Goal: Task Accomplishment & Management: Manage account settings

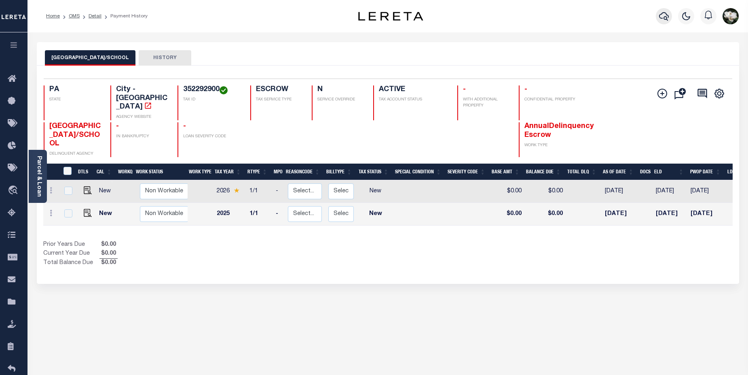
click at [661, 19] on icon "button" at bounding box center [664, 16] width 10 height 10
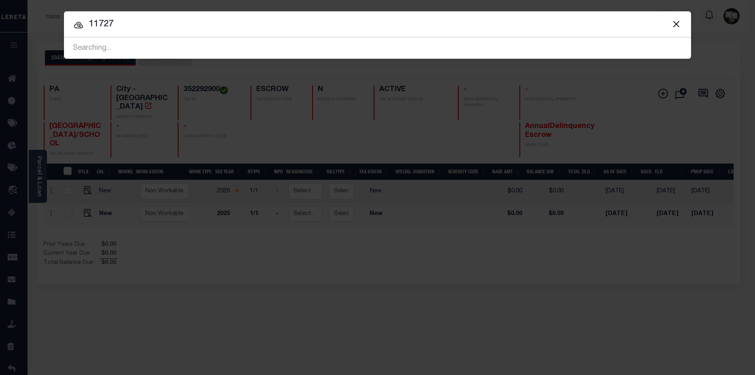
type input "11727"
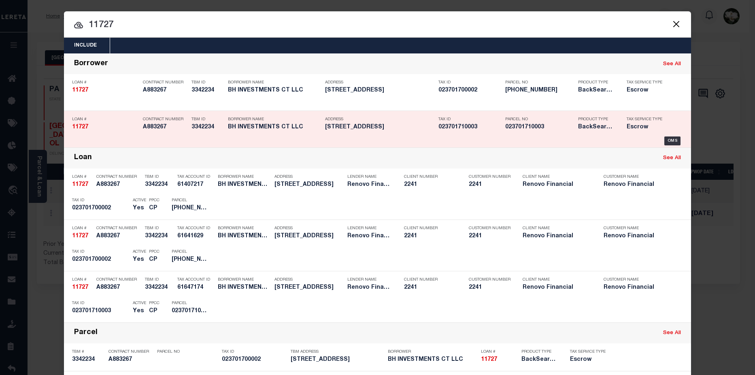
click at [481, 127] on h5 "023701710003" at bounding box center [469, 127] width 63 height 7
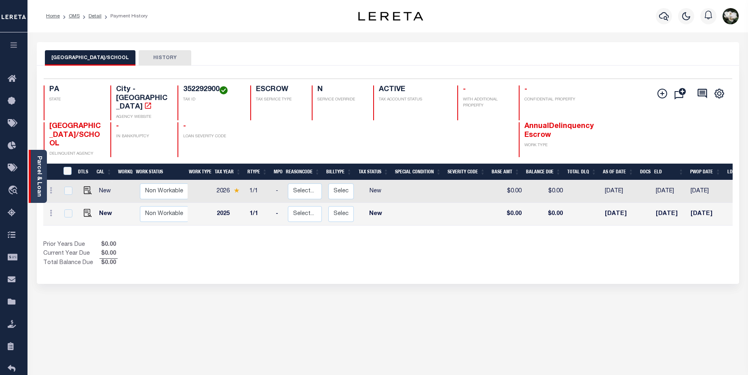
click at [39, 174] on link "Parcel & Loan" at bounding box center [39, 176] width 6 height 41
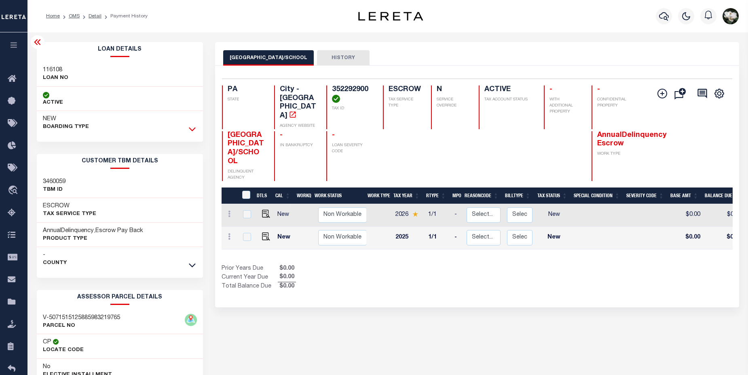
click at [193, 128] on icon at bounding box center [192, 129] width 7 height 8
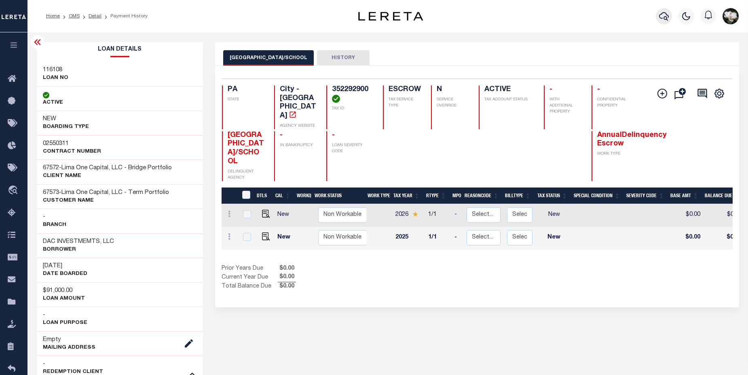
click at [658, 17] on button "button" at bounding box center [664, 16] width 16 height 16
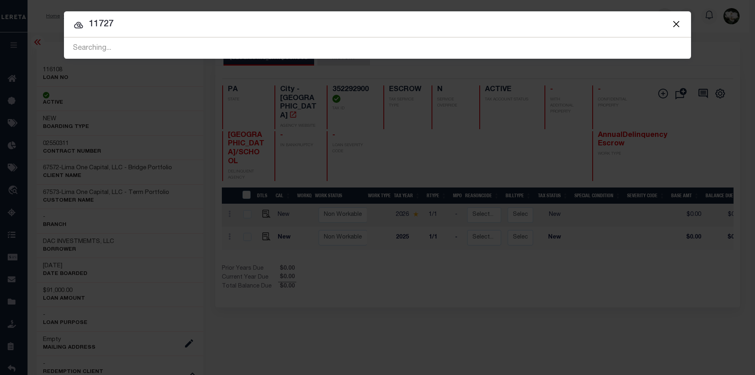
type input "11727"
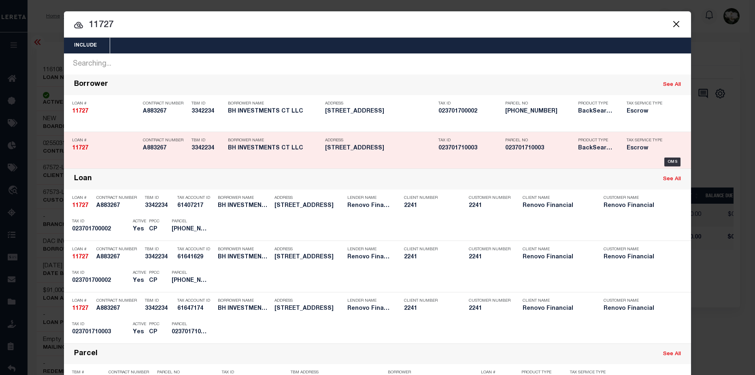
click at [387, 147] on h5 "5 Hill Street Waterbury, CT 06704" at bounding box center [379, 148] width 109 height 7
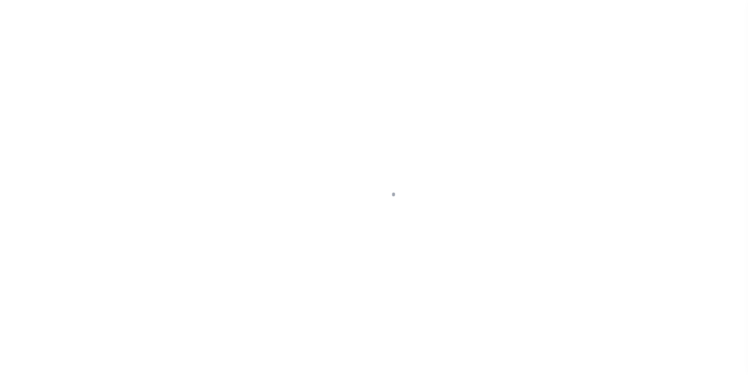
select select "10"
select select "Escrow"
type input "[STREET_ADDRESS]"
type input "[GEOGRAPHIC_DATA], CT 06704"
type input "a0kUS000001WTeD"
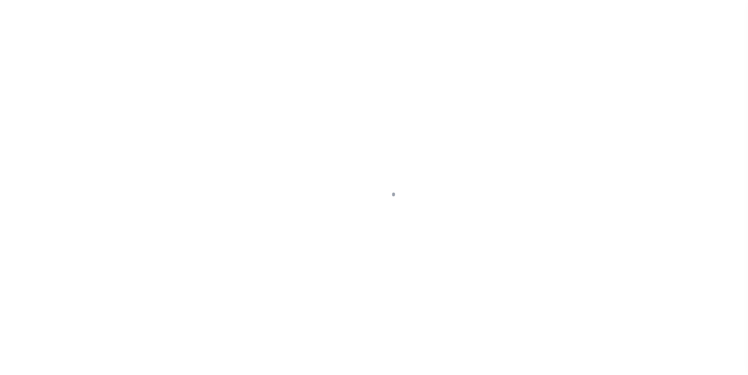
type input "CT"
select select
type textarea "LEGAL REQUIRED"
select select "25066"
select select
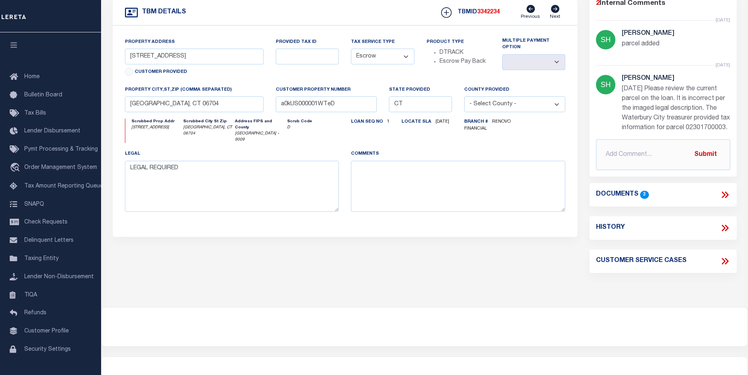
scroll to position [240, 0]
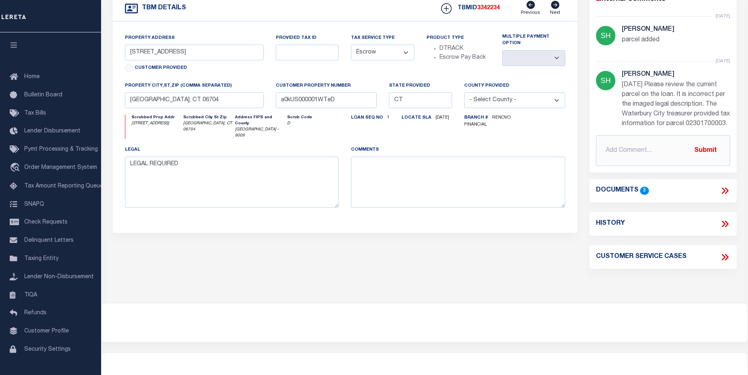
click at [727, 185] on icon at bounding box center [725, 190] width 11 height 11
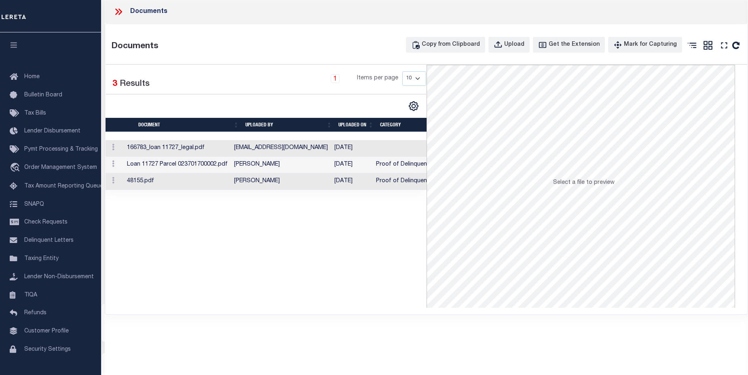
click at [401, 168] on td "Proof of Delinquent Tax Payment" at bounding box center [422, 165] width 98 height 17
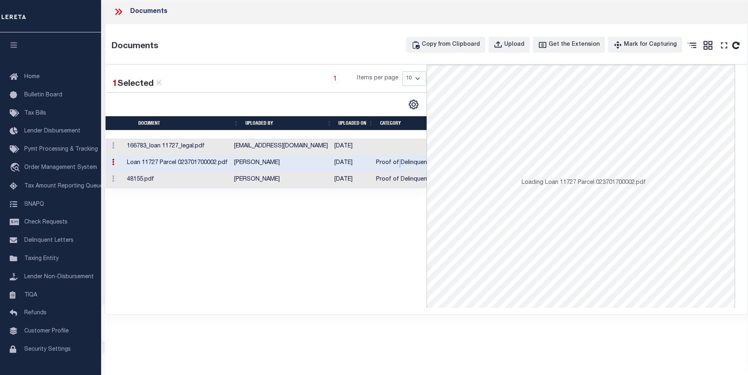
click at [401, 168] on td "Proof of Delinquent Tax Payment" at bounding box center [422, 163] width 98 height 17
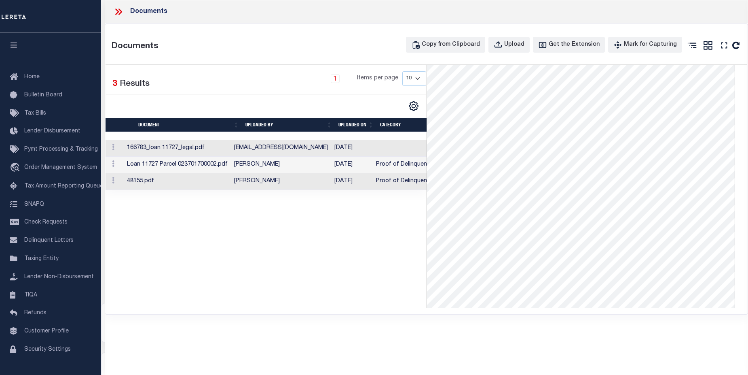
click at [401, 149] on td at bounding box center [422, 148] width 98 height 17
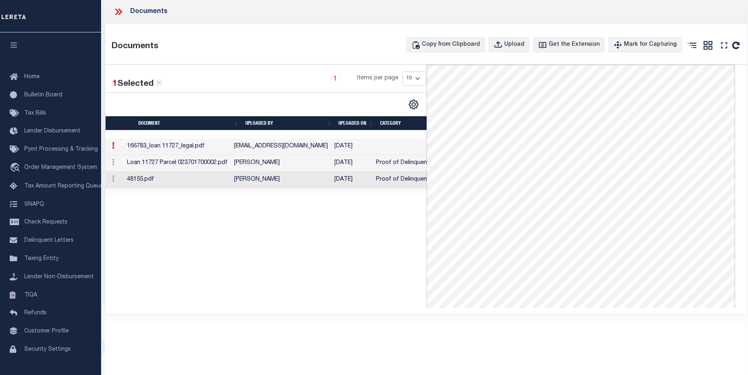
click at [372, 216] on div "1 Selected 3 Results 1 Items per page 10 25 50 100" at bounding box center [266, 186] width 321 height 243
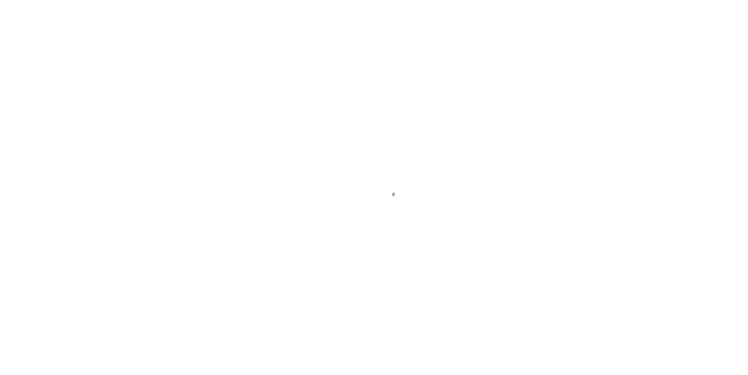
select select "25066"
select select "10"
select select "Escrow"
select select
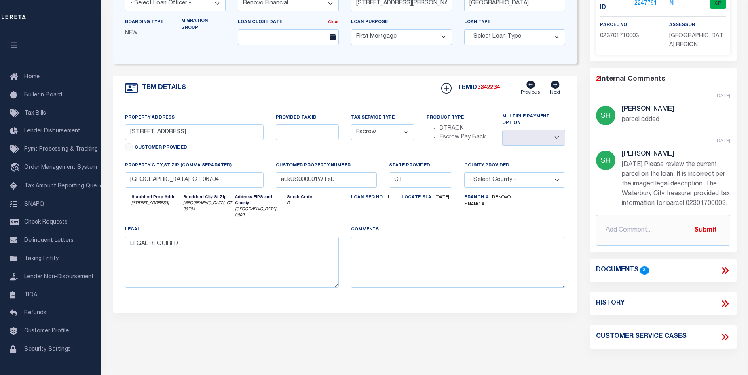
scroll to position [161, 0]
click at [715, 264] on div "Documents 3" at bounding box center [663, 269] width 134 height 11
click at [727, 264] on icon at bounding box center [725, 269] width 11 height 11
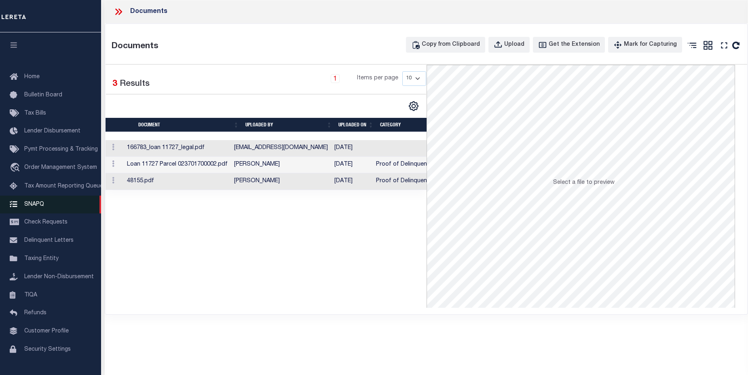
scroll to position [121, 0]
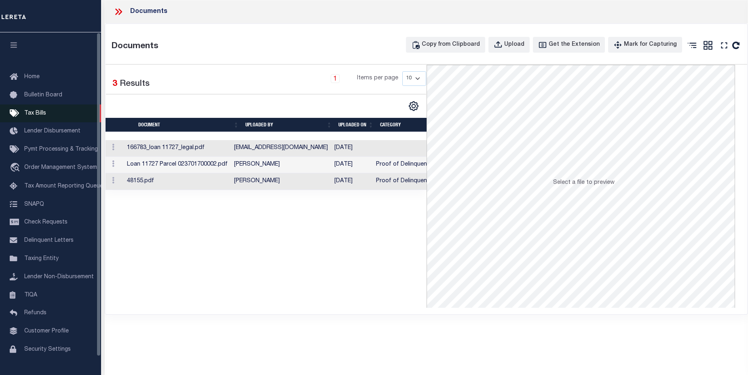
click at [27, 115] on span "Tax Bills" at bounding box center [35, 113] width 22 height 6
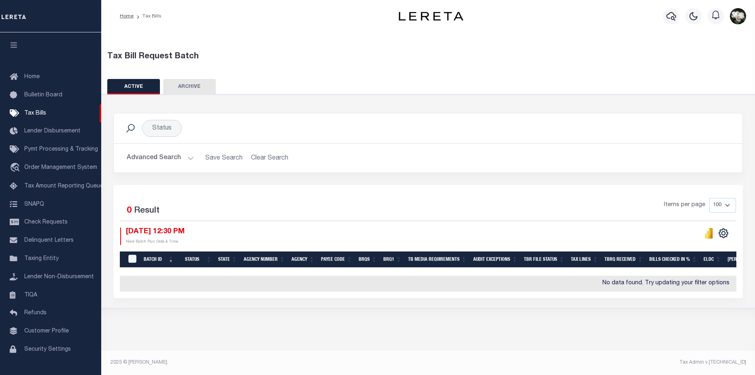
click at [659, 12] on div "Profile Sign out" at bounding box center [702, 16] width 92 height 28
click at [663, 18] on button "button" at bounding box center [671, 16] width 16 height 16
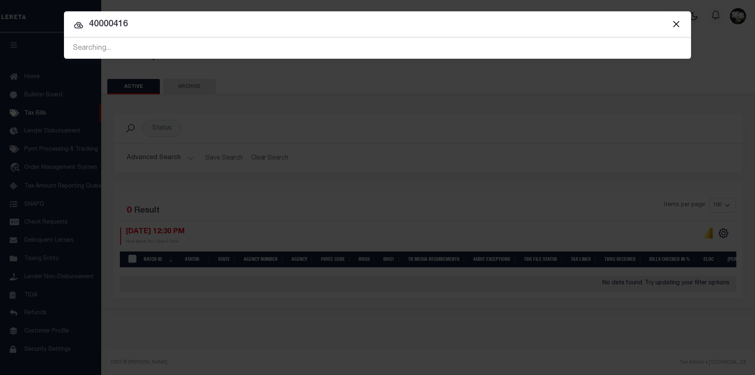
type input "40000416"
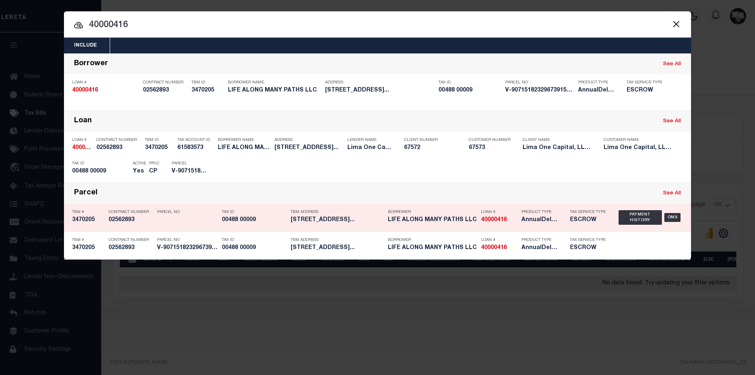
click at [528, 217] on h5 "AnnualDelinquency,Escrow" at bounding box center [539, 219] width 36 height 7
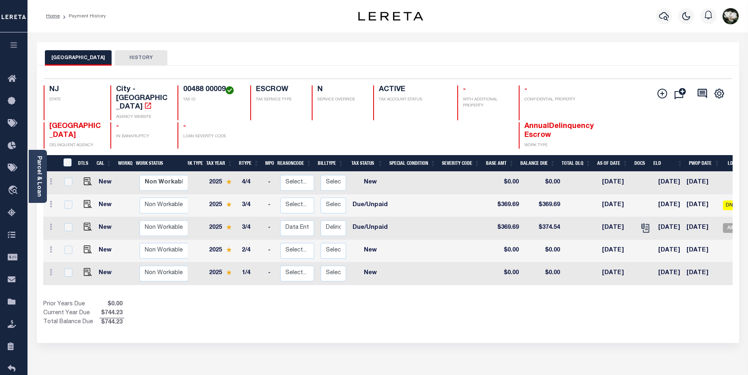
scroll to position [0, 10]
click at [86, 200] on img "" at bounding box center [88, 204] width 8 height 8
checkbox input "true"
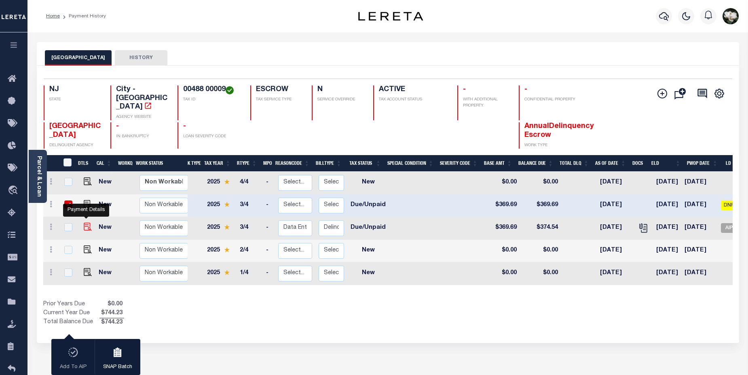
click at [86, 223] on img "" at bounding box center [88, 227] width 8 height 8
checkbox input "true"
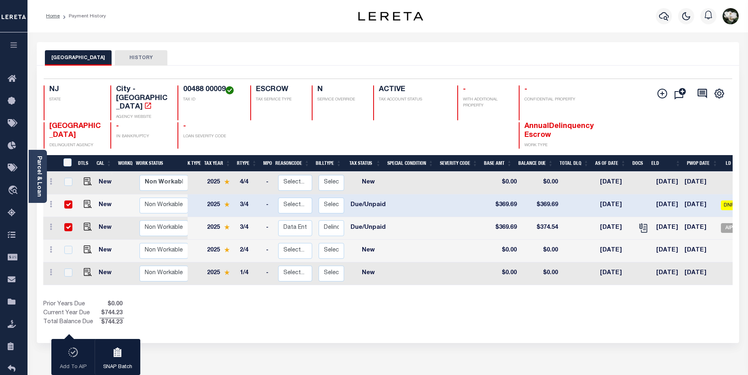
click at [72, 194] on td at bounding box center [67, 205] width 17 height 23
checkbox input "false"
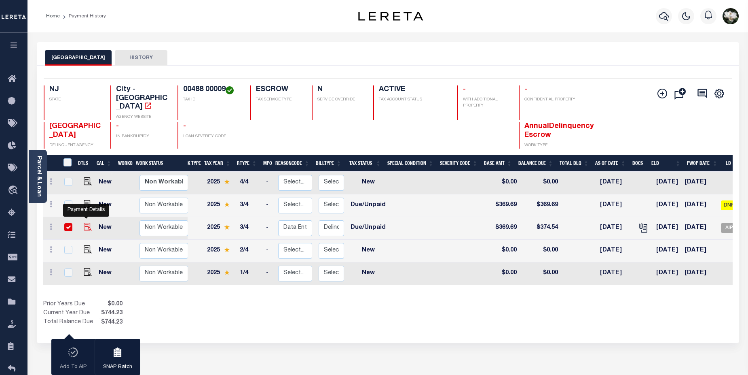
click at [88, 223] on img "" at bounding box center [88, 227] width 8 height 8
checkbox input "false"
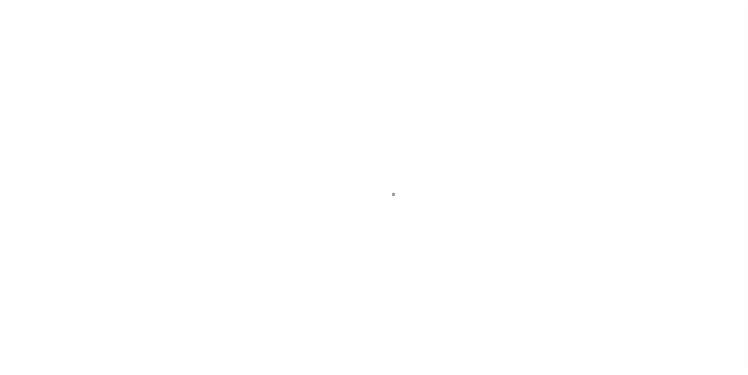
select select "DUE"
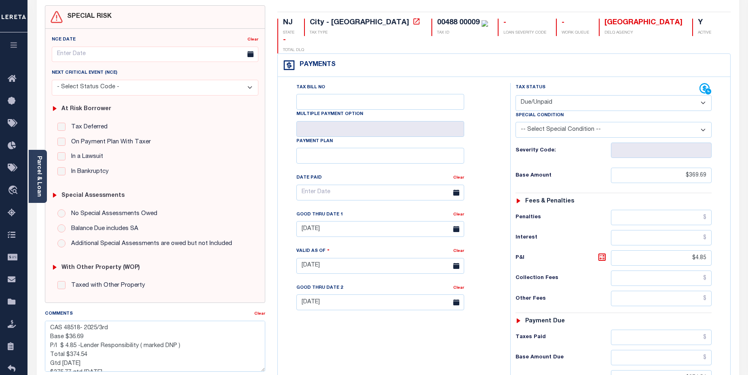
scroll to position [140, 0]
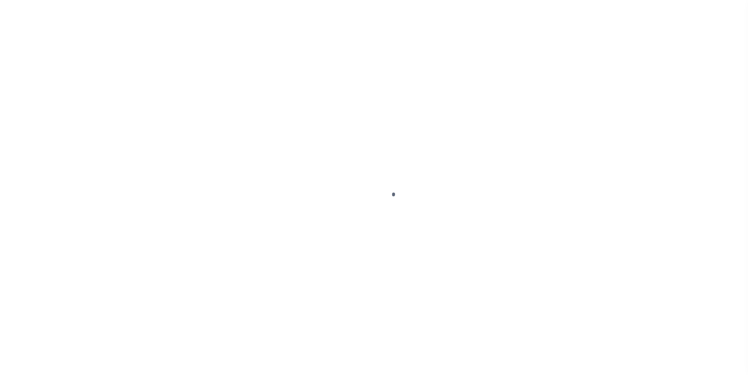
select select "DUE"
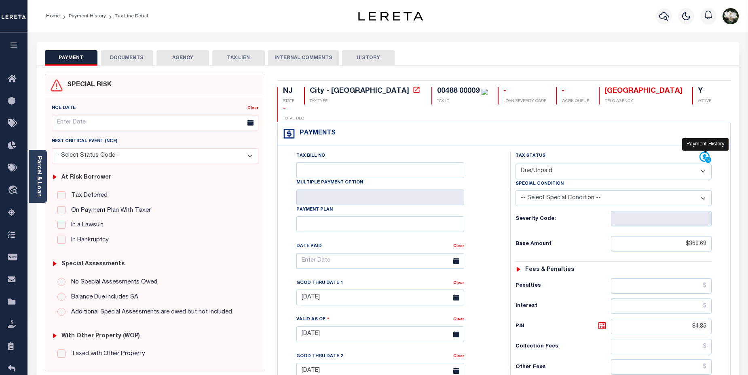
click at [711, 156] on icon at bounding box center [709, 159] width 7 height 7
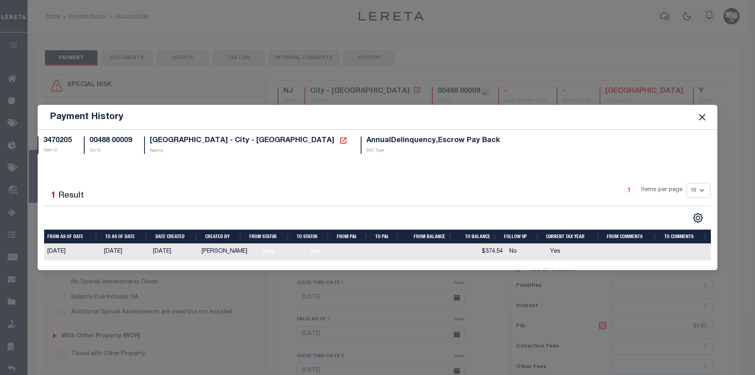
click at [700, 117] on button "Close" at bounding box center [702, 117] width 11 height 11
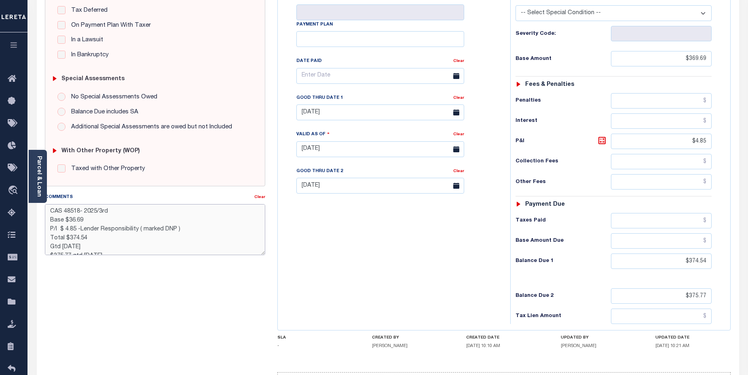
scroll to position [221, 0]
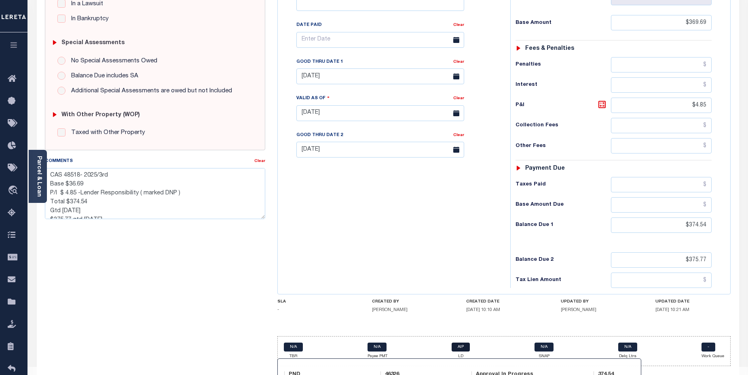
click at [464, 342] on link "AIP" at bounding box center [461, 346] width 18 height 9
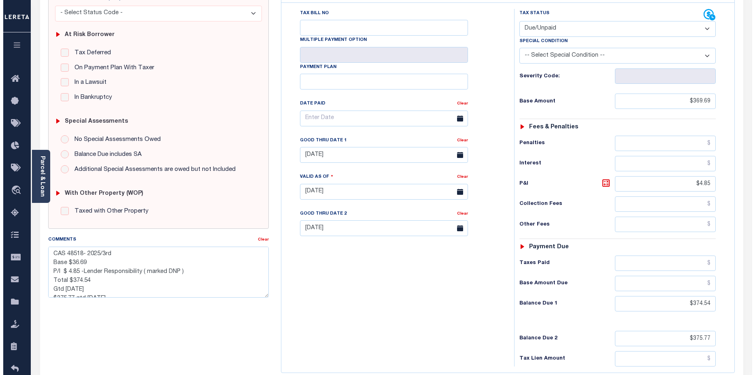
scroll to position [0, 0]
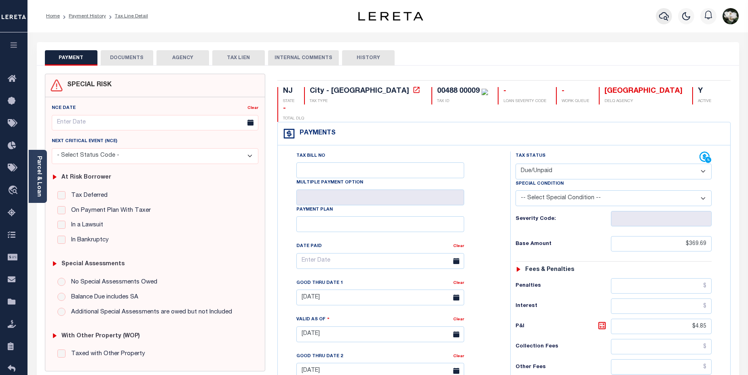
click at [664, 21] on icon "button" at bounding box center [664, 16] width 10 height 10
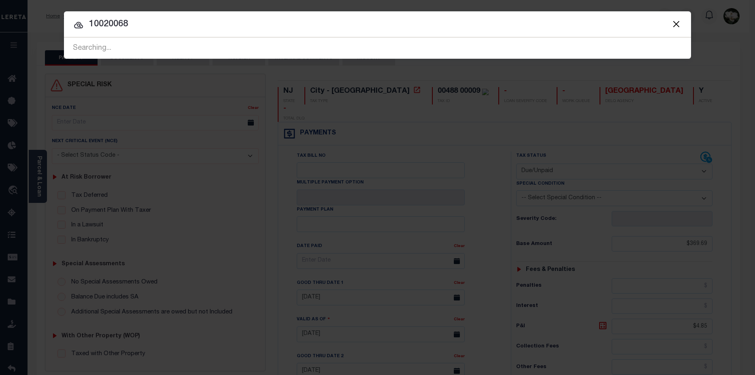
type input "10020068"
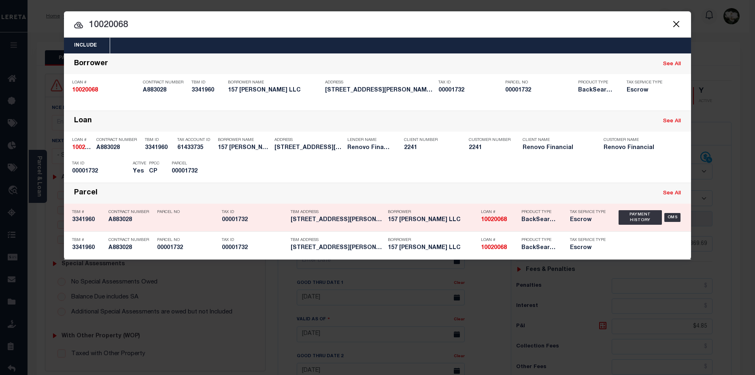
click at [588, 223] on h5 "Escrow" at bounding box center [588, 219] width 36 height 7
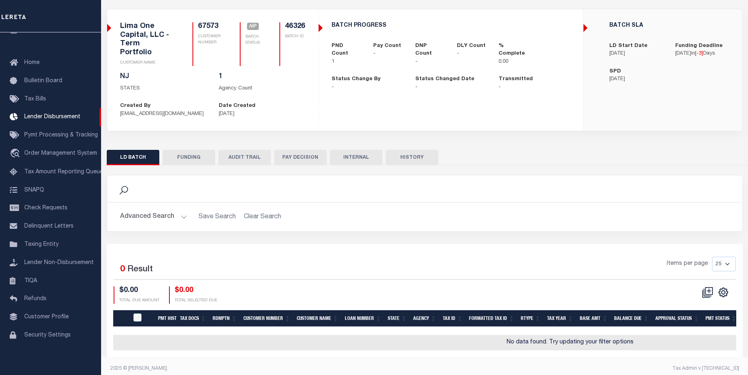
scroll to position [24, 0]
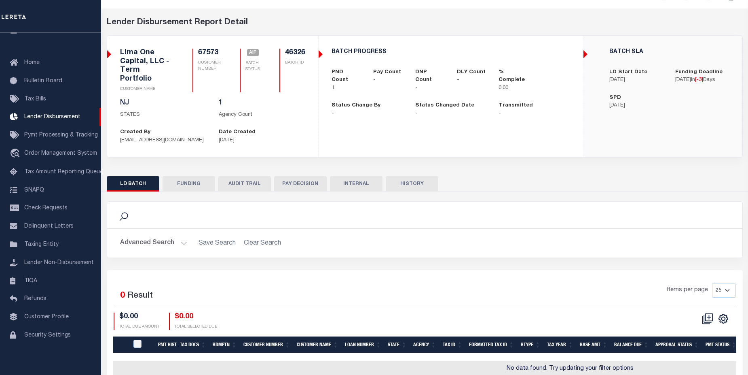
click at [136, 176] on button "LD BATCH" at bounding box center [133, 183] width 53 height 15
click at [193, 176] on button "FUNDING" at bounding box center [189, 183] width 53 height 15
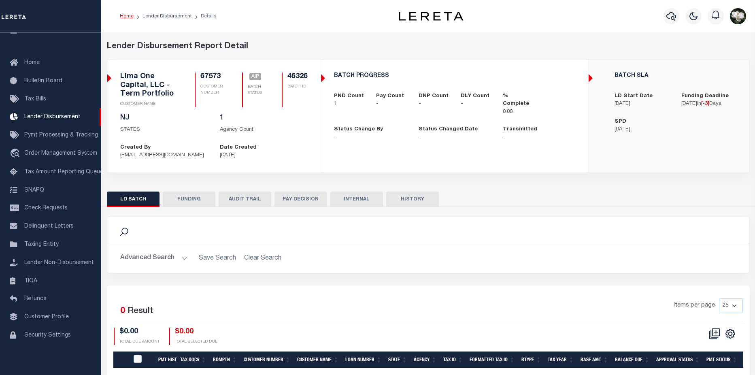
type input "$0"
type input "[DATE]"
select select "100"
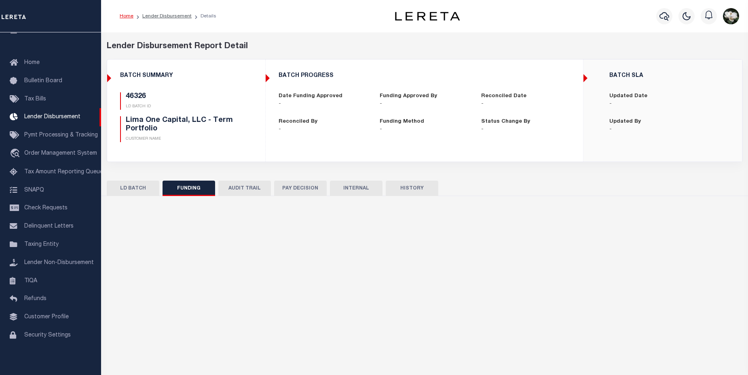
select select "100"
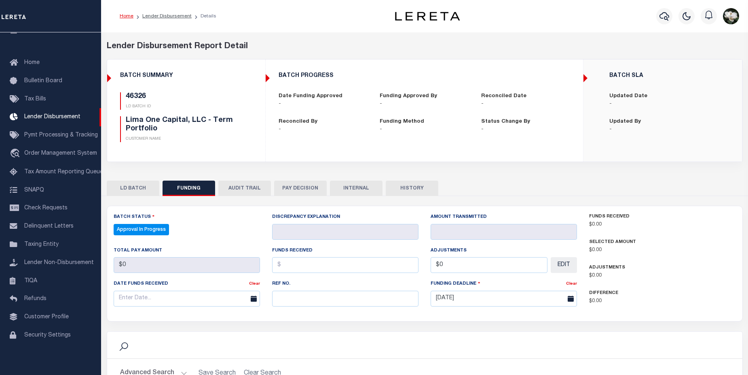
click at [115, 78] on div "BATCH SUMMARY" at bounding box center [186, 77] width 145 height 10
click at [249, 190] on button "AUDIT TRAIL" at bounding box center [244, 187] width 53 height 15
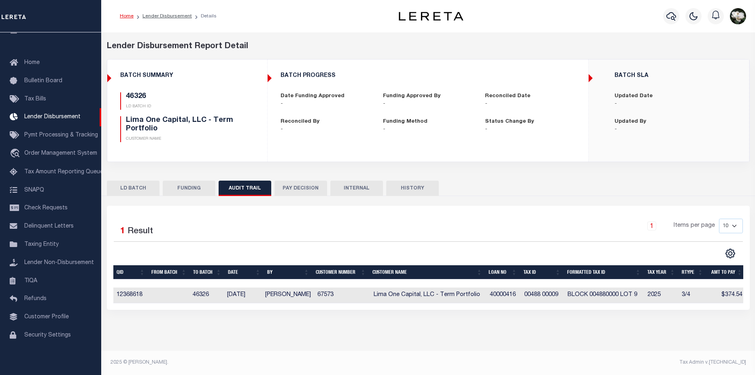
click at [129, 188] on button "LD BATCH" at bounding box center [133, 187] width 53 height 15
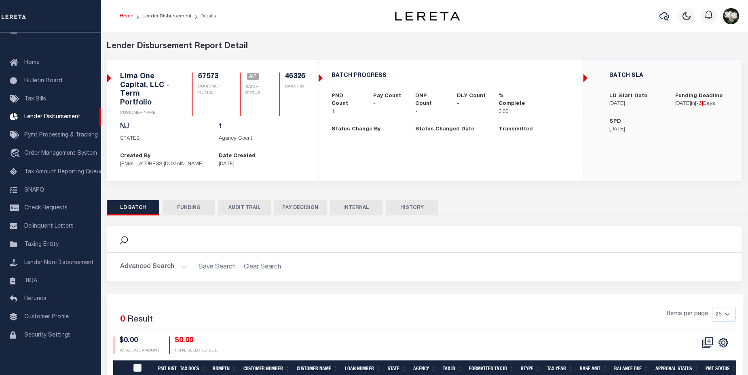
scroll to position [53, 0]
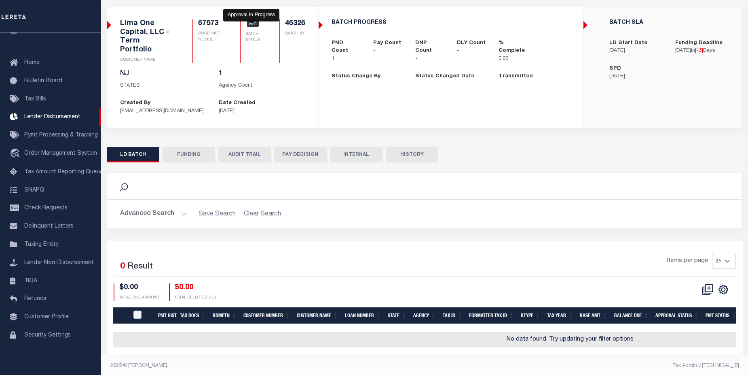
click at [252, 26] on span "AIP" at bounding box center [253, 23] width 12 height 7
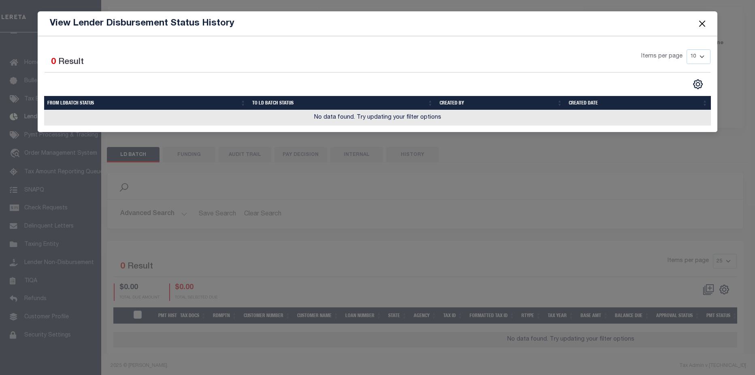
click at [699, 23] on button "Close" at bounding box center [702, 23] width 11 height 11
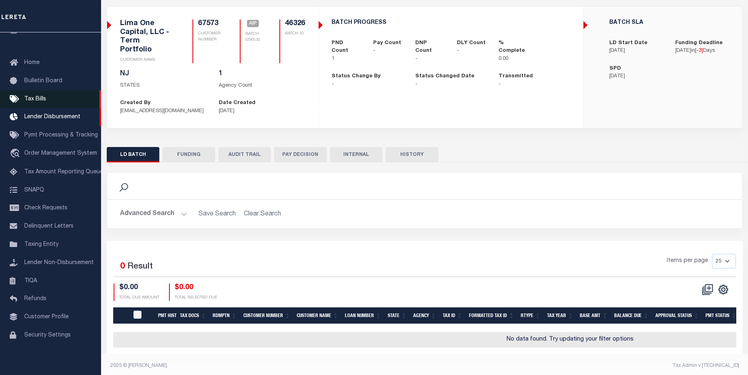
click at [43, 100] on span "Tax Bills" at bounding box center [35, 99] width 22 height 6
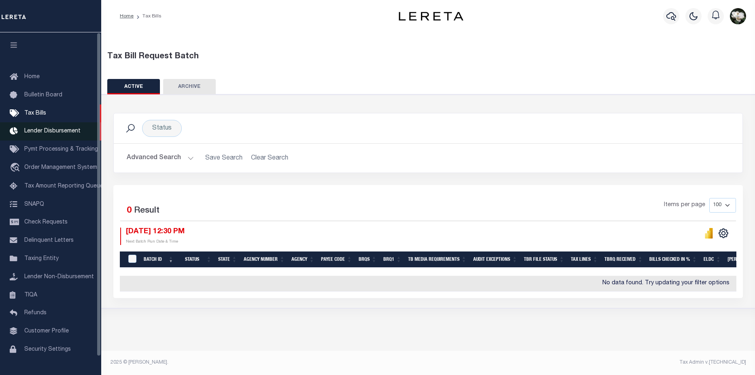
click at [44, 136] on link "Lender Disbursement" at bounding box center [50, 131] width 101 height 18
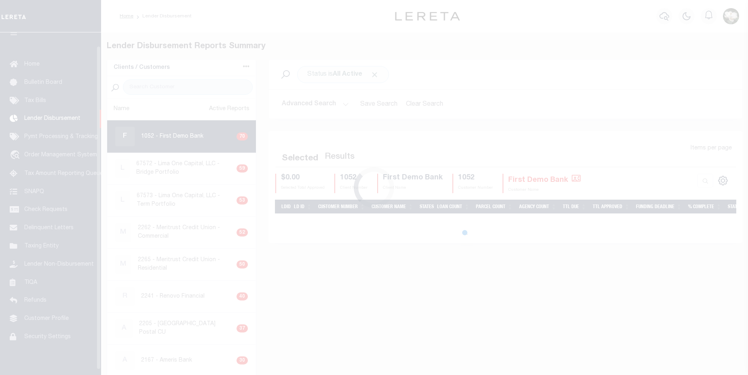
scroll to position [14, 0]
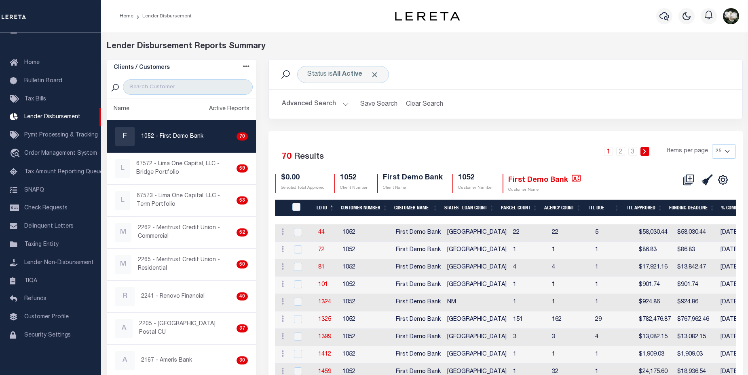
click at [331, 103] on button "Advanced Search" at bounding box center [315, 104] width 67 height 16
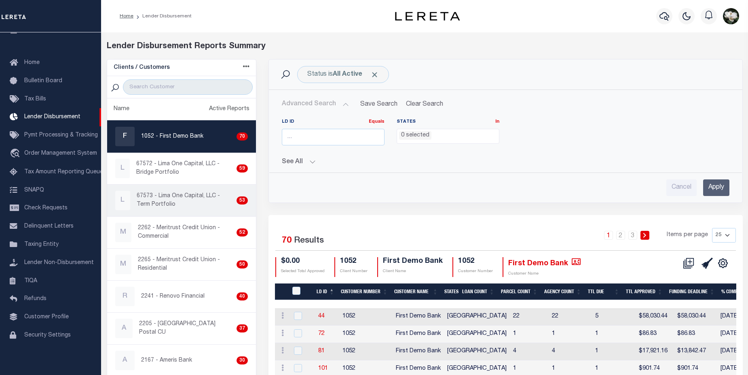
click at [198, 190] on link "L 67573 - Lima One Capital, LLC - Term Portfolio 53" at bounding box center [181, 200] width 149 height 32
checkbox input "true"
select select
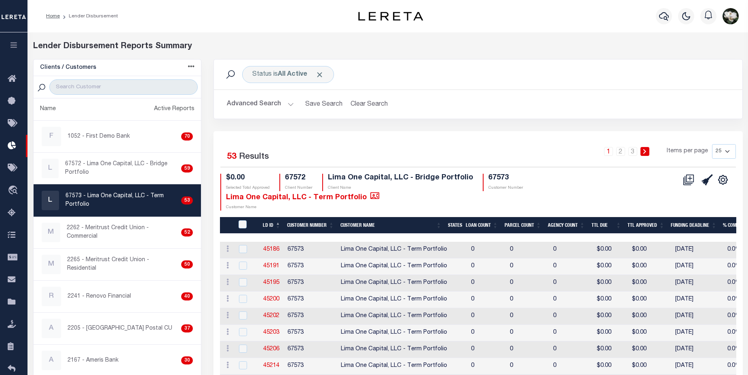
click at [271, 101] on button "Advanced Search" at bounding box center [260, 104] width 67 height 16
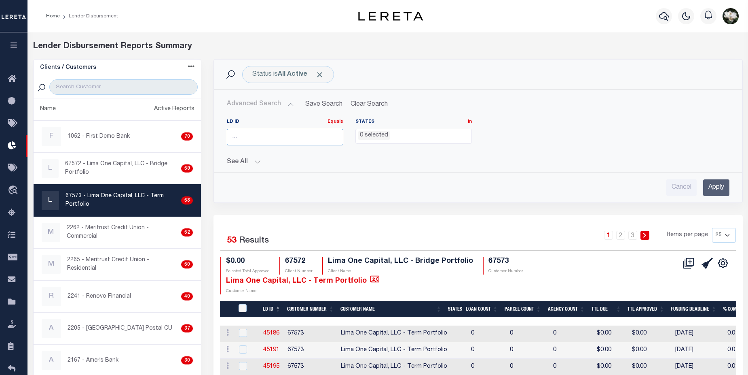
click at [261, 143] on input "number" at bounding box center [285, 137] width 117 height 17
type input "46326"
click at [720, 193] on input "Apply" at bounding box center [717, 187] width 26 height 17
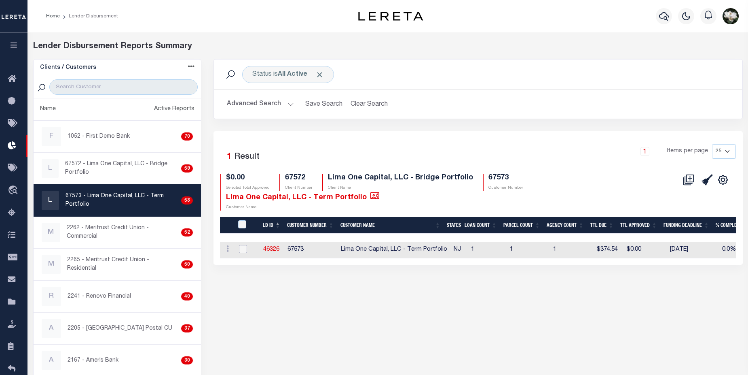
click at [244, 248] on input "checkbox" at bounding box center [243, 249] width 8 height 8
checkbox input "true"
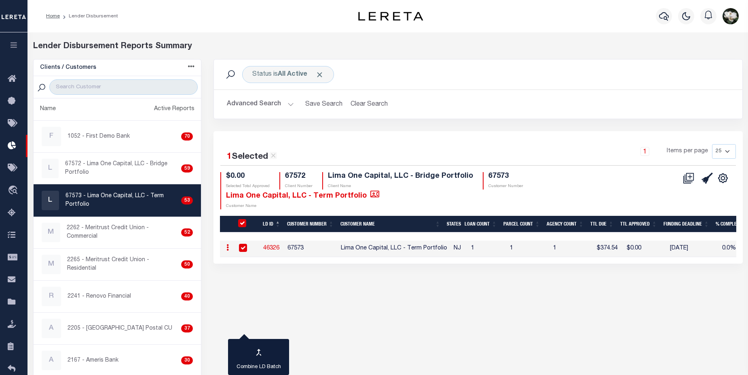
click at [242, 249] on input "checkbox" at bounding box center [243, 248] width 8 height 8
checkbox input "false"
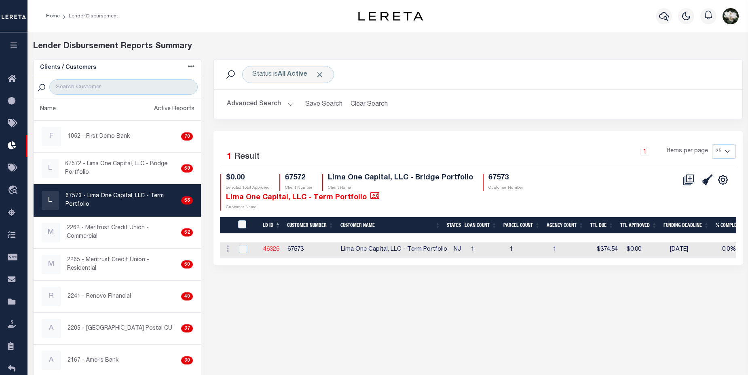
click at [271, 250] on link "46326" at bounding box center [271, 249] width 16 height 6
checkbox input "true"
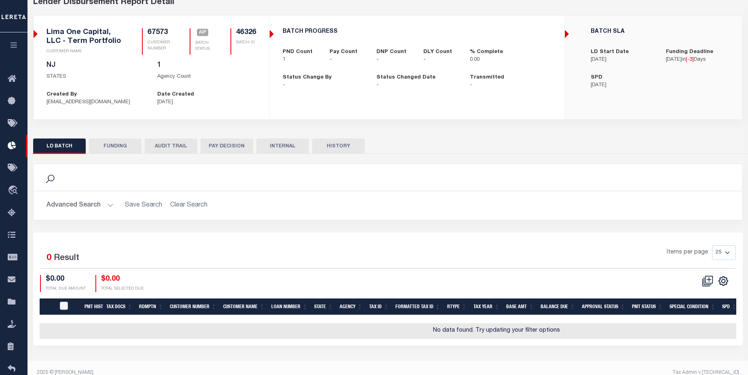
scroll to position [54, 0]
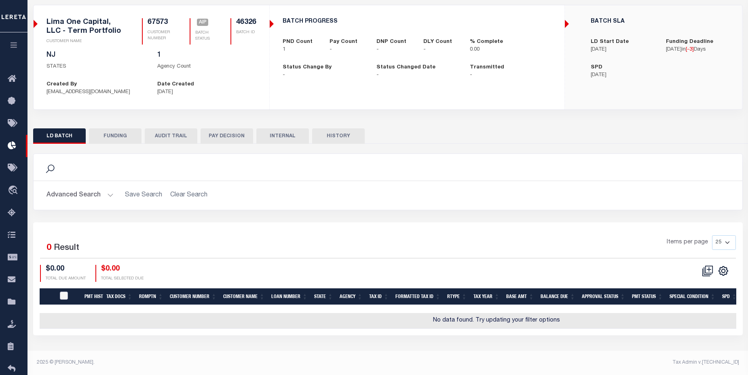
click at [66, 296] on input "PayeePmtBatchStatus" at bounding box center [64, 295] width 8 height 8
click at [60, 299] on input "PayeePmtBatchStatus" at bounding box center [64, 295] width 8 height 8
checkbox input "false"
click at [81, 192] on button "Advanced Search" at bounding box center [80, 195] width 67 height 16
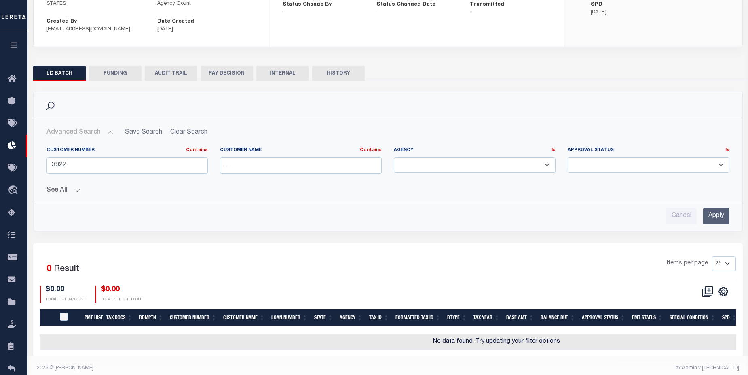
scroll to position [128, 0]
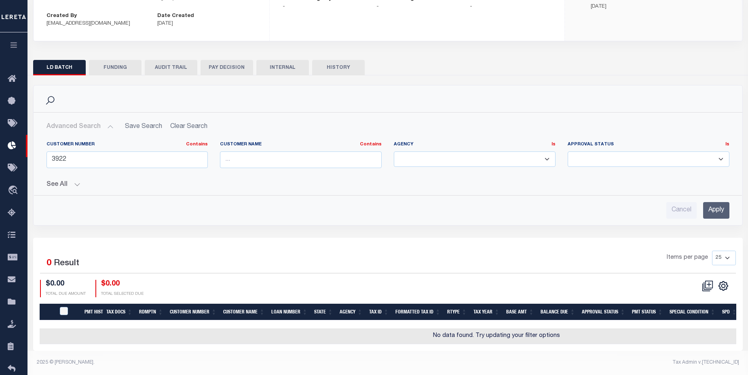
checkbox input "true"
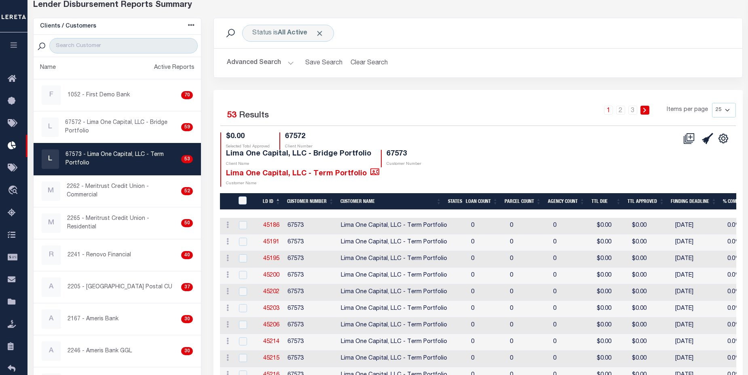
scroll to position [17, 0]
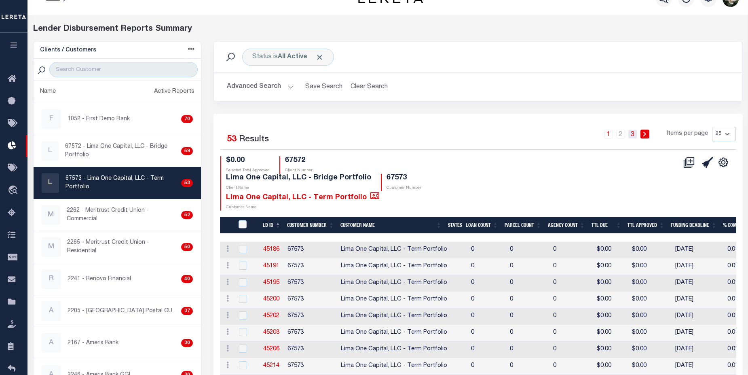
click at [636, 136] on link "3" at bounding box center [633, 133] width 9 height 9
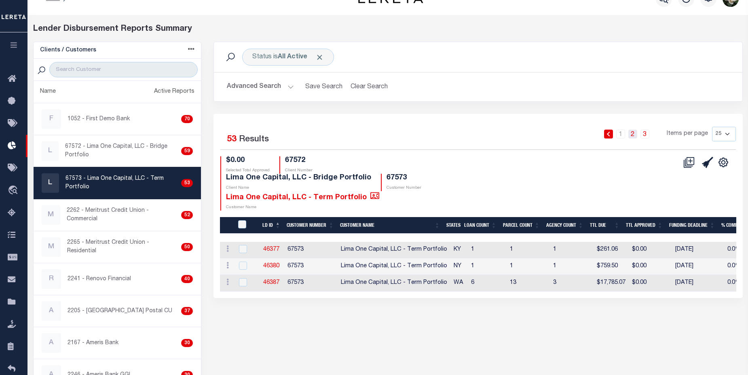
click at [635, 136] on link "2" at bounding box center [633, 133] width 9 height 9
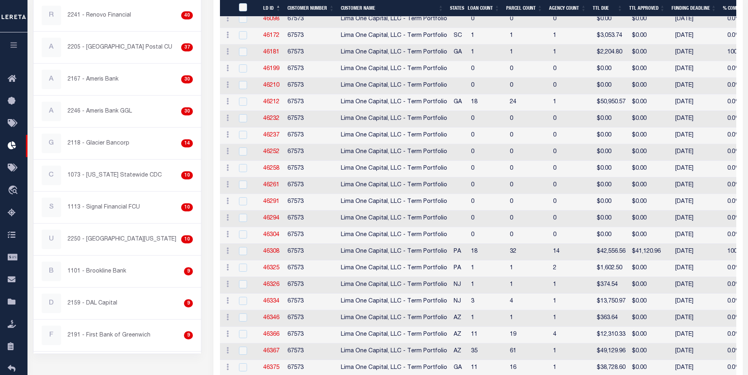
scroll to position [318, 0]
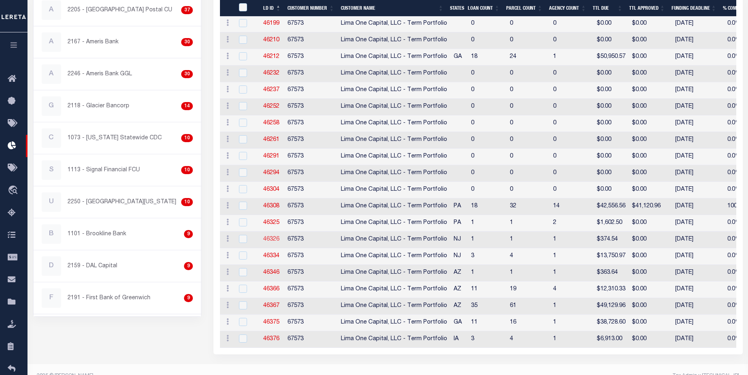
click at [269, 236] on link "46326" at bounding box center [271, 239] width 16 height 6
checkbox input "false"
checkbox input "true"
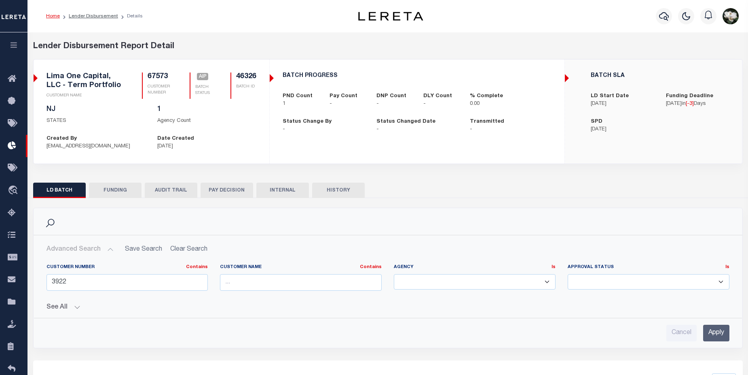
click at [117, 192] on button "FUNDING" at bounding box center [115, 189] width 53 height 15
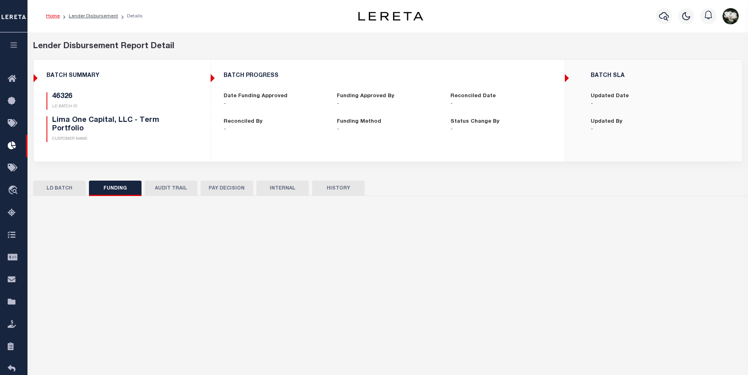
type input "$0"
type input "09/26/2025"
select select "100"
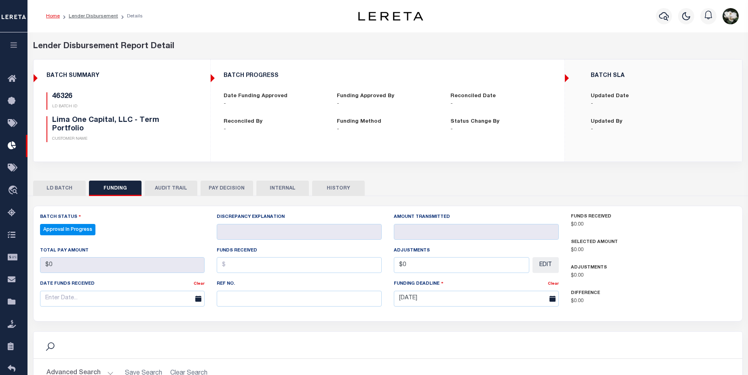
select select "100"
checkbox input "true"
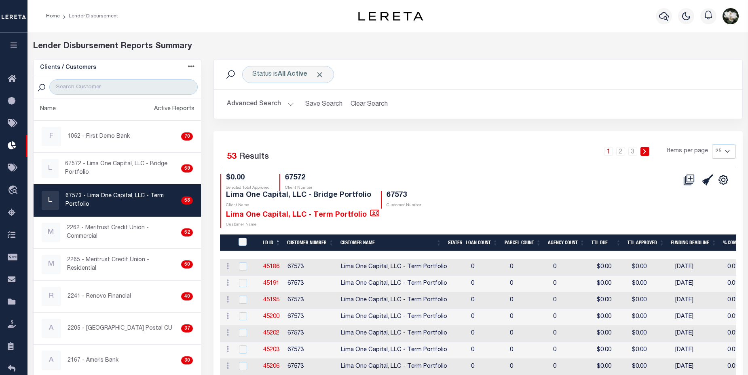
click at [257, 106] on button "Advanced Search" at bounding box center [260, 104] width 67 height 16
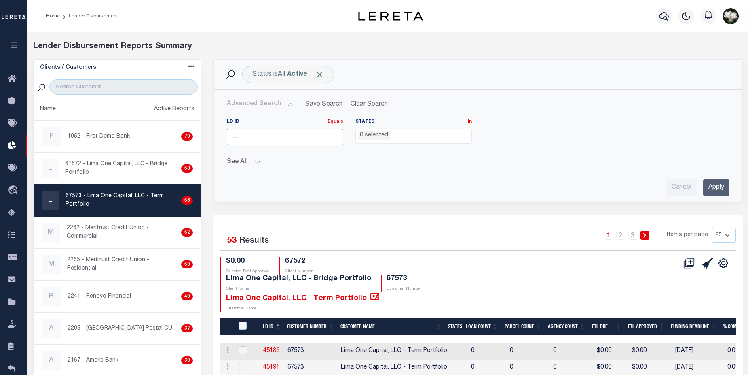
click at [261, 137] on input "number" at bounding box center [285, 137] width 117 height 17
type input "46326"
click at [719, 191] on input "Apply" at bounding box center [717, 187] width 26 height 17
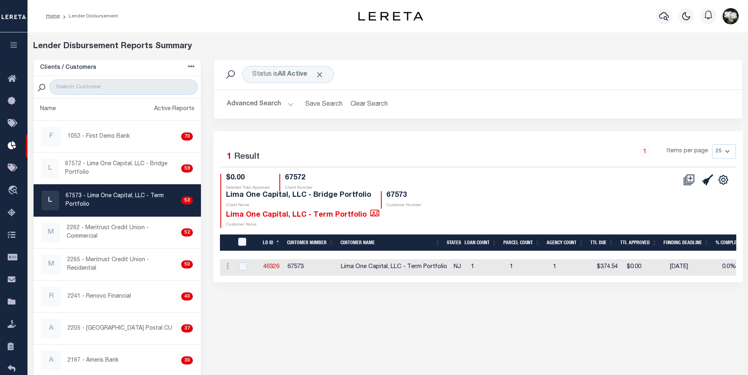
drag, startPoint x: 518, startPoint y: 263, endPoint x: 777, endPoint y: 266, distance: 259.0
click at [748, 266] on html "Home Lender Disbursement Profile Sign out" at bounding box center [374, 220] width 748 height 440
click at [545, 118] on div "Advanced Search Save Search Clear Search LDBatchesGridWrapper_dynamictable_____…" at bounding box center [478, 104] width 529 height 29
click at [243, 262] on input "checkbox" at bounding box center [243, 266] width 8 height 8
checkbox input "true"
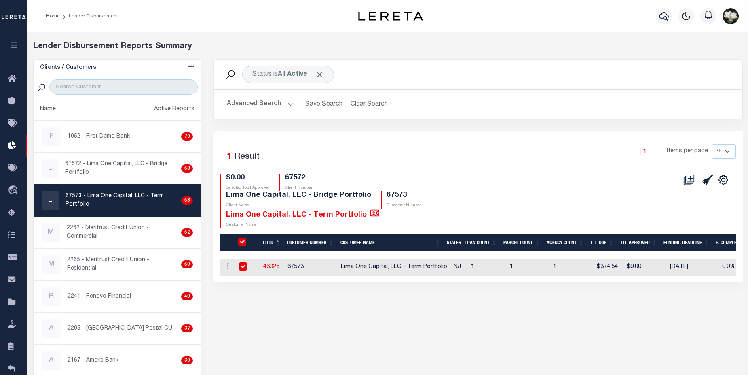
checkbox input "true"
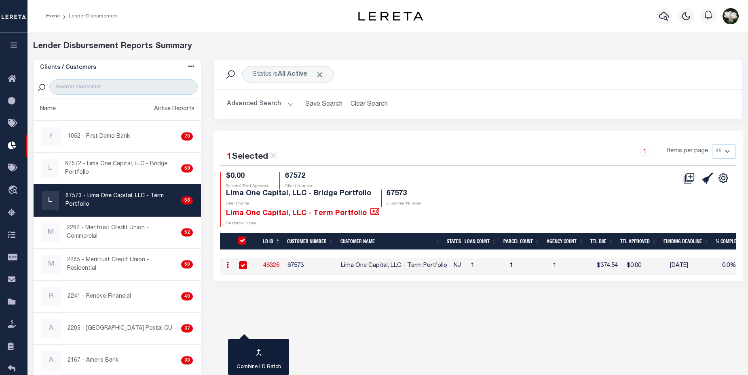
click at [243, 261] on input "checkbox" at bounding box center [243, 265] width 8 height 8
checkbox input "false"
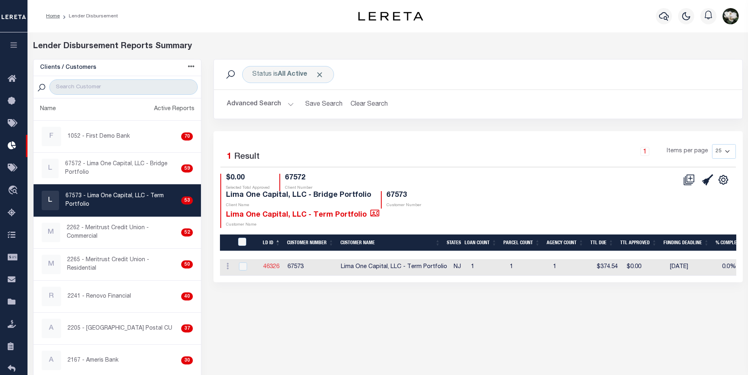
click at [271, 264] on link "46326" at bounding box center [271, 267] width 16 height 6
checkbox input "true"
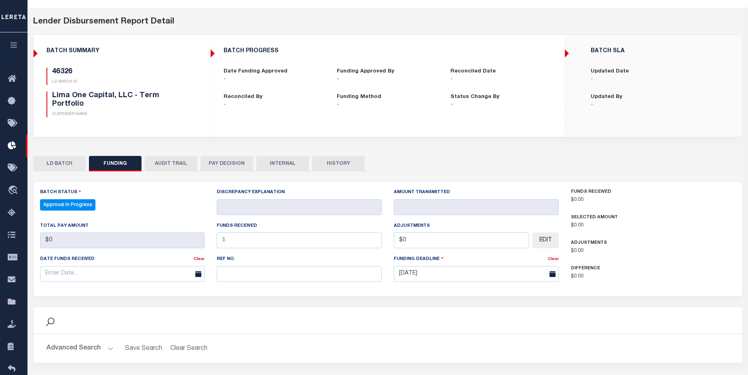
scroll to position [20, 0]
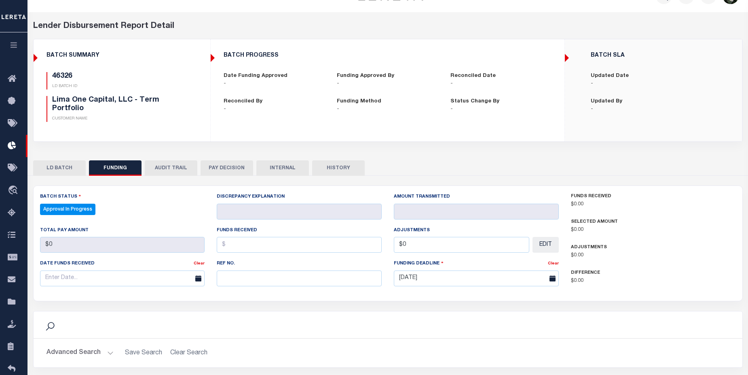
checkbox input "true"
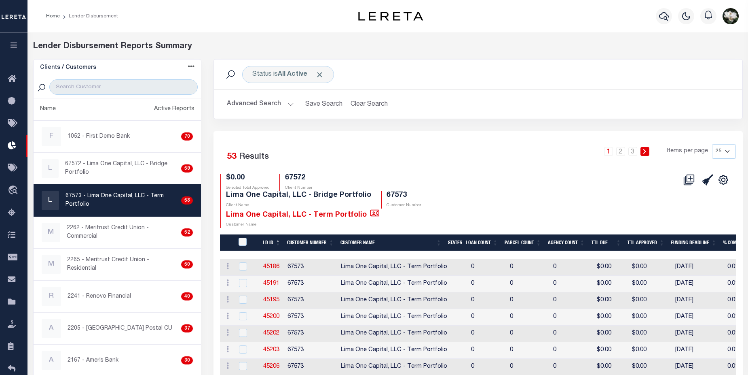
click at [654, 16] on div at bounding box center [664, 16] width 22 height 28
click at [657, 16] on button "button" at bounding box center [664, 16] width 16 height 16
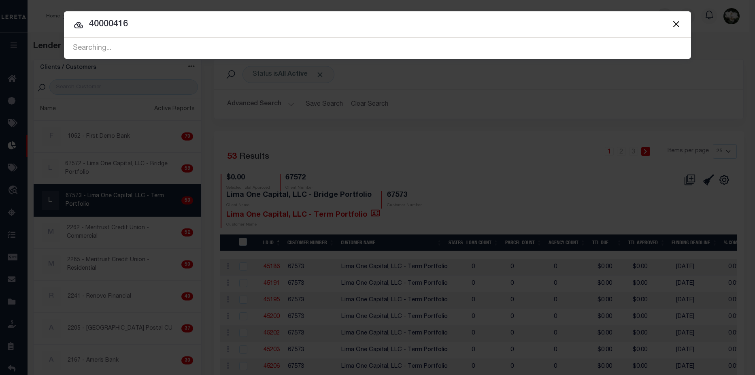
type input "40000416"
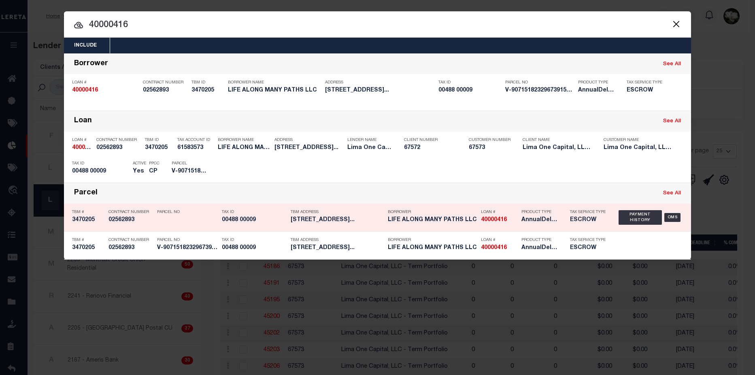
click at [530, 217] on h5 "AnnualDelinquency,Escrow" at bounding box center [539, 219] width 36 height 7
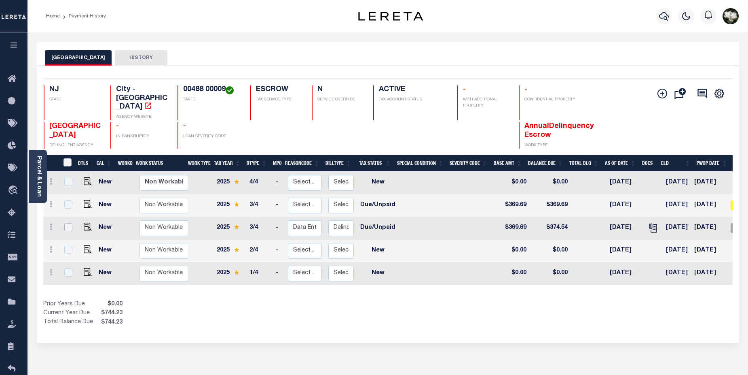
click at [68, 223] on input "checkbox" at bounding box center [68, 227] width 8 height 8
checkbox input "true"
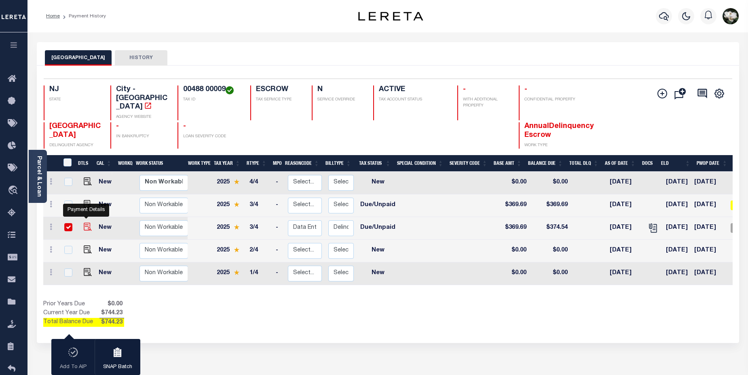
click at [86, 223] on img "" at bounding box center [88, 227] width 8 height 8
checkbox input "false"
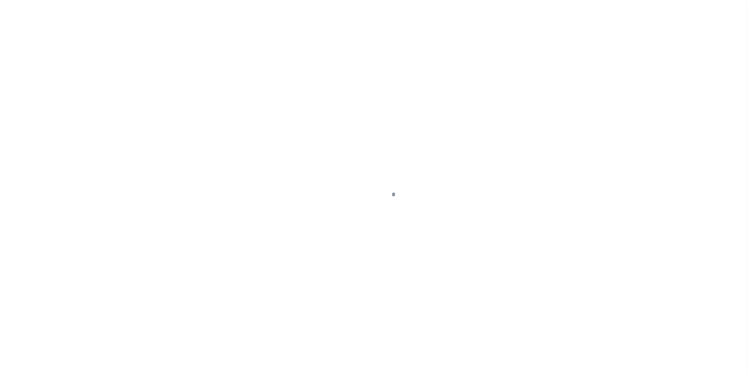
select select "DUE"
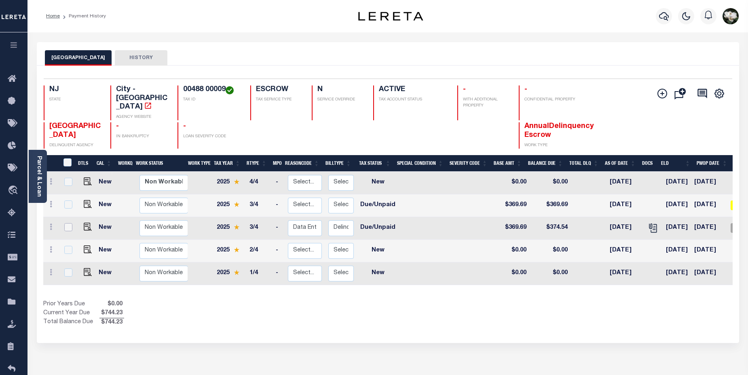
click at [68, 223] on input "checkbox" at bounding box center [68, 227] width 8 height 8
checkbox input "true"
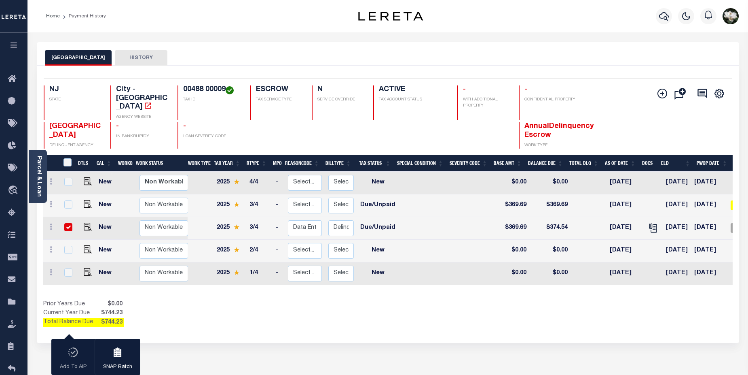
click at [65, 223] on input "checkbox" at bounding box center [68, 227] width 8 height 8
checkbox input "false"
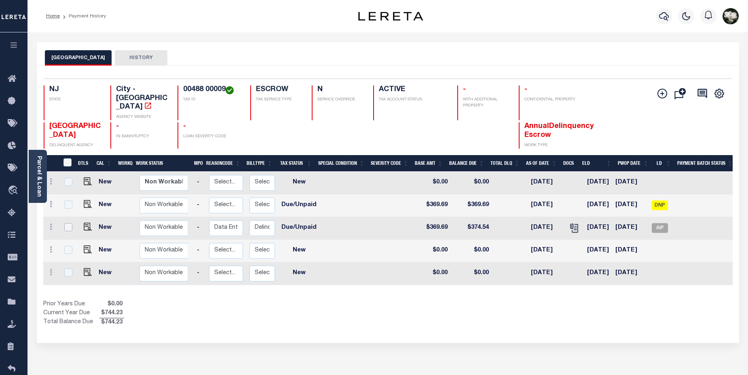
scroll to position [0, 106]
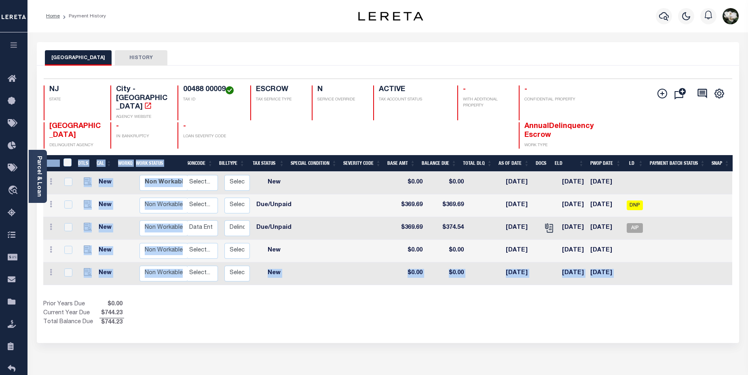
drag, startPoint x: 585, startPoint y: 279, endPoint x: 256, endPoint y: 265, distance: 329.2
click at [256, 265] on div "DTLS CAL WorkQ Work Status Work Type Tax Year RType MPO ReasonCode BillType Tax…" at bounding box center [388, 241] width 690 height 172
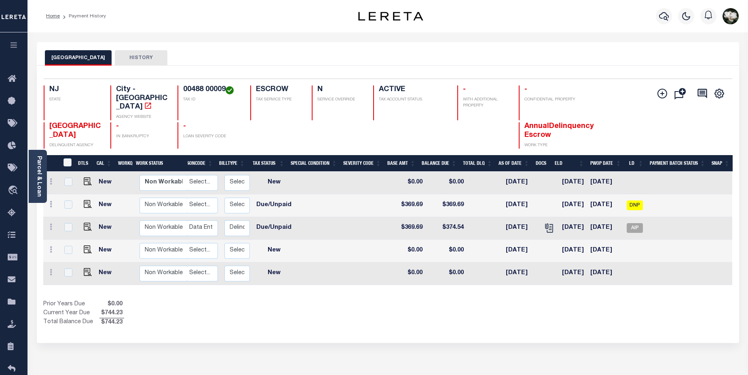
click at [343, 48] on div "CAMDEN CITY HISTORY" at bounding box center [388, 53] width 703 height 23
click at [640, 223] on span "AIP" at bounding box center [635, 228] width 16 height 10
checkbox input "true"
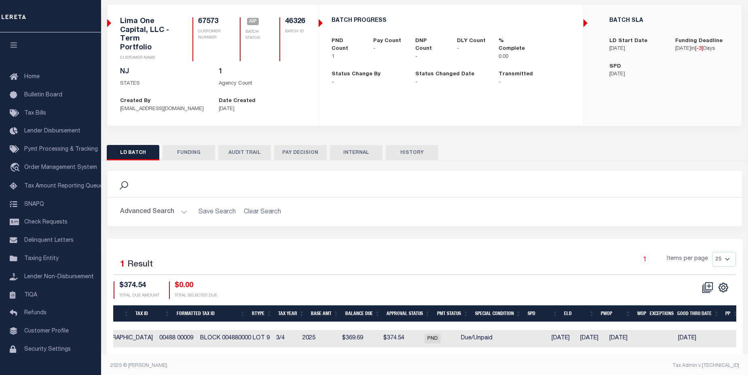
scroll to position [0, 409]
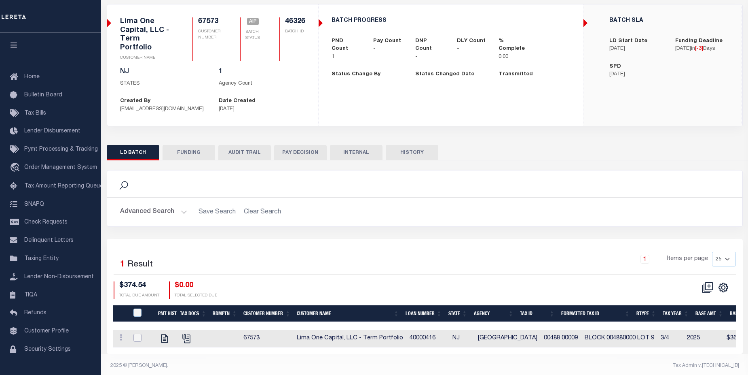
click at [137, 333] on input "checkbox" at bounding box center [138, 337] width 8 height 8
checkbox input "true"
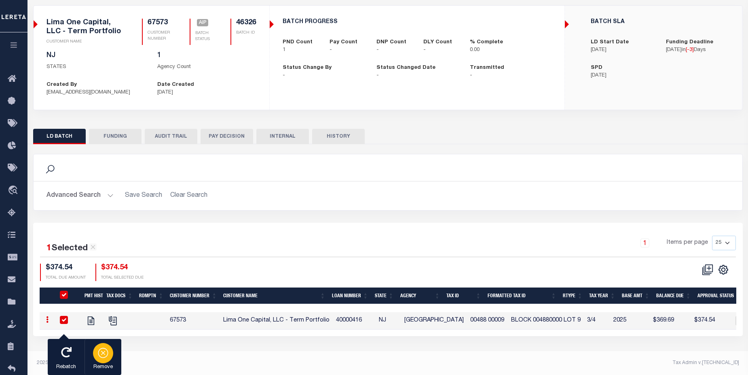
click at [109, 355] on div "button" at bounding box center [103, 353] width 20 height 20
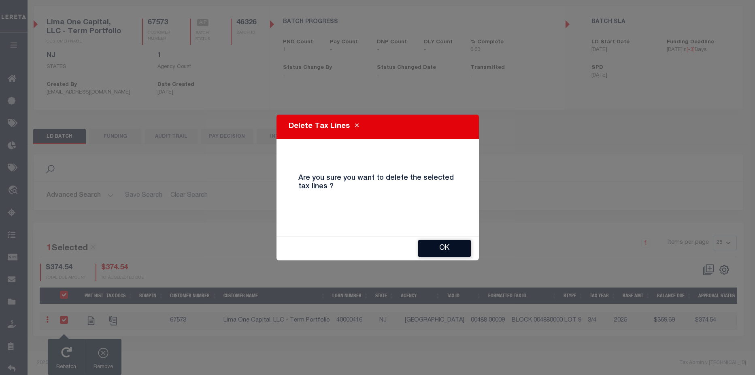
click at [454, 253] on button "OK" at bounding box center [444, 248] width 53 height 17
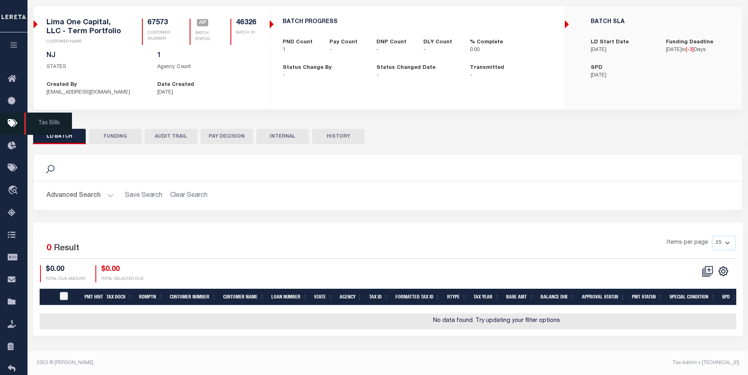
drag, startPoint x: 10, startPoint y: 123, endPoint x: 67, endPoint y: 112, distance: 58.4
click at [11, 122] on icon at bounding box center [14, 124] width 13 height 10
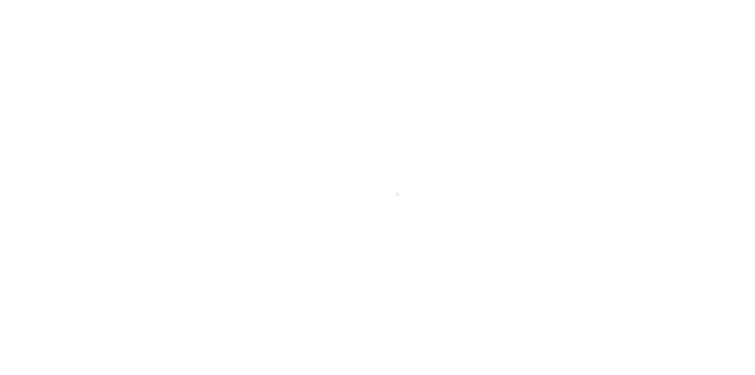
select select "NC"
select select
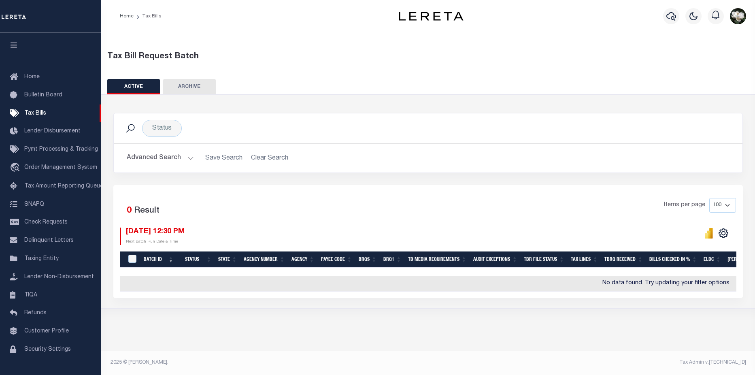
click at [160, 159] on button "Advanced Search" at bounding box center [160, 158] width 67 height 16
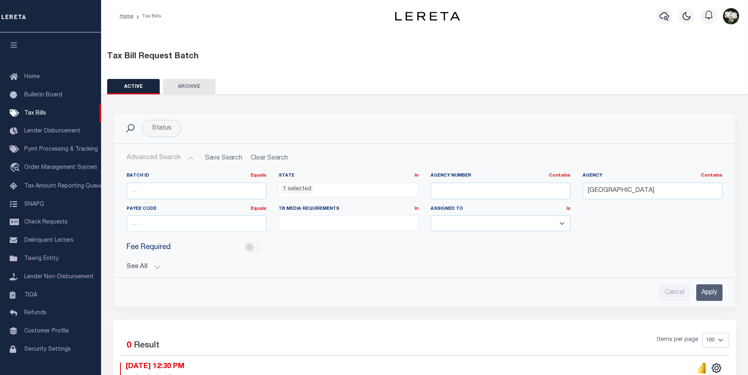
click at [659, 22] on div at bounding box center [664, 16] width 22 height 28
click at [669, 19] on icon "button" at bounding box center [665, 16] width 10 height 10
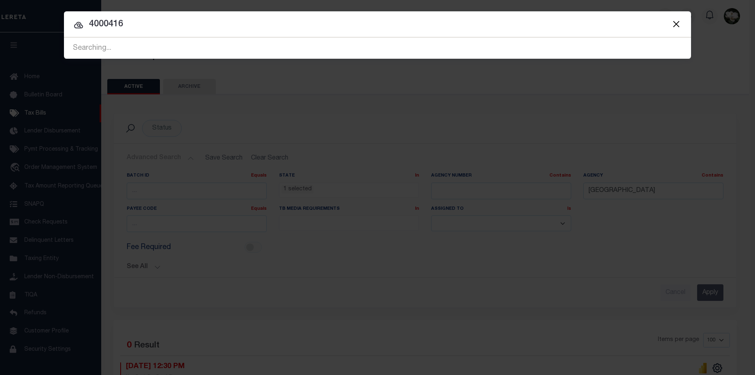
click at [106, 25] on input "4000416" at bounding box center [377, 24] width 627 height 14
type input "40000416"
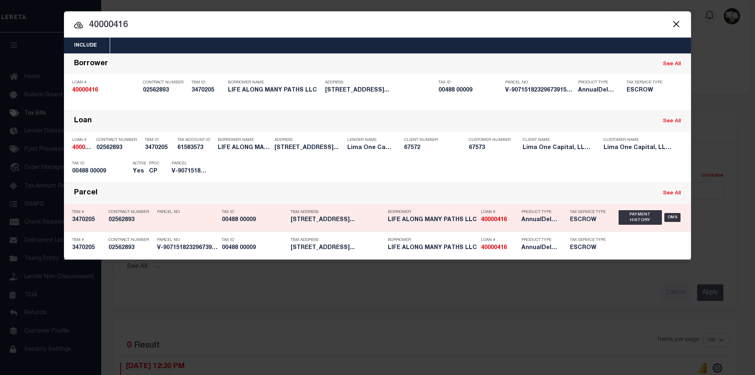
click at [517, 223] on div "Product Type AnnualDelinquency,Escrow" at bounding box center [539, 217] width 49 height 23
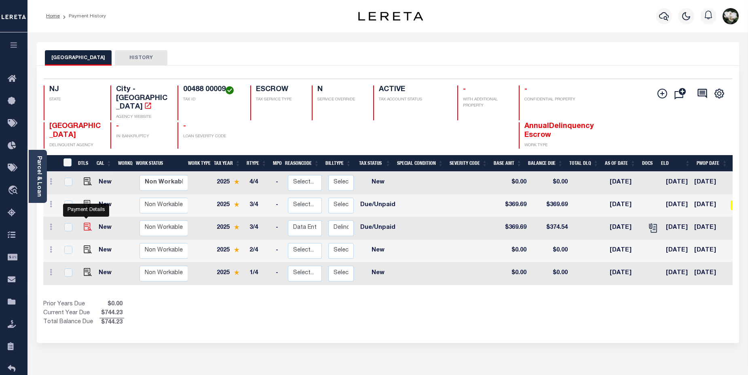
click at [88, 223] on img "" at bounding box center [88, 227] width 8 height 8
checkbox input "true"
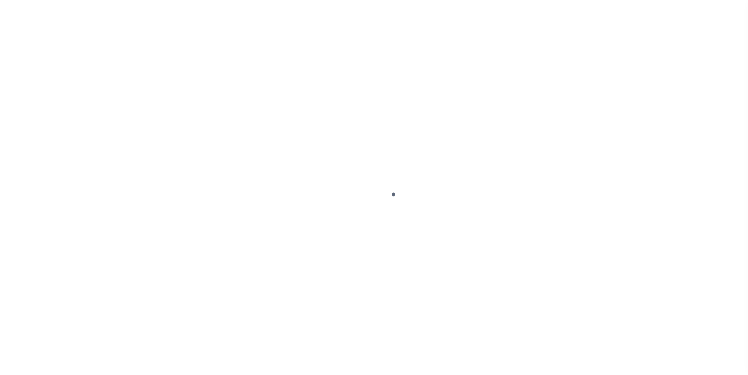
select select "DUE"
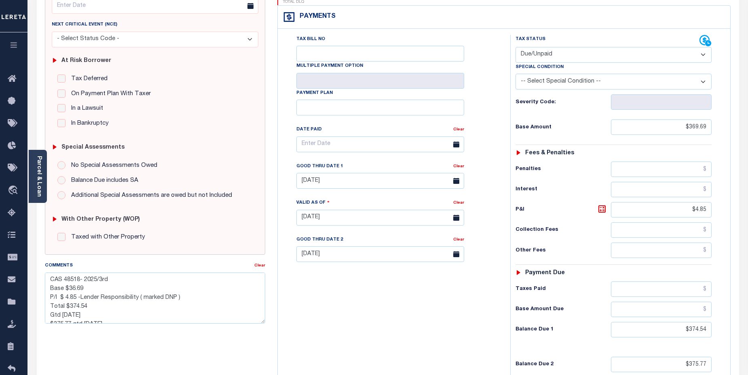
scroll to position [117, 0]
drag, startPoint x: 687, startPoint y: 193, endPoint x: 721, endPoint y: 181, distance: 36.8
click at [716, 193] on div "Tax Status Status - Select Status Code -" at bounding box center [617, 212] width 212 height 357
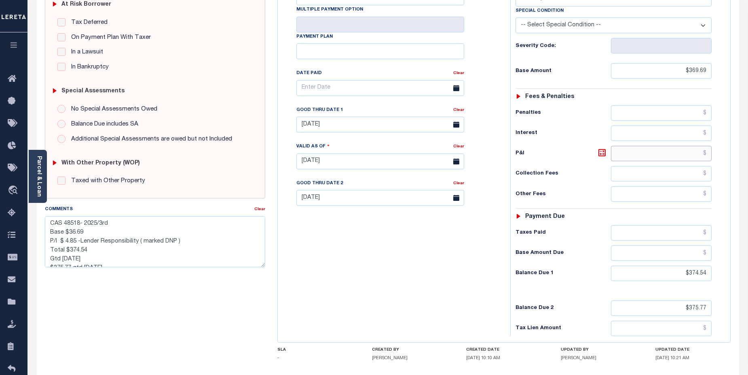
scroll to position [188, 0]
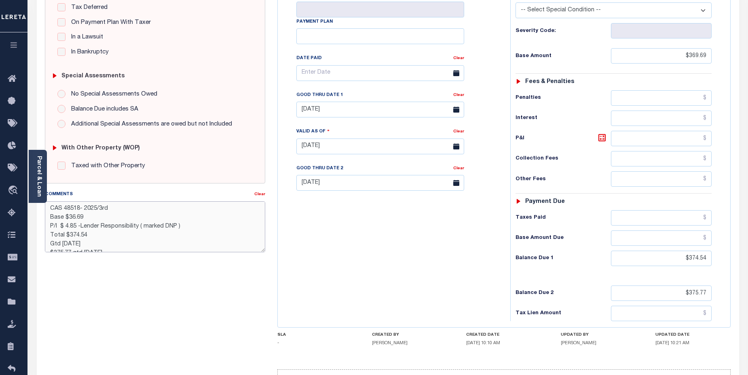
type input "[DATE]"
click at [210, 229] on textarea "CAS 48518- 2025/3rd Base $36.69 P/I $ 4.85 -Lender Responsibility ( marked DNP …" at bounding box center [155, 226] width 221 height 51
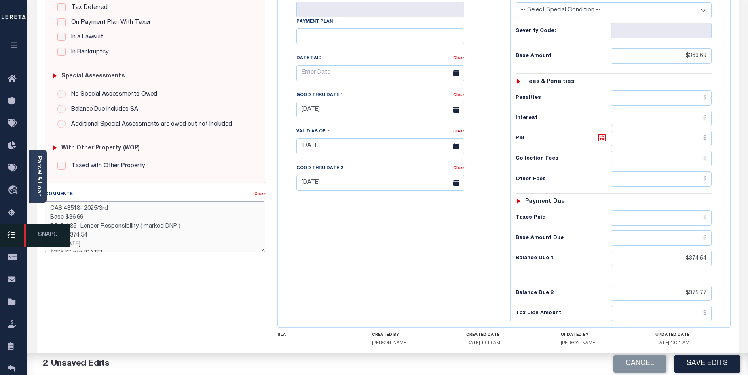
drag, startPoint x: 88, startPoint y: 227, endPoint x: 13, endPoint y: 229, distance: 74.5
click at [98, 226] on textarea "CAS 48518- 2025/3rd Base $36.69 P/I $ 4.85 -Lender Responsibility ( marked DNP …" at bounding box center [155, 226] width 221 height 51
drag, startPoint x: 142, startPoint y: 227, endPoint x: 174, endPoint y: 225, distance: 32.5
click at [174, 225] on textarea "CAS 48518- 2025/3rd Base $36.69 P/I $ 4.85 -Lereta Responsibility ( marked DNP …" at bounding box center [155, 226] width 221 height 51
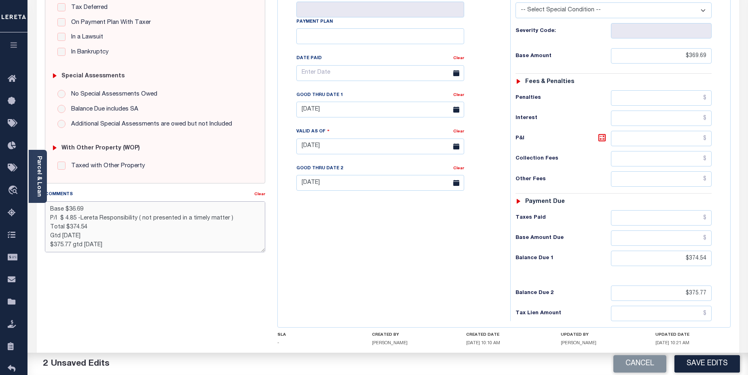
scroll to position [9, 0]
type textarea "CAS 48518- 2025/3rd Base $36.69 P/I $ 4.85 -Lereta Responsibility ( not present…"
click at [721, 363] on button "Save Edits" at bounding box center [708, 363] width 66 height 17
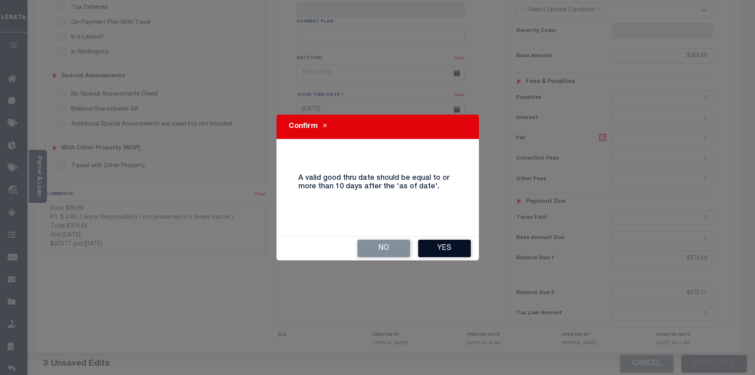
click at [448, 246] on button "Yes" at bounding box center [444, 248] width 53 height 17
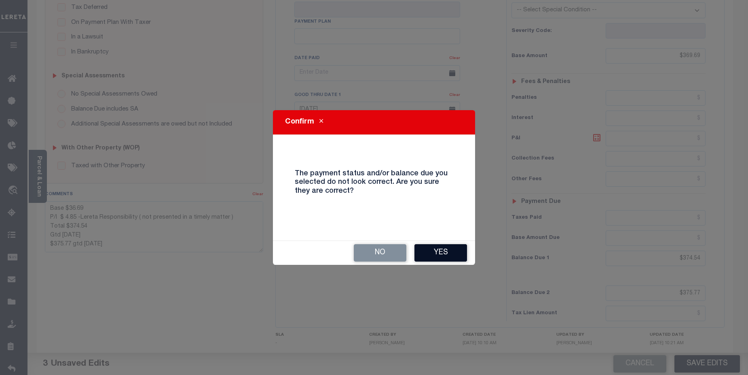
click at [447, 251] on button "Yes" at bounding box center [441, 252] width 53 height 17
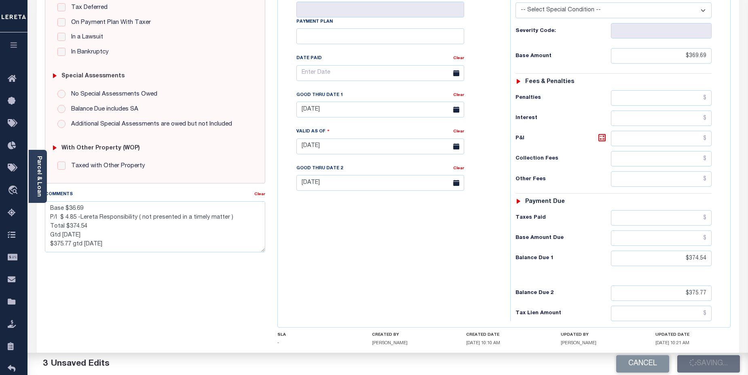
checkbox input "false"
type textarea "CAS 48518- 2025/3rd Base $36.69 P/I $ 4.85 -Lereta Responsibility ( not present…"
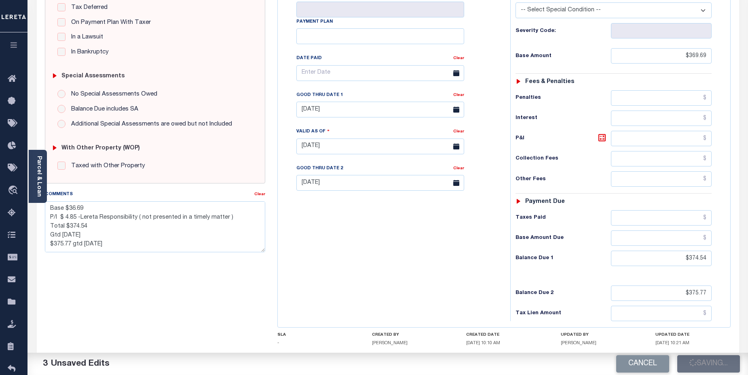
type input "$369.69"
type input "$374.54"
type input "$375.77"
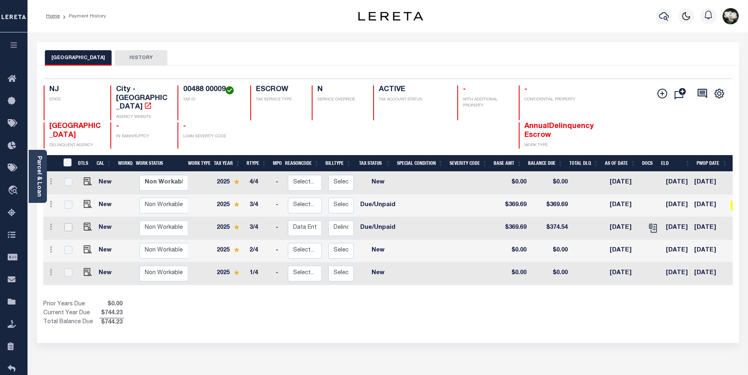
click at [66, 223] on input "checkbox" at bounding box center [68, 227] width 8 height 8
checkbox input "true"
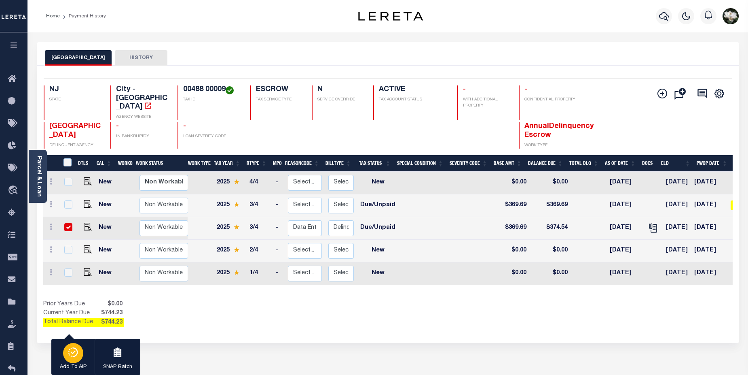
click at [74, 356] on icon "button" at bounding box center [73, 352] width 11 height 10
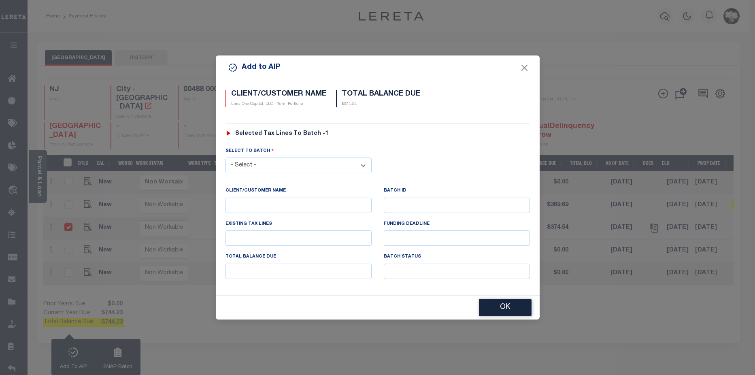
click at [258, 165] on select "- Select - 45186 45191 45195 45200 45202 45203 45206 45214 45215 45216 45218 45…" at bounding box center [298, 165] width 146 height 16
select select "46326"
click at [225, 157] on select "- Select - 45186 45191 45195 45200 45202 45203 45206 45214 45215 45216 45218 45…" at bounding box center [298, 165] width 146 height 16
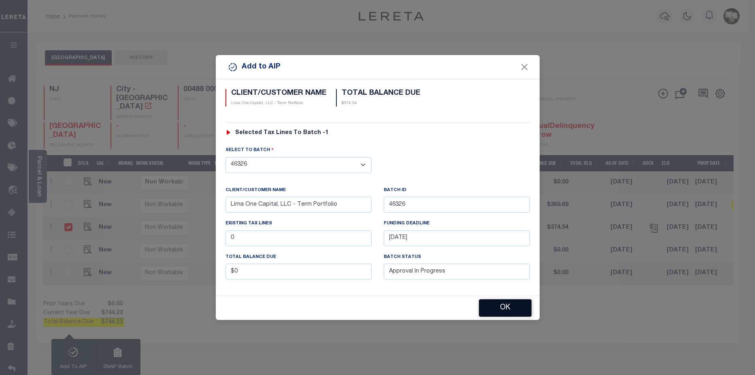
click at [504, 306] on button "OK" at bounding box center [505, 307] width 53 height 17
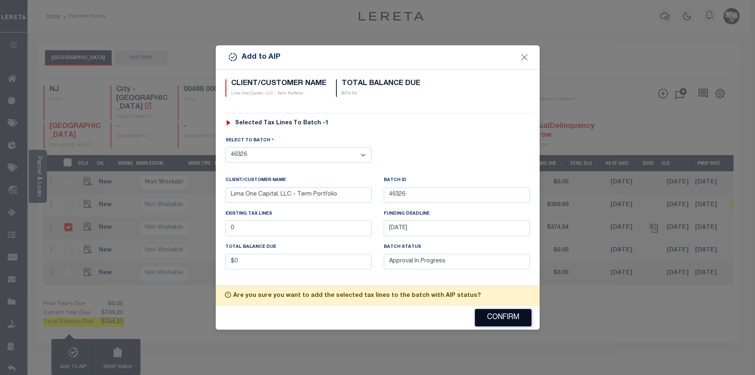
click at [503, 315] on button "Confirm" at bounding box center [503, 317] width 57 height 17
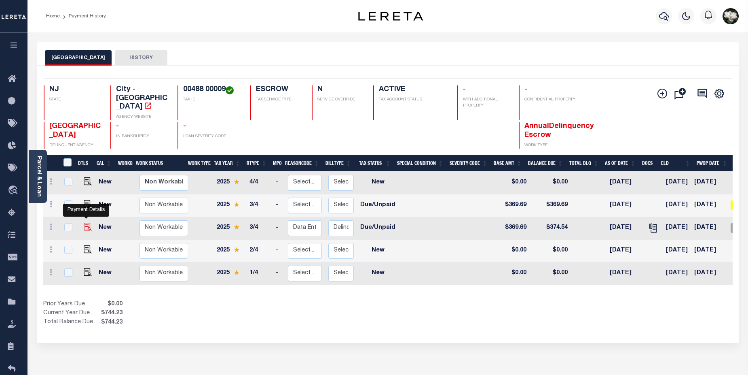
click at [84, 223] on img at bounding box center [88, 227] width 8 height 8
checkbox input "true"
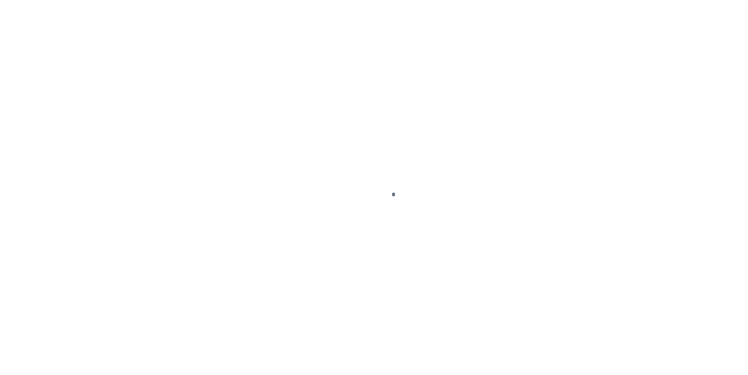
select select "DUE"
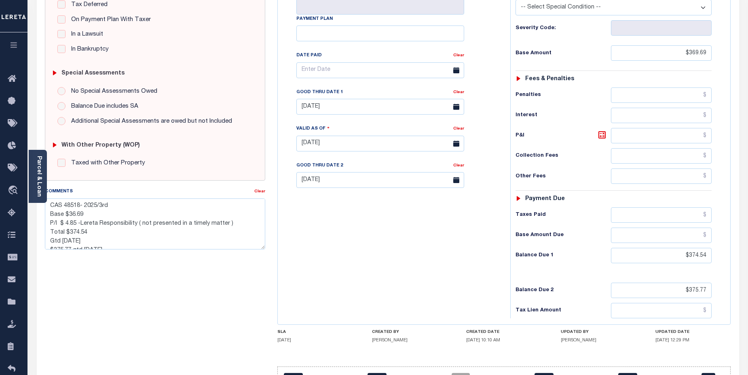
scroll to position [221, 0]
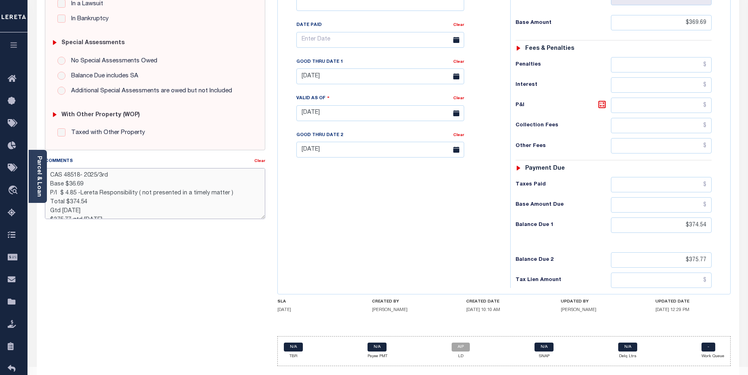
click at [74, 185] on textarea "CAS 48518- 2025/3rd Base $36.69 P/I $ 4.85 -Lereta Responsibility ( not present…" at bounding box center [155, 193] width 221 height 51
type textarea "CAS 48518- 2025/3rd Base $369.69 P/I $ 4.85 -Lereta Responsibility ( not presen…"
click at [254, 273] on div "SPECIAL RISK NCE Date Clear - Select Status Code -" at bounding box center [155, 112] width 233 height 519
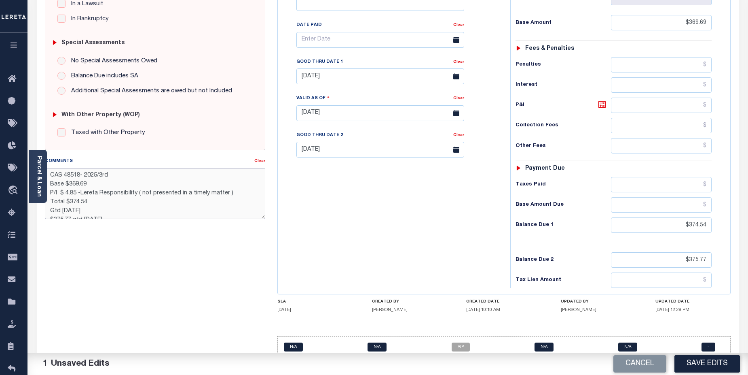
drag, startPoint x: 219, startPoint y: 191, endPoint x: 309, endPoint y: 198, distance: 90.5
click at [221, 191] on textarea "CAS 48518- 2025/3rd Base $369.69 P/I $ 4.85 -Lereta Responsibility ( not presen…" at bounding box center [155, 193] width 221 height 51
click at [718, 363] on button "Save Edits" at bounding box center [708, 363] width 66 height 17
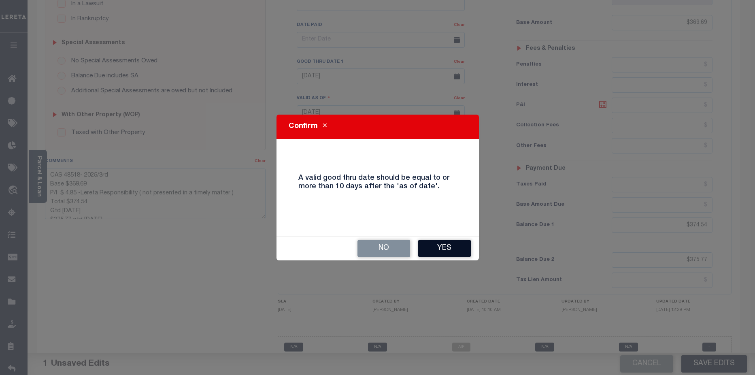
click at [458, 252] on button "Yes" at bounding box center [444, 248] width 53 height 17
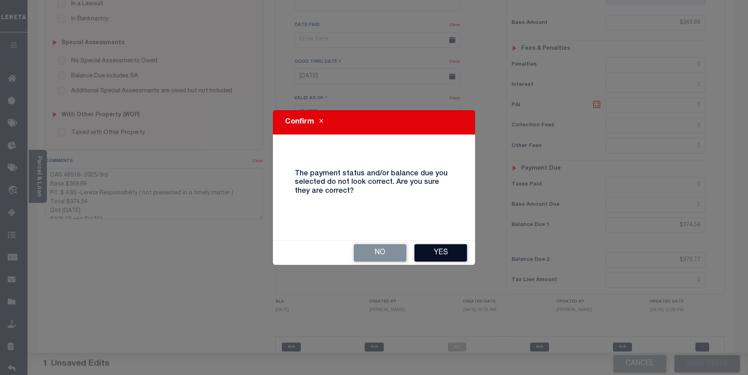
click at [431, 256] on button "Yes" at bounding box center [441, 252] width 53 height 17
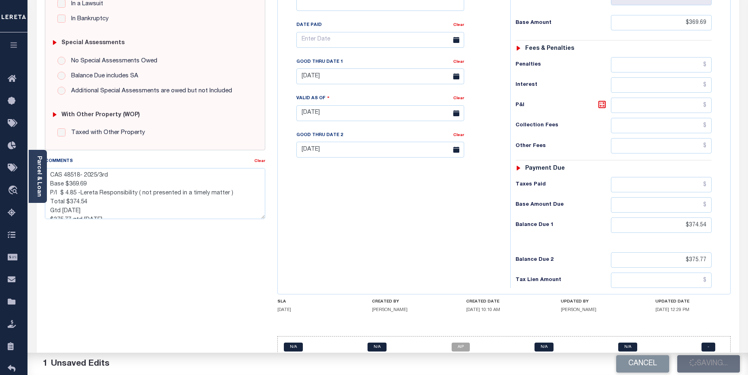
checkbox input "false"
type textarea "CAS 48518- 2025/3rd Base $369.69 P/I $ 4.85 -Lereta Responsibility ( not presen…"
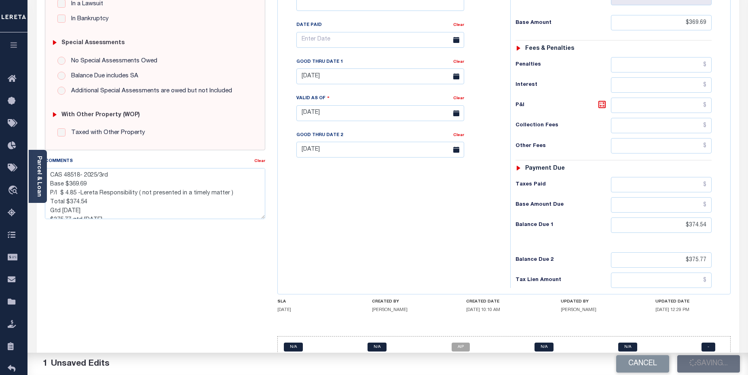
type input "$369.69"
type input "$374.54"
type input "$375.77"
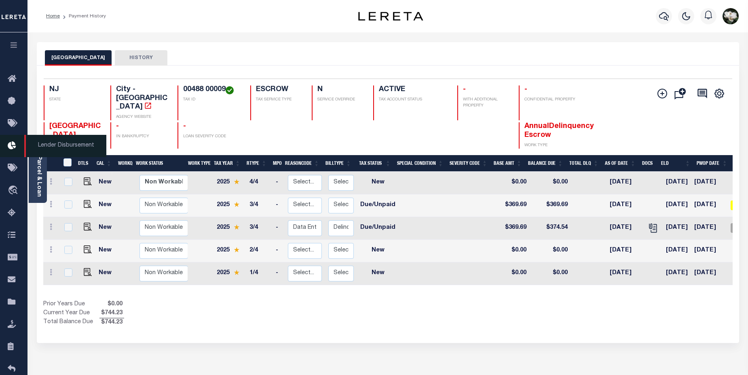
click at [12, 149] on icon at bounding box center [14, 146] width 13 height 10
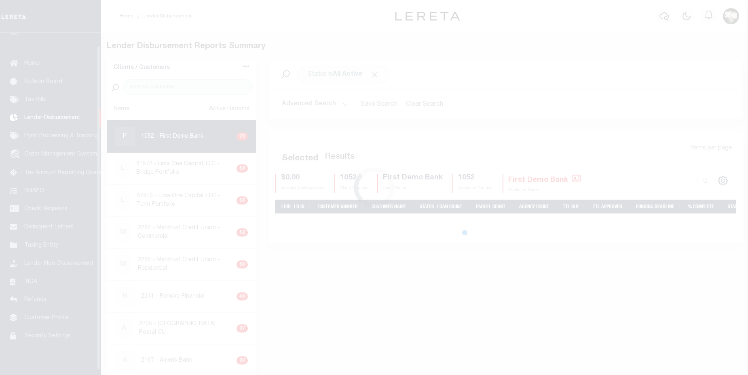
scroll to position [14, 0]
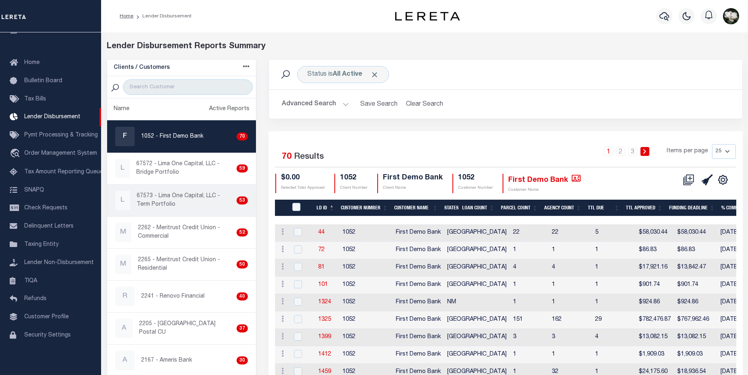
click at [181, 200] on p "67573 - Lima One Capital, LLC - Term Portfolio" at bounding box center [185, 200] width 97 height 17
checkbox input "true"
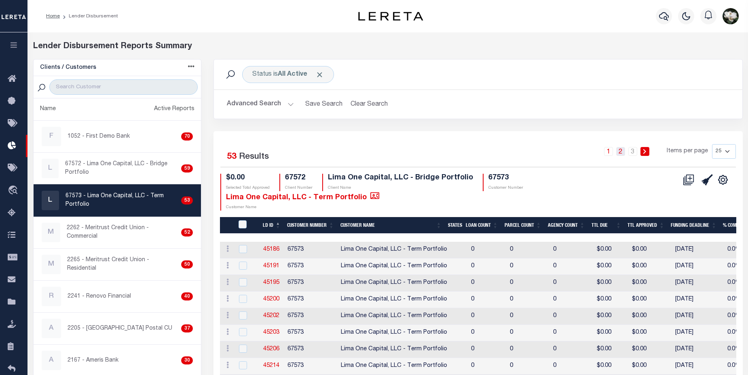
click at [621, 153] on link "2" at bounding box center [621, 151] width 9 height 9
click at [628, 94] on div "Advanced Search Save Search Clear Search LD ID Equals Equals Is Not Equal To Is…" at bounding box center [478, 104] width 529 height 29
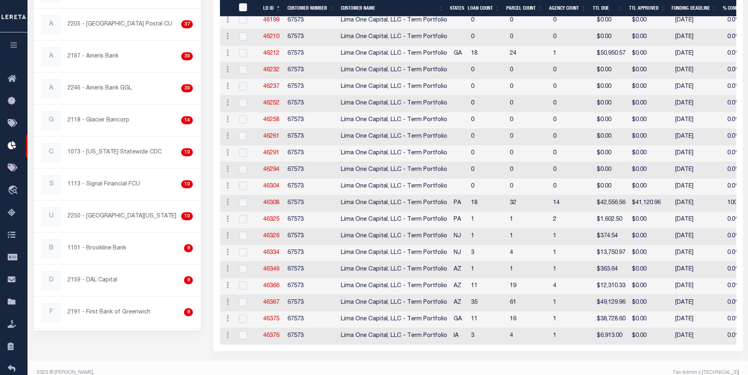
scroll to position [318, 0]
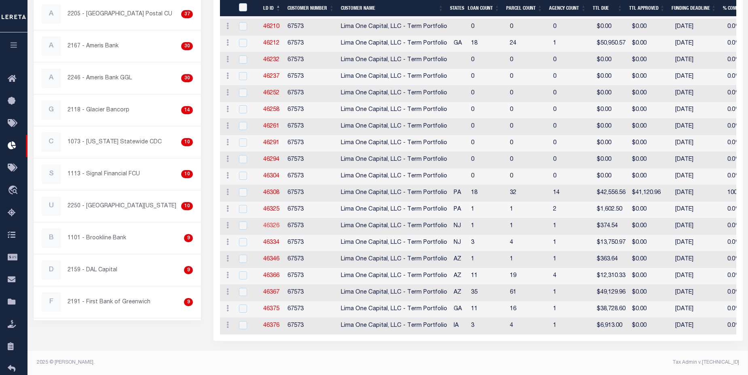
click at [272, 223] on link "46326" at bounding box center [271, 226] width 16 height 6
checkbox input "true"
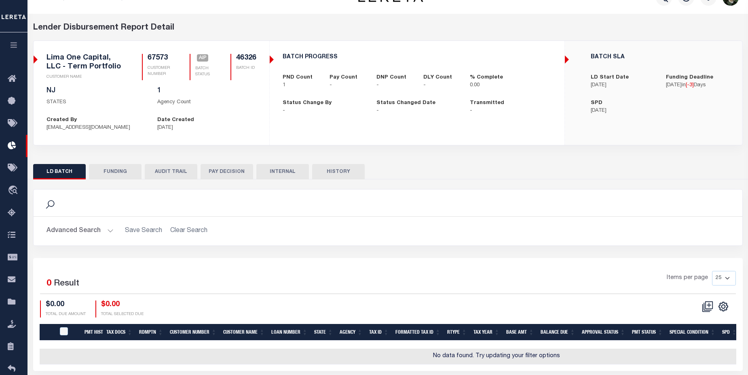
scroll to position [54, 0]
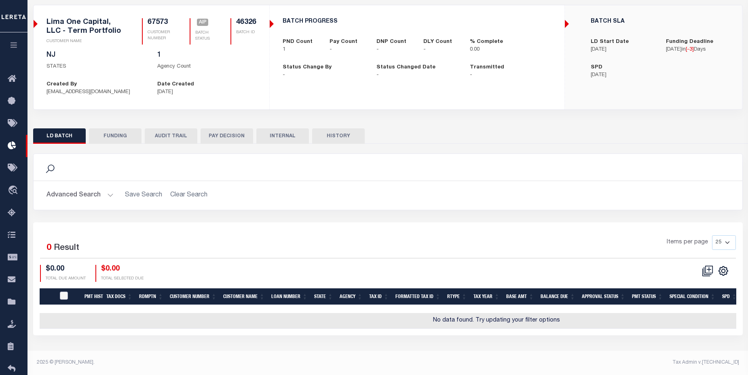
click at [65, 295] on input "PayeePmtBatchStatus" at bounding box center [64, 295] width 8 height 8
checkbox input "true"
click at [121, 138] on button "FUNDING" at bounding box center [115, 135] width 53 height 15
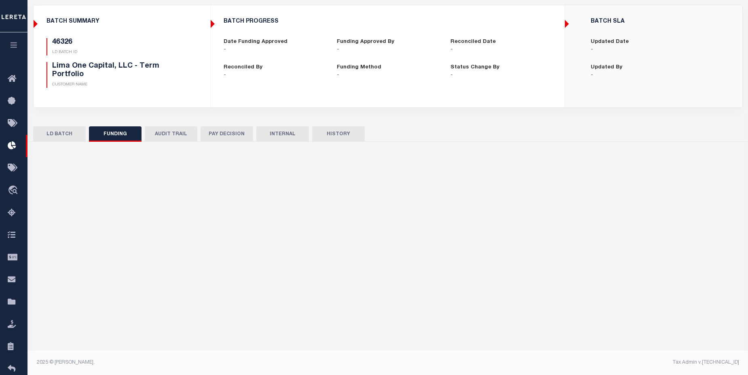
type input "$0"
type input "09/26/2025"
select select "100"
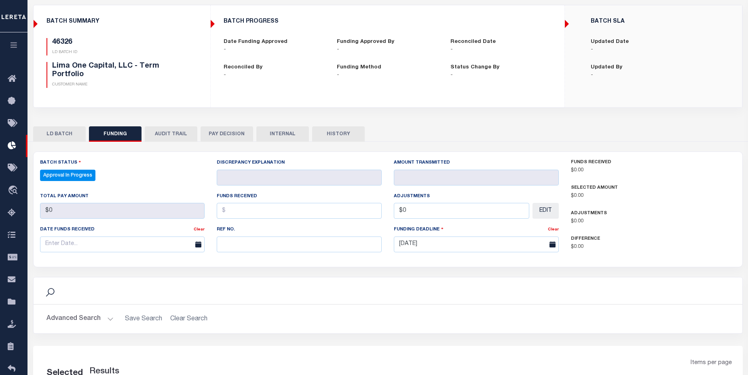
select select "100"
click at [183, 129] on button "AUDIT TRAIL" at bounding box center [171, 133] width 53 height 15
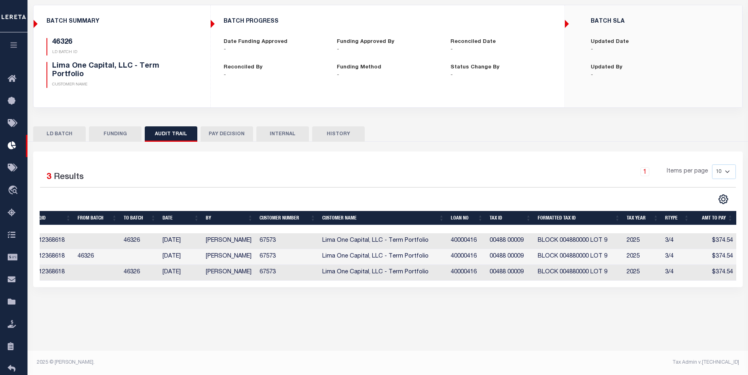
scroll to position [0, 0]
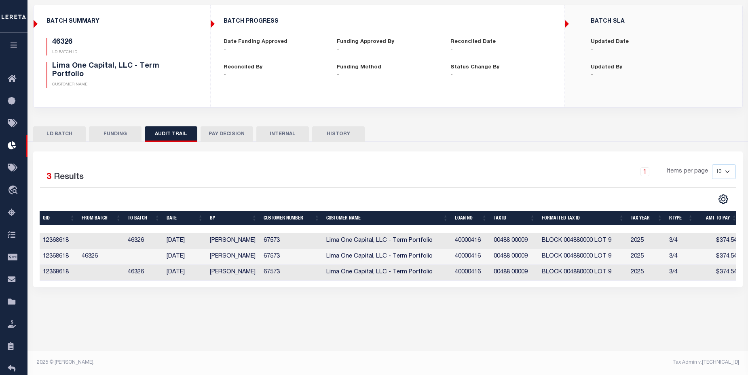
click at [242, 137] on button "PAY DECISION" at bounding box center [227, 133] width 53 height 15
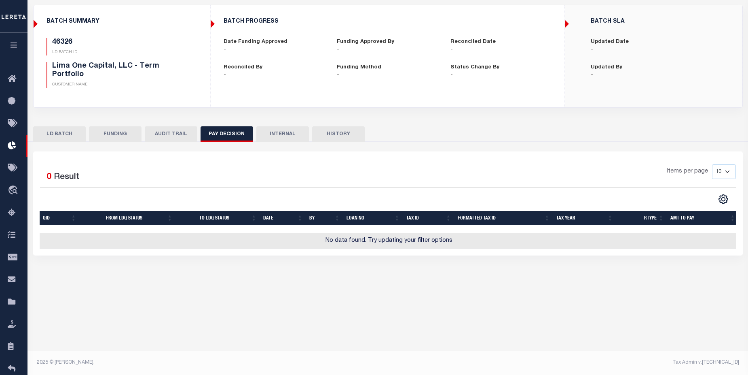
click at [276, 135] on button "INTERNAL" at bounding box center [282, 133] width 53 height 15
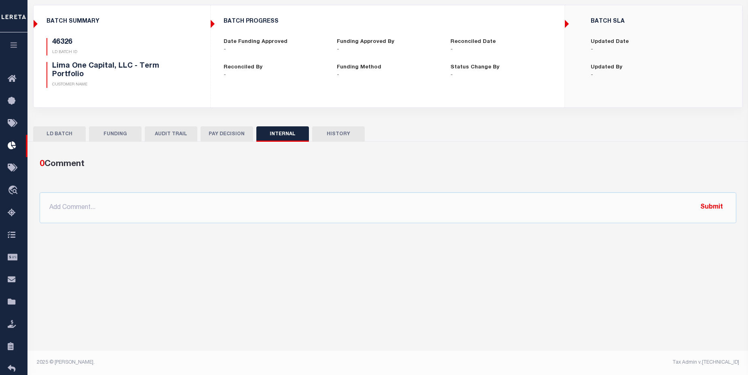
click at [343, 136] on button "HISTORY" at bounding box center [338, 133] width 53 height 15
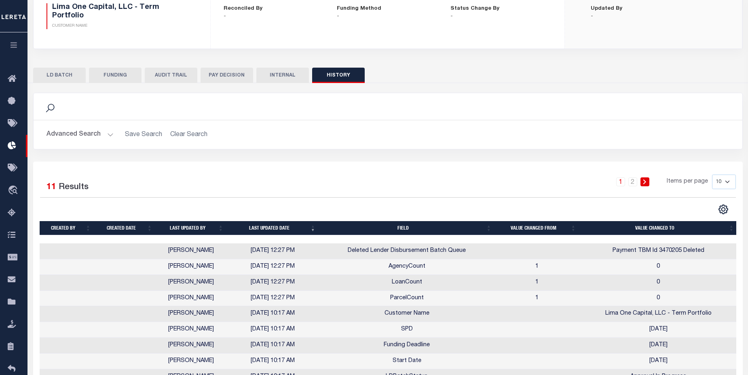
scroll to position [175, 0]
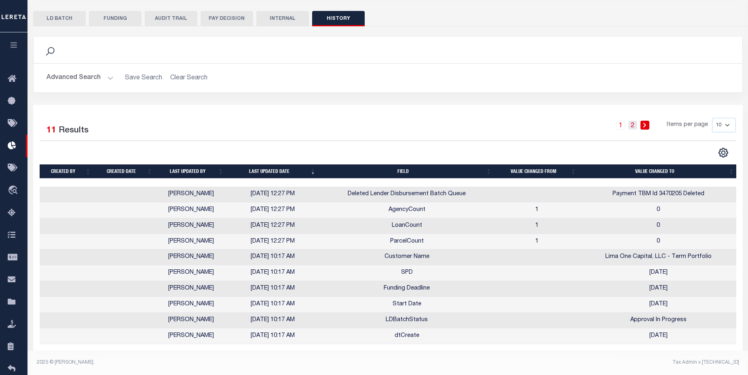
click at [638, 121] on link "2" at bounding box center [633, 125] width 9 height 9
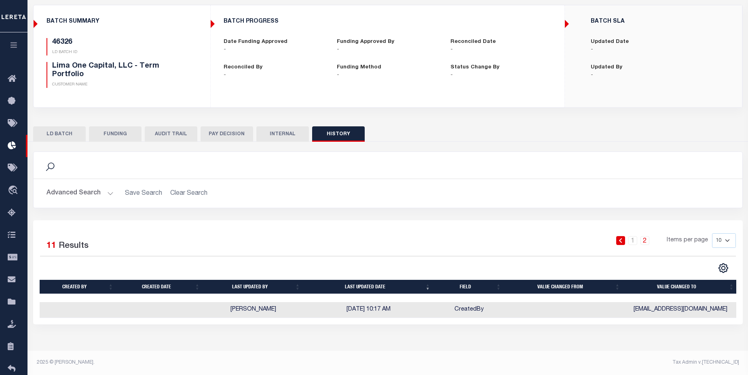
click at [69, 134] on button "LD BATCH" at bounding box center [59, 133] width 53 height 15
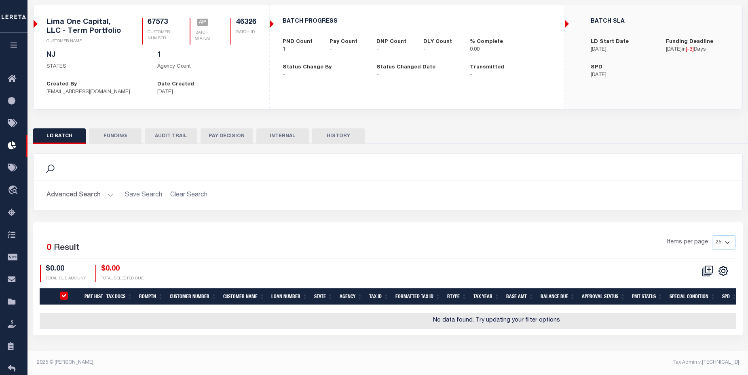
click at [73, 200] on button "Advanced Search" at bounding box center [80, 195] width 67 height 16
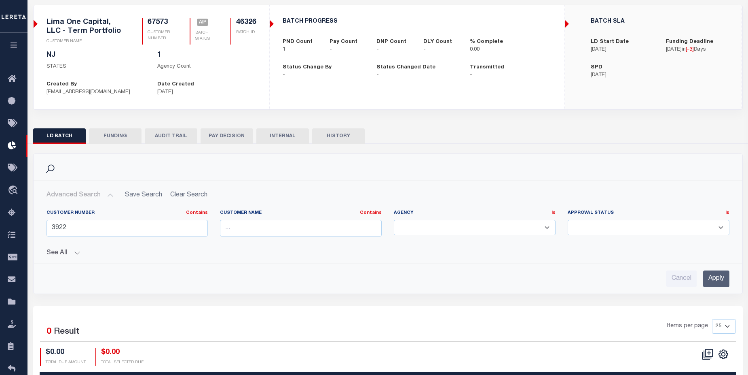
click at [74, 251] on button "See All" at bounding box center [388, 253] width 683 height 8
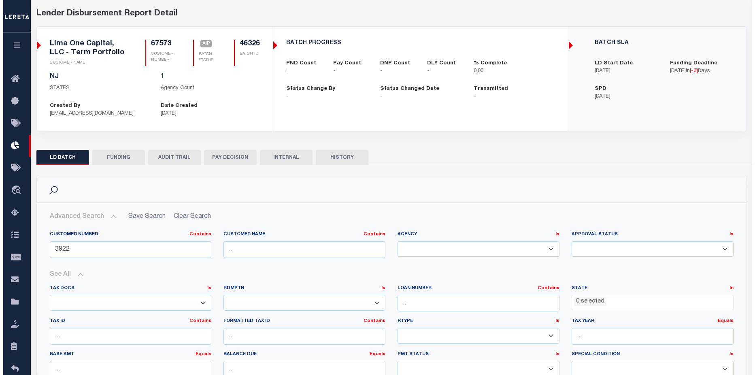
scroll to position [0, 0]
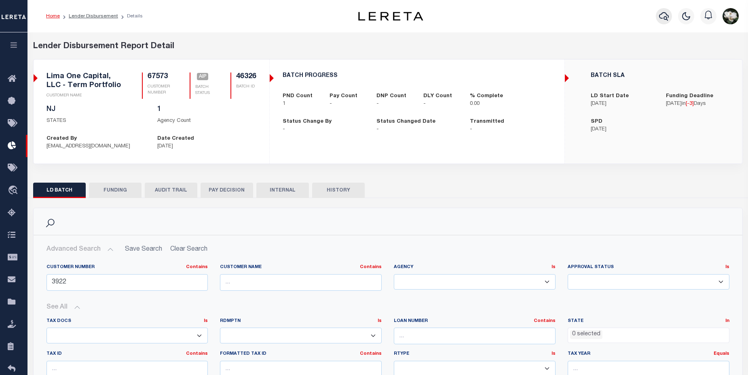
click at [666, 21] on icon "button" at bounding box center [664, 16] width 10 height 10
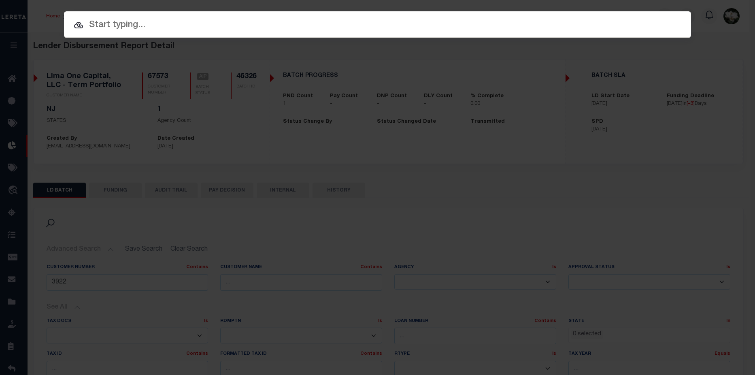
checkbox input "true"
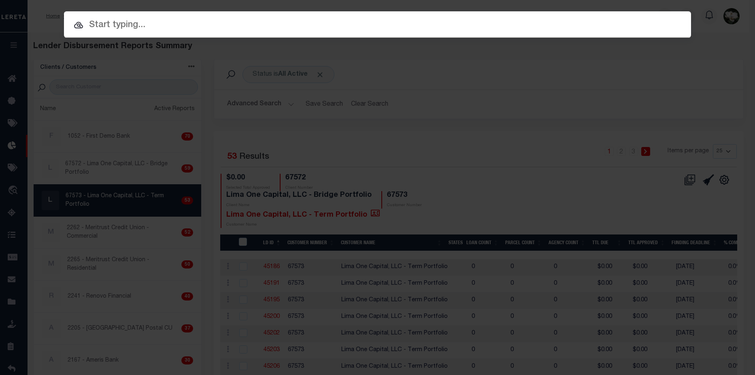
click at [124, 20] on input "text" at bounding box center [377, 25] width 627 height 14
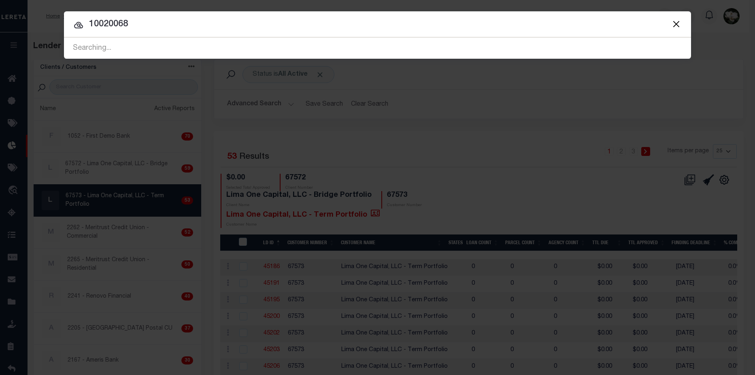
type input "10020068"
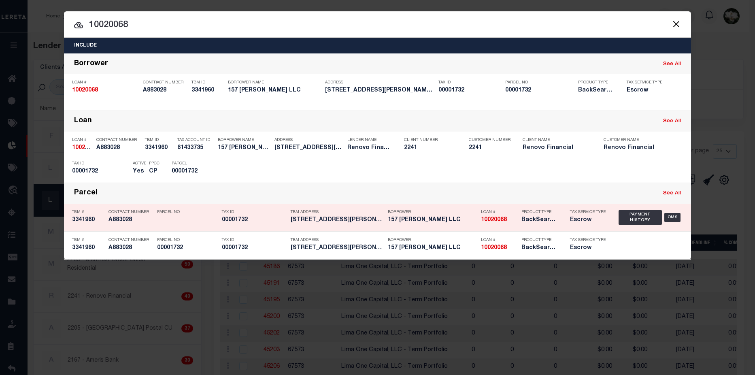
click at [473, 223] on h5 "157 BURNSIDE LLC" at bounding box center [432, 219] width 89 height 7
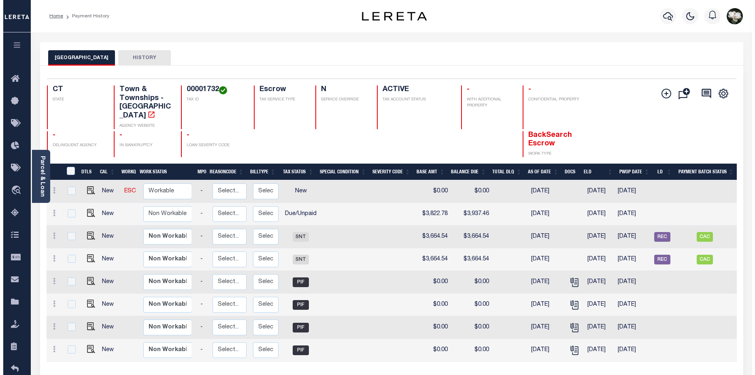
scroll to position [0, 104]
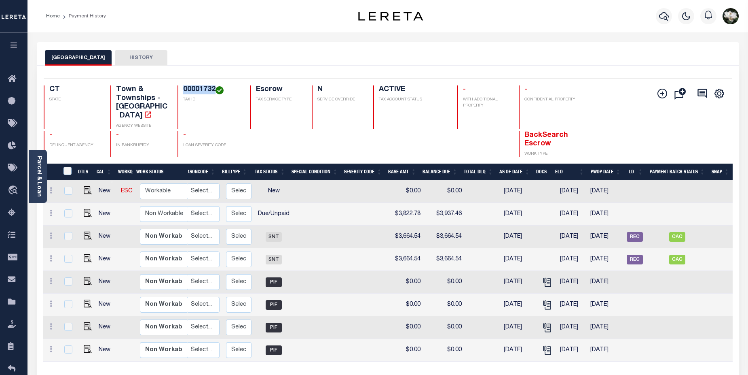
drag, startPoint x: 183, startPoint y: 91, endPoint x: 214, endPoint y: 88, distance: 31.3
click at [214, 88] on h4 "00001732" at bounding box center [211, 89] width 57 height 9
copy h4 "00001732"
click at [668, 19] on icon "button" at bounding box center [664, 16] width 10 height 8
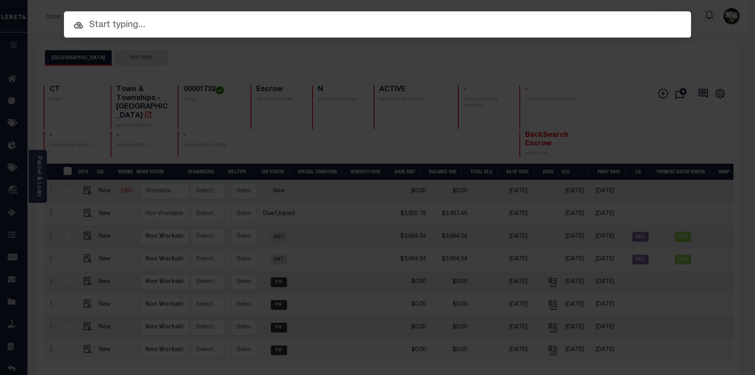
click at [210, 23] on input "text" at bounding box center [377, 25] width 627 height 14
paste input "00001732"
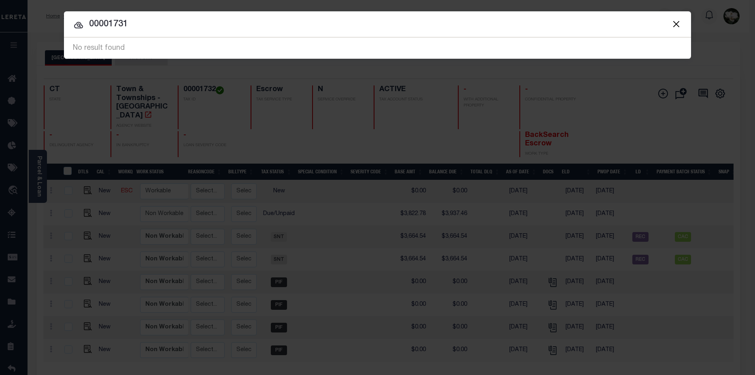
type input "00001731"
click at [676, 27] on button "Close" at bounding box center [675, 24] width 11 height 11
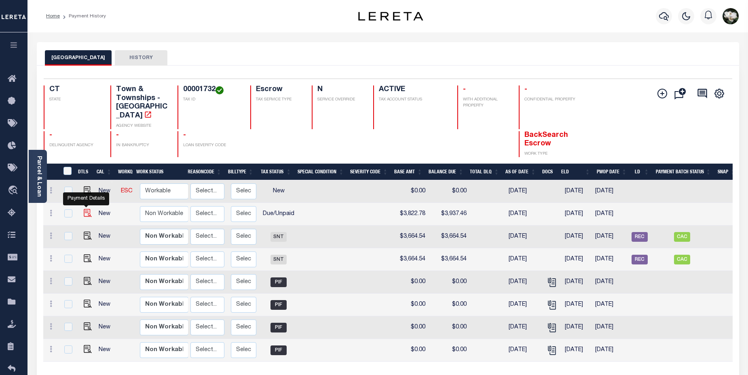
click at [87, 209] on img "" at bounding box center [88, 213] width 8 height 8
checkbox input "true"
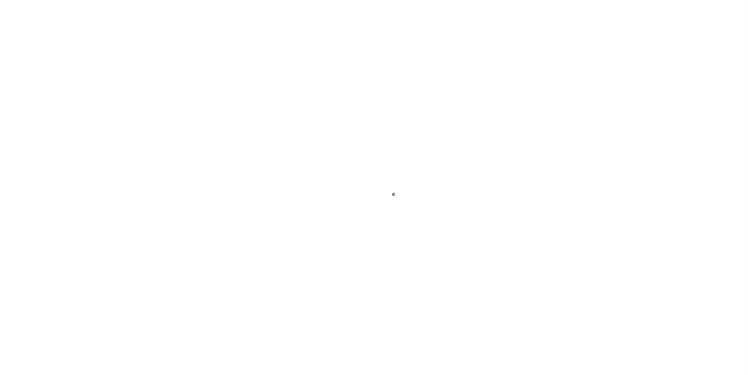
select select "DUE"
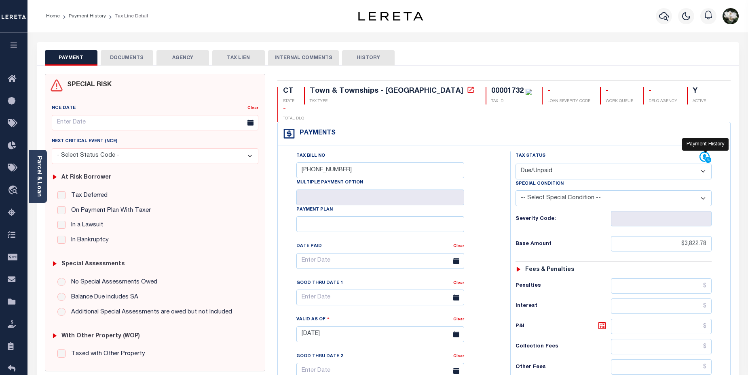
click at [711, 157] on icon at bounding box center [709, 160] width 6 height 6
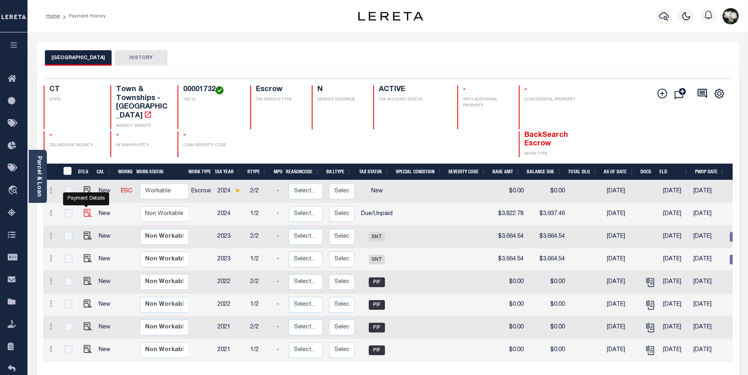
click at [88, 209] on img "" at bounding box center [88, 213] width 8 height 8
checkbox input "true"
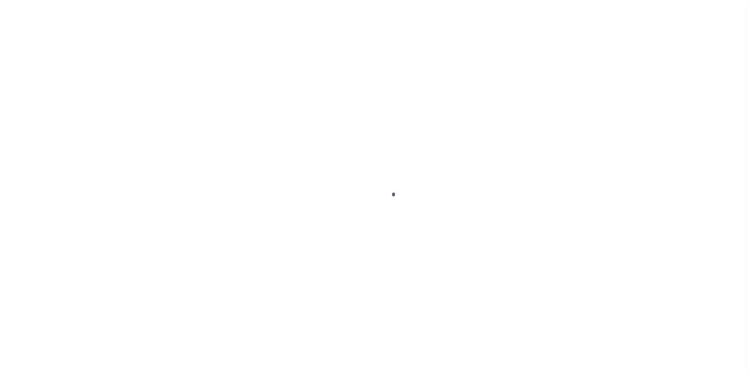
select select "DUE"
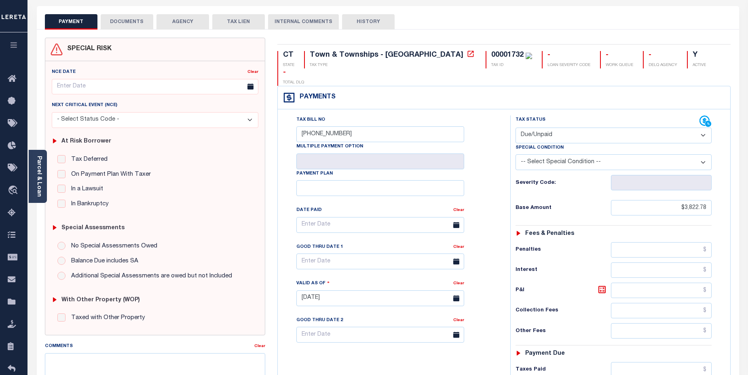
scroll to position [38, 0]
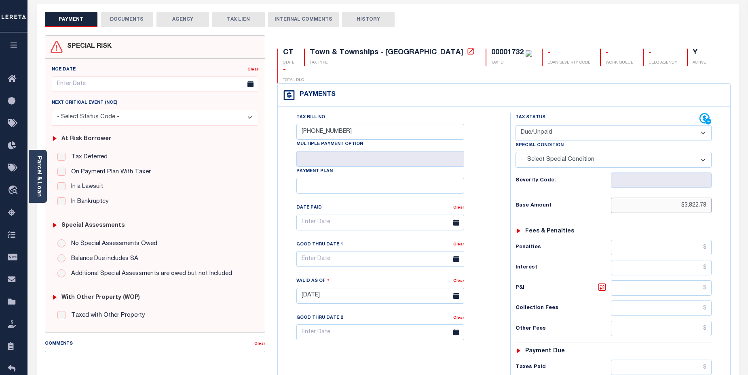
drag, startPoint x: 670, startPoint y: 187, endPoint x: 721, endPoint y: 186, distance: 51.0
click at [721, 186] on div "Tax Status Status - Select Status Code -" at bounding box center [617, 291] width 212 height 357
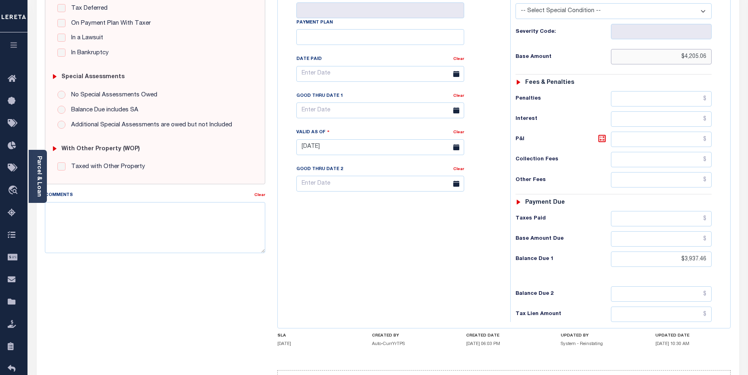
scroll to position [201, 0]
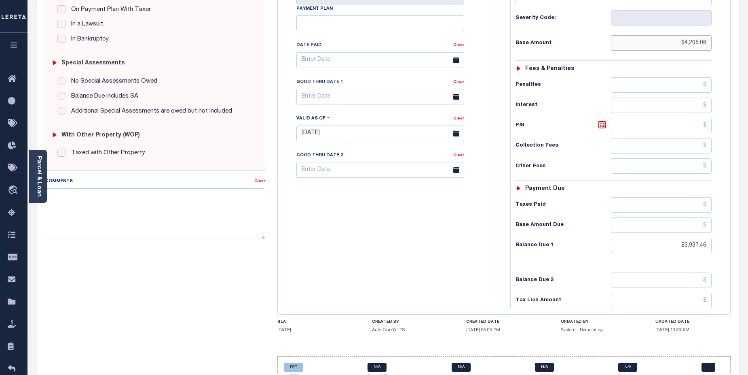
type input "$4,205.06"
type input "09/29/2025"
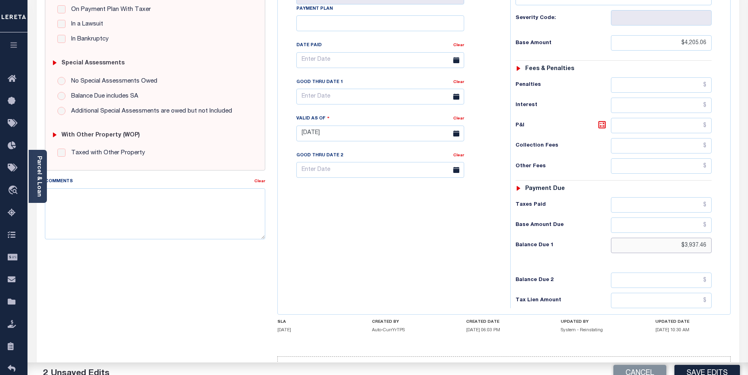
drag, startPoint x: 679, startPoint y: 226, endPoint x: 717, endPoint y: 229, distance: 38.1
click at [717, 229] on div "Tax Status Status - Select Status Code -" at bounding box center [617, 129] width 212 height 357
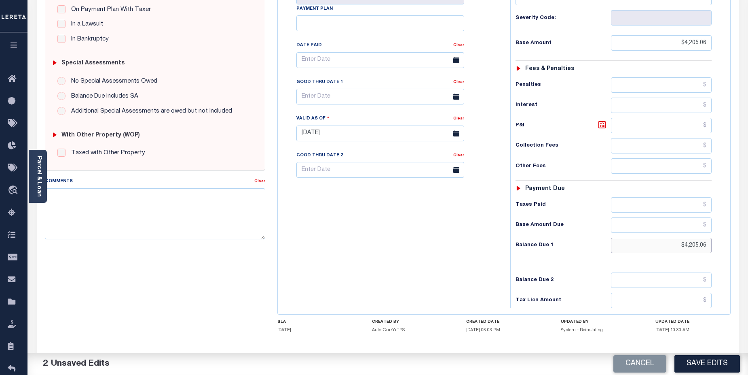
type input "$4,205.06"
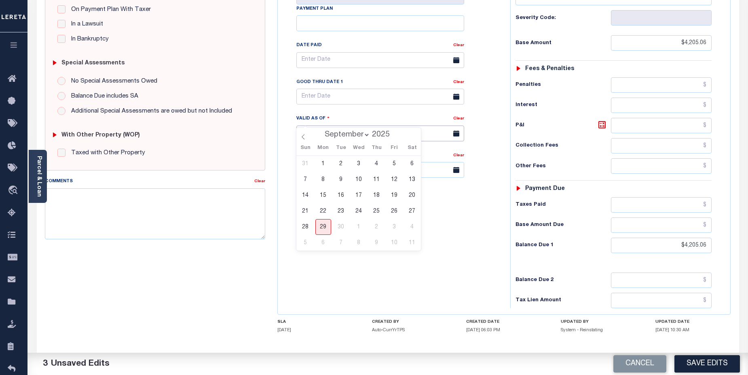
click at [361, 125] on input "09/29/2025" at bounding box center [381, 133] width 168 height 16
click at [368, 135] on select "January February March April May June July August September" at bounding box center [345, 135] width 49 height 8
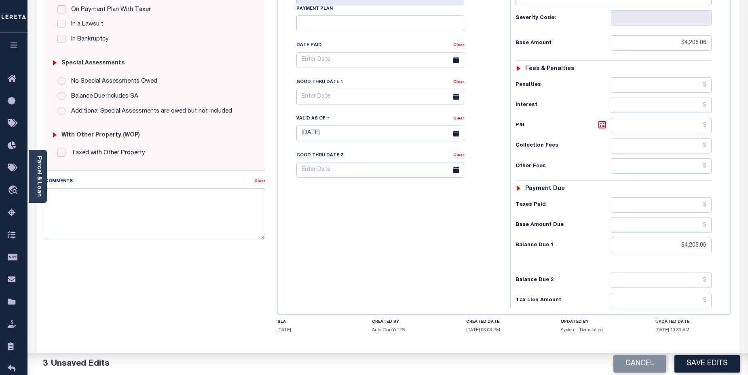
drag, startPoint x: 454, startPoint y: 218, endPoint x: 455, endPoint y: 212, distance: 5.3
click at [454, 218] on div "Tax Bill No 2024-01-0000031 Multiple Payment Option Payment Plan Clear" at bounding box center [392, 129] width 225 height 357
click at [418, 89] on input "text" at bounding box center [381, 97] width 168 height 16
click at [411, 99] on span at bounding box center [414, 97] width 14 height 14
select select "9"
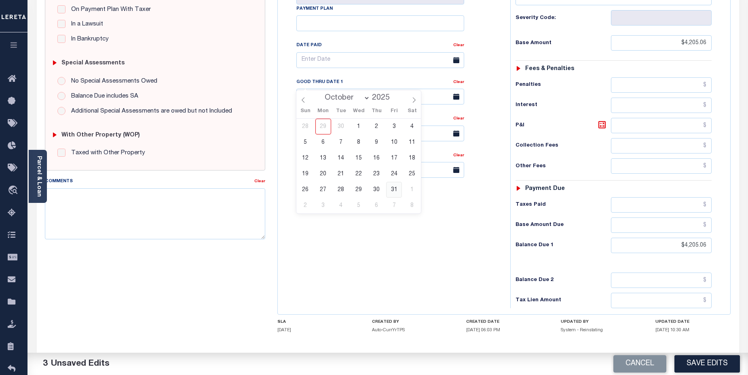
click at [392, 191] on span "31" at bounding box center [394, 190] width 16 height 16
type input "10/31/2025"
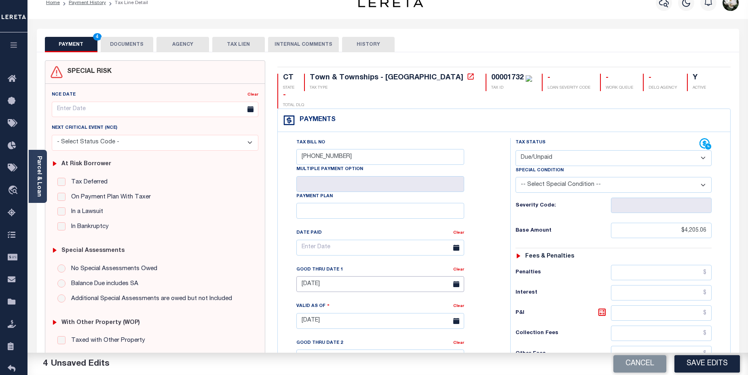
scroll to position [0, 0]
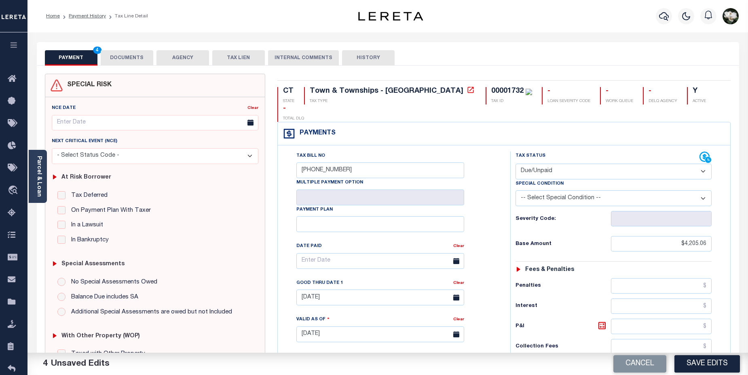
click at [134, 50] on button "DOCUMENTS" at bounding box center [127, 57] width 53 height 15
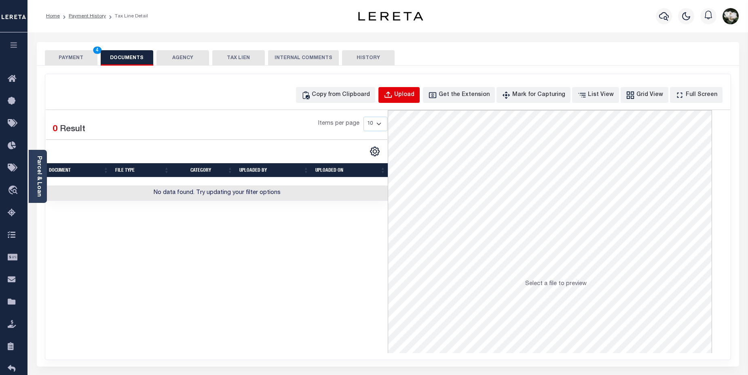
click at [411, 100] on button "Upload" at bounding box center [399, 95] width 41 height 16
select select "POP"
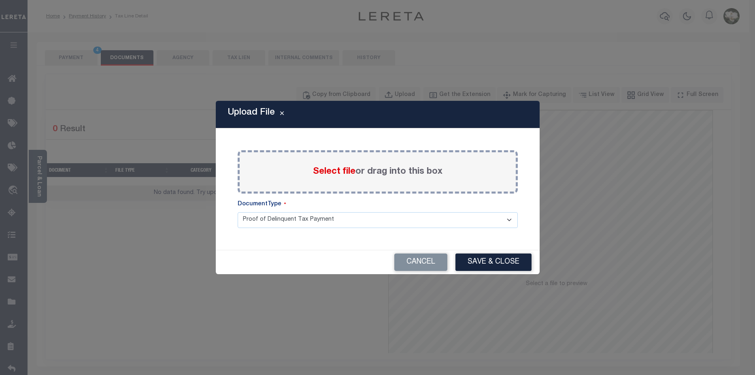
click at [335, 172] on span "Select file" at bounding box center [334, 171] width 42 height 9
click at [0, 0] on input "Select file or drag into this box" at bounding box center [0, 0] width 0 height 0
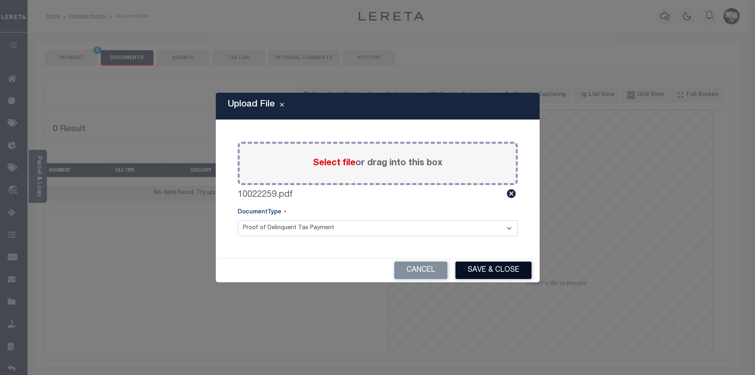
click at [487, 269] on button "Save & Close" at bounding box center [493, 269] width 76 height 17
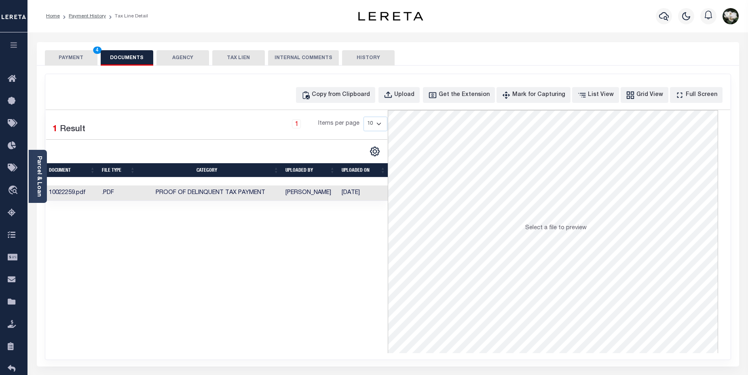
click at [66, 62] on button "PAYMENT 4" at bounding box center [71, 57] width 53 height 15
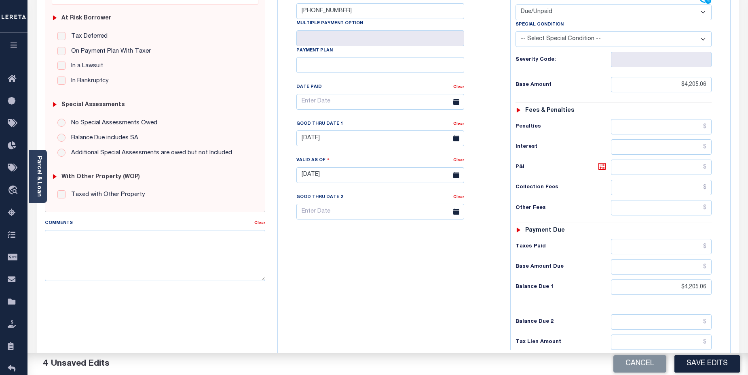
scroll to position [170, 0]
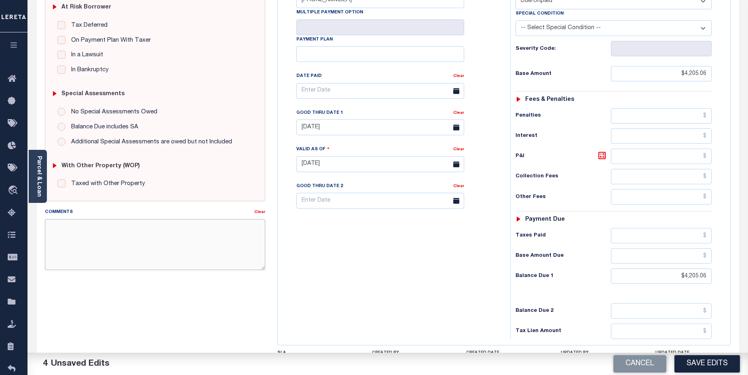
click at [83, 232] on textarea "Comments" at bounding box center [155, 244] width 221 height 51
paste textarea "CAS-474377 2025/annual dlq Base $3,323.80 P/I $568.57-Lender Responsibility Tot…"
drag, startPoint x: 91, startPoint y: 244, endPoint x: 103, endPoint y: 243, distance: 11.8
click at [103, 243] on textarea "CAS-474377 2025/annual dlq Base $3,323.80 P/I $568.57-Lender Responsibility Tot…" at bounding box center [155, 244] width 221 height 51
click at [146, 243] on textarea "CAS-474377 2025/annual dlq Base $3,323.80 P/I $568.57-Lereta Responsibility Tot…" at bounding box center [155, 244] width 221 height 51
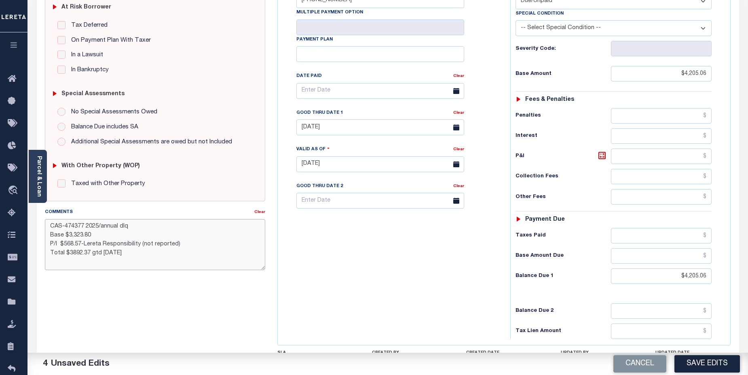
click at [78, 226] on textarea "CAS-474377 2025/annual dlq Base $3,323.80 P/I $568.57-Lereta Responsibility (no…" at bounding box center [155, 244] width 221 height 51
drag, startPoint x: 69, startPoint y: 235, endPoint x: 93, endPoint y: 234, distance: 23.9
click at [93, 234] on textarea "CAS-48763 2025/annual dlq Base $3,323.80 P/I $568.57-Lereta Responsibility (not…" at bounding box center [155, 244] width 221 height 51
drag, startPoint x: 64, startPoint y: 245, endPoint x: 82, endPoint y: 244, distance: 17.8
click at [82, 244] on textarea "CAS-48763 2025/annual dlq Base $4,205.06 P/I $568.57-Lereta Responsibility (not…" at bounding box center [155, 244] width 221 height 51
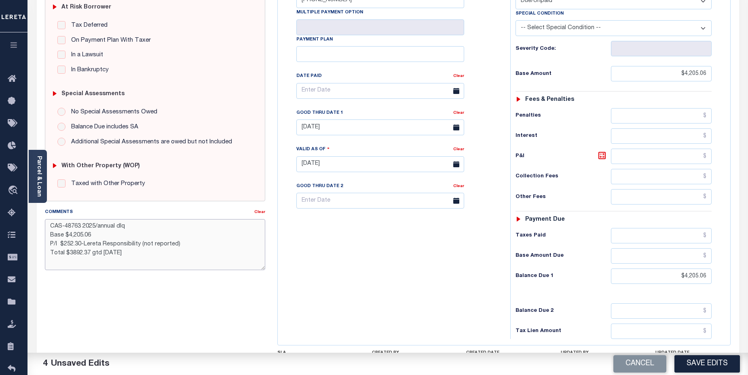
drag, startPoint x: 68, startPoint y: 252, endPoint x: 90, endPoint y: 252, distance: 21.9
click at [90, 252] on textarea "CAS-48763 2025/annual dlq Base $4,205.06 P/I $252.30-Lereta Responsibility (not…" at bounding box center [155, 244] width 221 height 51
click at [72, 252] on textarea "CAS-48763 2025/annual dlq Base $4,205.06 P/I $252.30-Lereta Responsibility (not…" at bounding box center [155, 244] width 221 height 51
drag, startPoint x: 103, startPoint y: 254, endPoint x: 75, endPoint y: 256, distance: 28.4
click at [107, 254] on textarea "CAS-48763 2025/annual dlq Base $4,205.06 P/I $252.30-Lereta Responsibility (not…" at bounding box center [155, 244] width 221 height 51
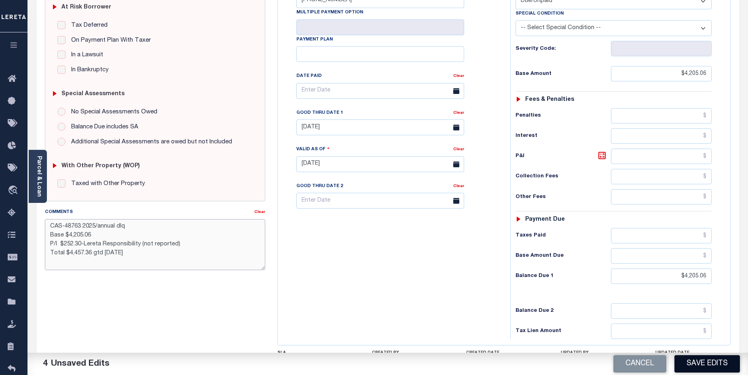
type textarea "CAS-48763 2025/annual dlq Base $4,205.06 P/I $252.30-Lereta Responsibility (not…"
click at [715, 367] on button "Save Edits" at bounding box center [708, 363] width 66 height 17
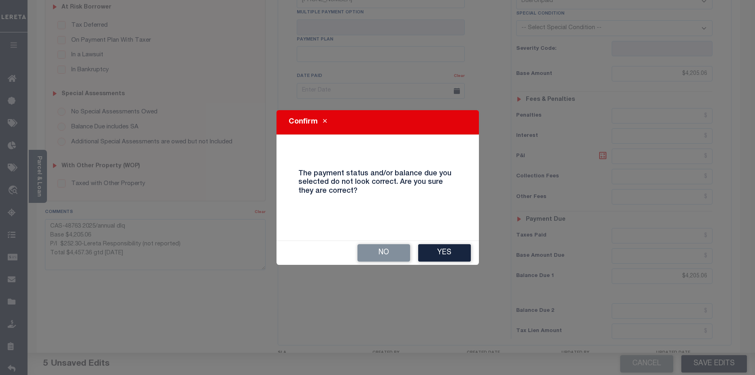
click at [475, 255] on div "No Yes" at bounding box center [377, 253] width 202 height 24
click at [465, 256] on button "Yes" at bounding box center [444, 252] width 53 height 17
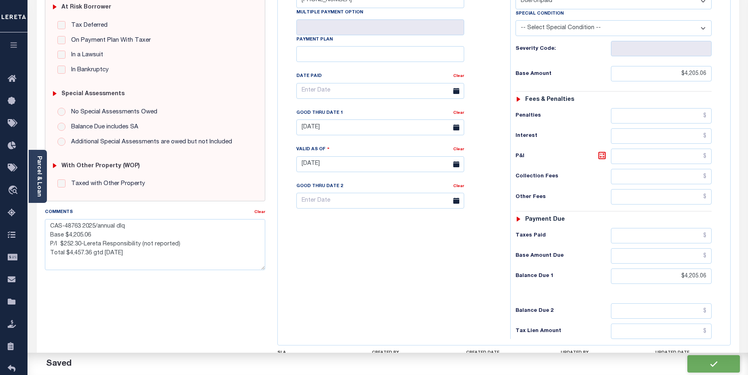
checkbox input "false"
type textarea "CAS-48763 2025/annual dlq Base $4,205.06 P/I $252.30-Lereta Responsibility (not…"
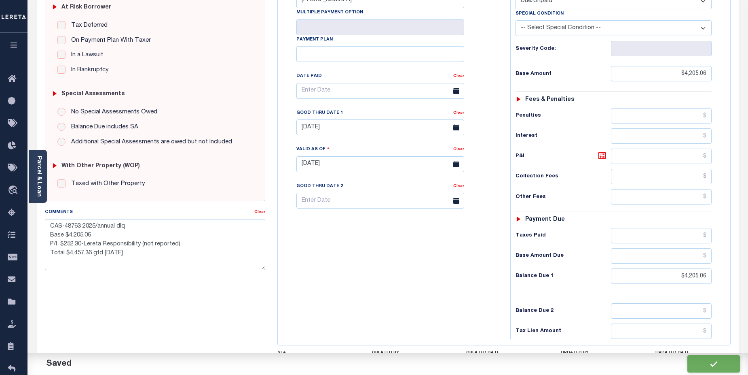
type input "$4,205.06"
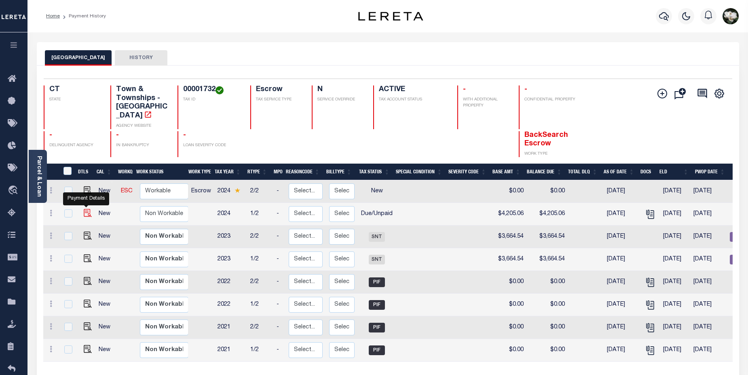
click at [87, 209] on img "" at bounding box center [88, 213] width 8 height 8
checkbox input "true"
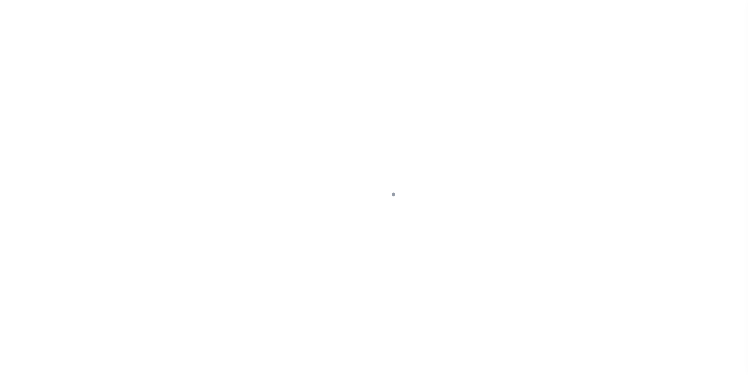
select select "DUE"
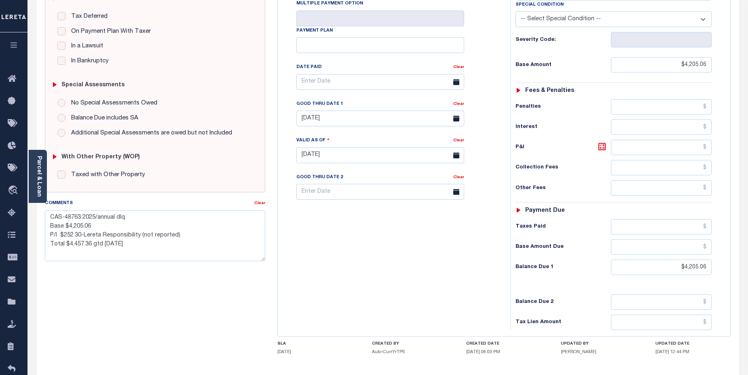
scroll to position [185, 0]
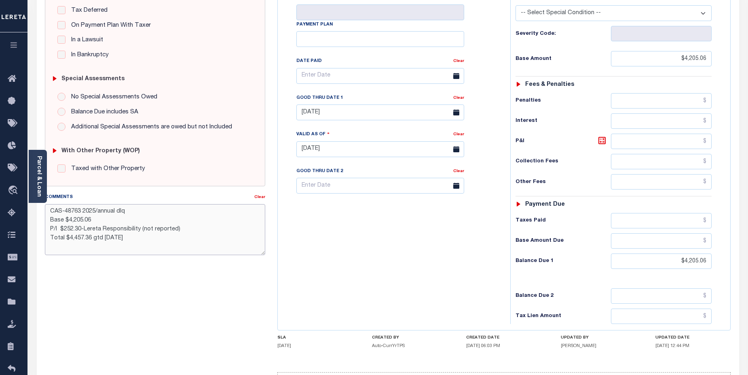
drag, startPoint x: 90, startPoint y: 212, endPoint x: 102, endPoint y: 169, distance: 44.2
click at [109, 199] on div "Comments Clear CAS-48763 2025/annual dlq Base $4,205.06 P/I $252.30-Lereta Resp…" at bounding box center [155, 224] width 221 height 62
click at [212, 232] on textarea "CAS-48763 2024/1st dlq Base $4,205.06 P/I $252.30-Lereta Responsibility (not re…" at bounding box center [155, 229] width 221 height 51
type textarea "CAS-48763 2024/1st dlq Base $4,205.06 P/I $252.30-Lereta Responsibility (not re…"
click at [340, 225] on div "Tax Bill No [PHONE_NUMBER] Multiple Payment Option Payment Plan Clear" at bounding box center [392, 144] width 225 height 357
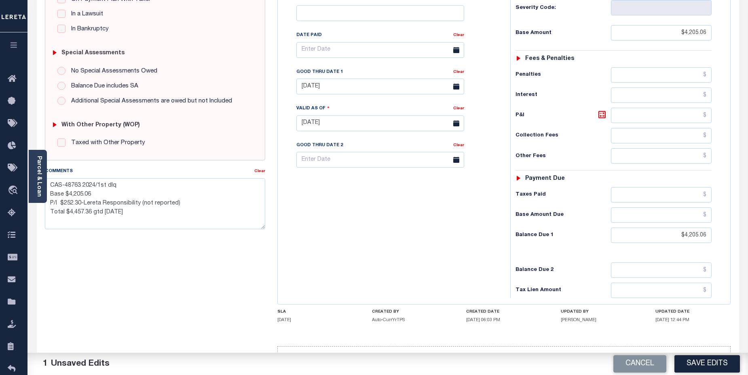
scroll to position [221, 0]
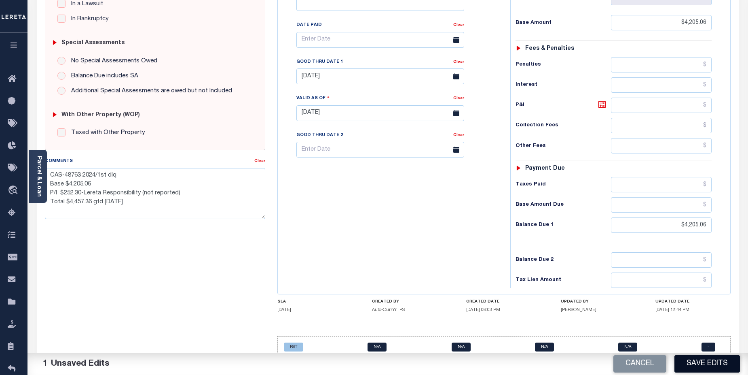
click at [711, 367] on button "Save Edits" at bounding box center [708, 363] width 66 height 17
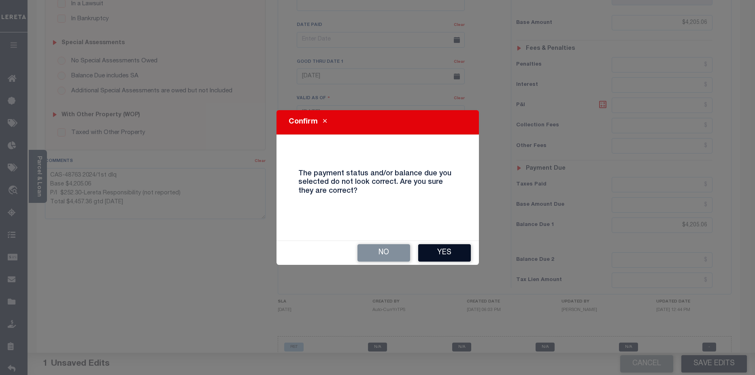
click at [456, 252] on button "Yes" at bounding box center [444, 252] width 53 height 17
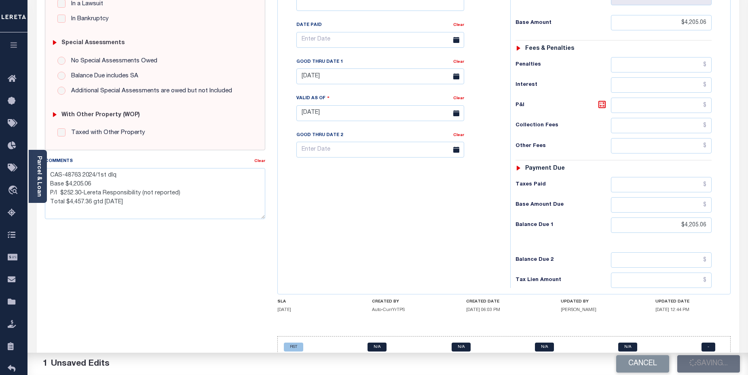
checkbox input "false"
type textarea "CAS-48763 2024/1st dlq Base $4,205.06 P/I $252.30-Lereta Responsibility (not re…"
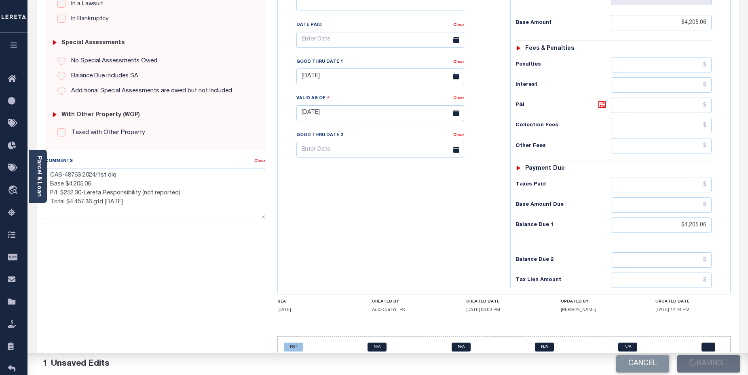
type input "$4,205.06"
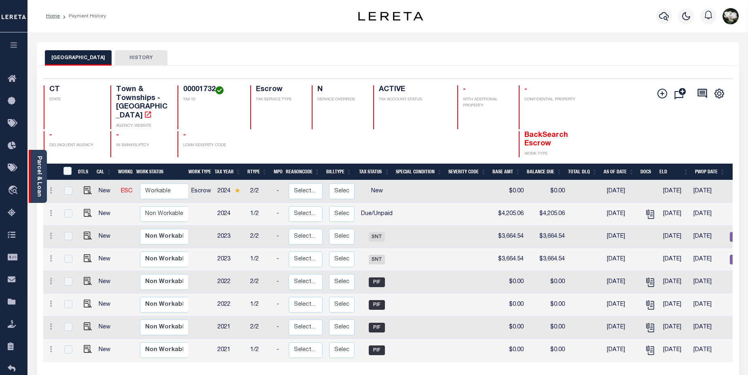
click at [36, 181] on link "Parcel & Loan" at bounding box center [39, 176] width 6 height 41
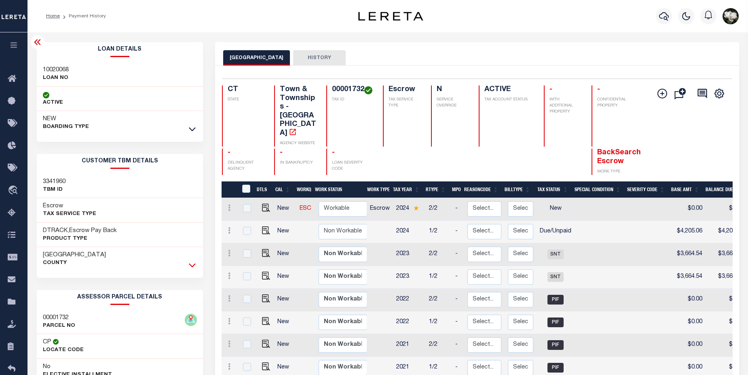
click at [193, 269] on icon at bounding box center [192, 265] width 7 height 8
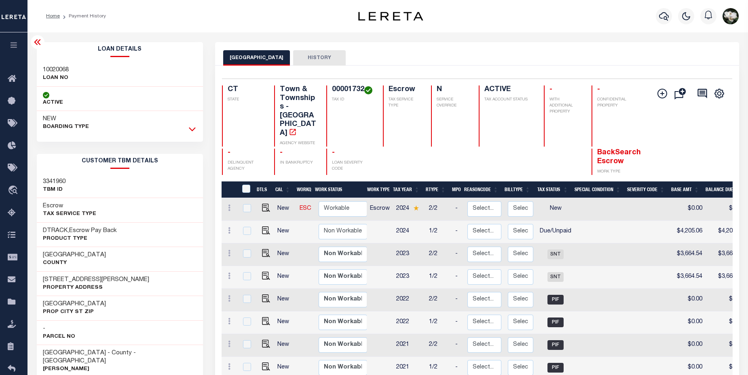
click at [191, 127] on icon at bounding box center [192, 129] width 7 height 8
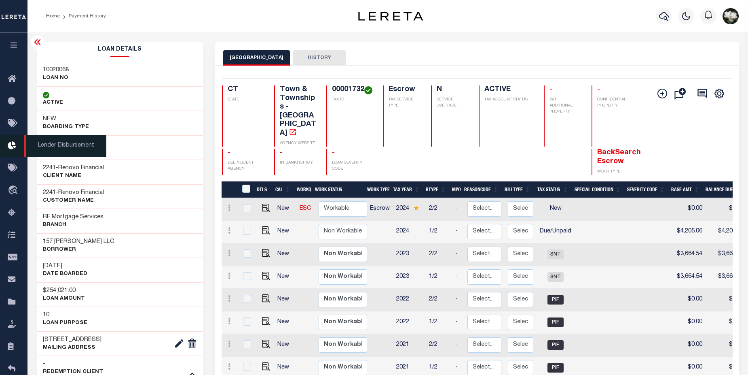
click at [11, 147] on icon at bounding box center [14, 146] width 13 height 10
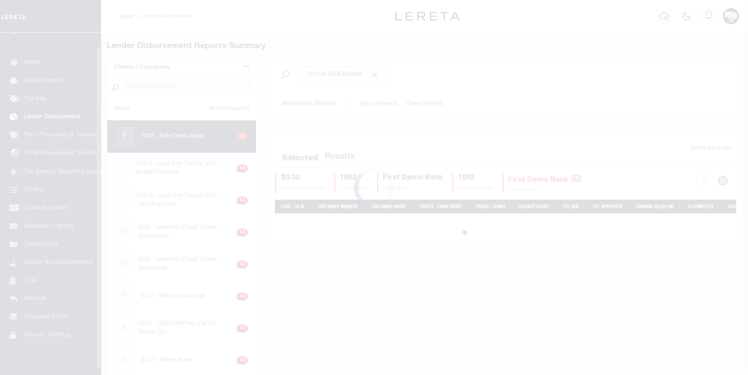
scroll to position [14, 0]
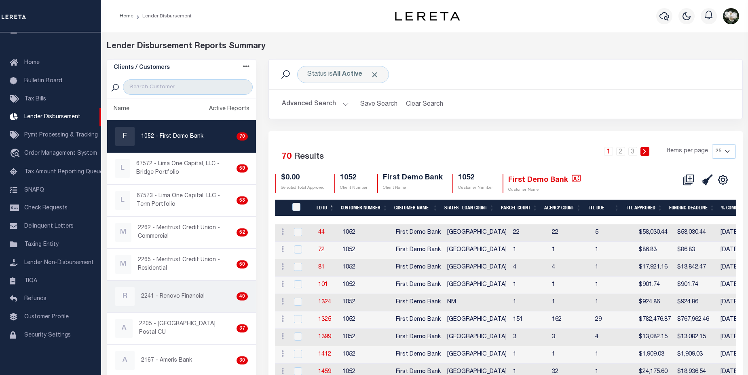
click at [187, 296] on p "2241 - Renovo Financial" at bounding box center [173, 296] width 64 height 8
checkbox input "true"
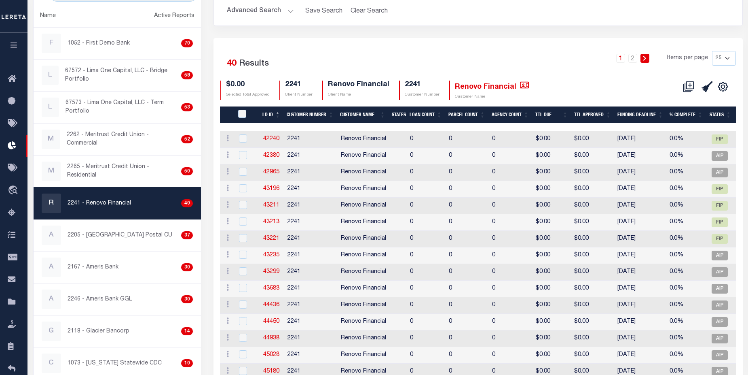
scroll to position [82, 0]
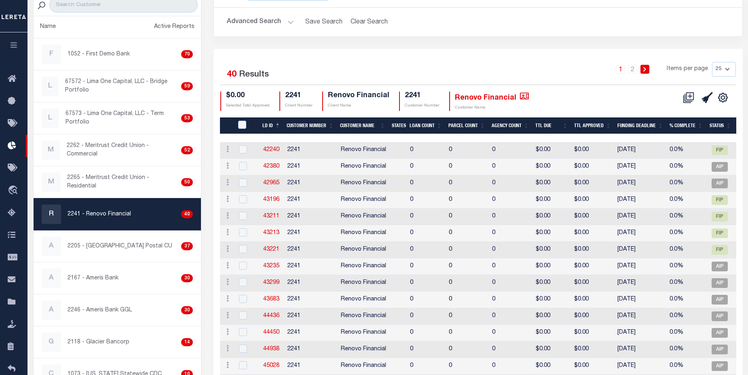
click at [729, 70] on select "25 50 100 200" at bounding box center [724, 69] width 24 height 15
select select "200"
click at [712, 62] on select "25 50 100 200" at bounding box center [724, 69] width 24 height 15
click at [694, 100] on icon at bounding box center [691, 96] width 8 height 8
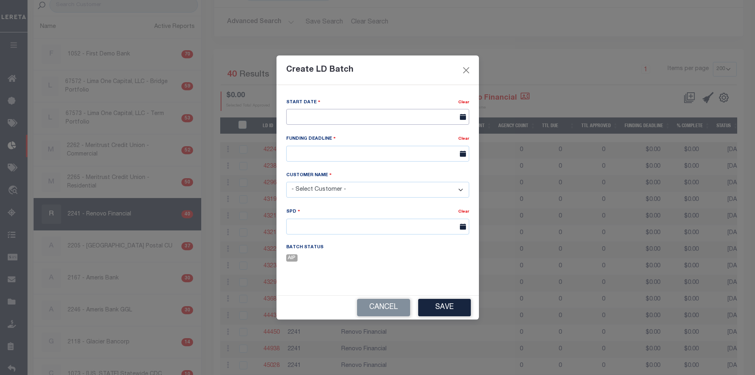
click at [367, 112] on input "text" at bounding box center [377, 117] width 183 height 16
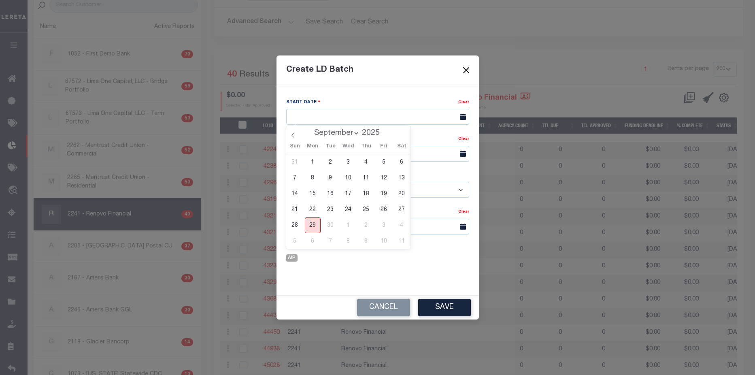
click at [310, 225] on span "29" at bounding box center [313, 225] width 16 height 16
type input "09/29/2025"
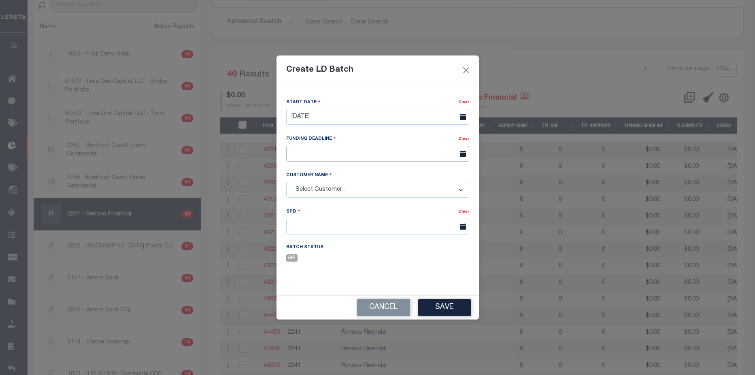
click at [402, 150] on input "text" at bounding box center [377, 154] width 183 height 16
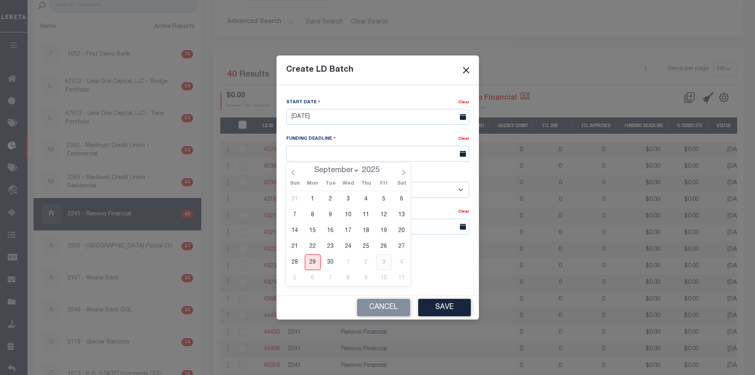
click at [387, 261] on span "3" at bounding box center [384, 262] width 16 height 16
type input "10/03/25"
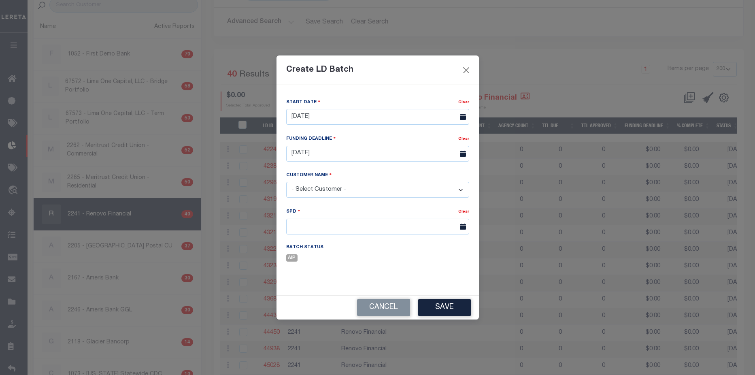
click at [423, 191] on select "- Select Customer - Accumatch - Refunds All In Credit Union Amarillo National B…" at bounding box center [377, 190] width 183 height 16
select select "2241"
click at [286, 182] on select "- Select Customer - Accumatch - Refunds All In Credit Union Amarillo National B…" at bounding box center [377, 190] width 183 height 16
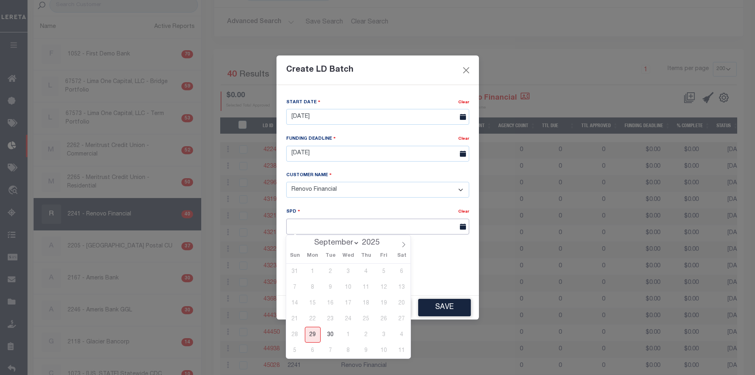
click at [327, 229] on input "text" at bounding box center [377, 226] width 183 height 16
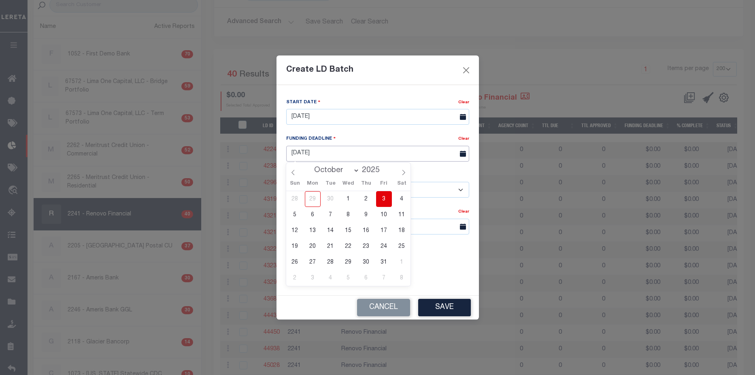
click at [371, 151] on input "10/03/25" at bounding box center [377, 154] width 183 height 16
click at [313, 217] on span "6" at bounding box center [313, 215] width 16 height 16
type input "10/06/25"
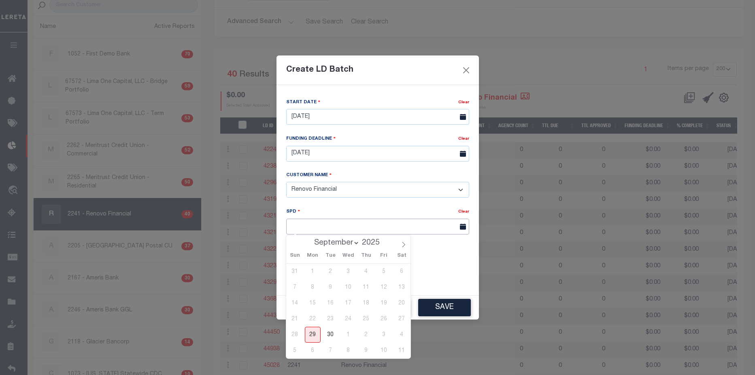
click at [334, 227] on input "text" at bounding box center [377, 226] width 183 height 16
click at [404, 248] on span at bounding box center [403, 242] width 14 height 14
select select "9"
click at [330, 288] on span "7" at bounding box center [330, 287] width 16 height 16
type input "10/07/2025"
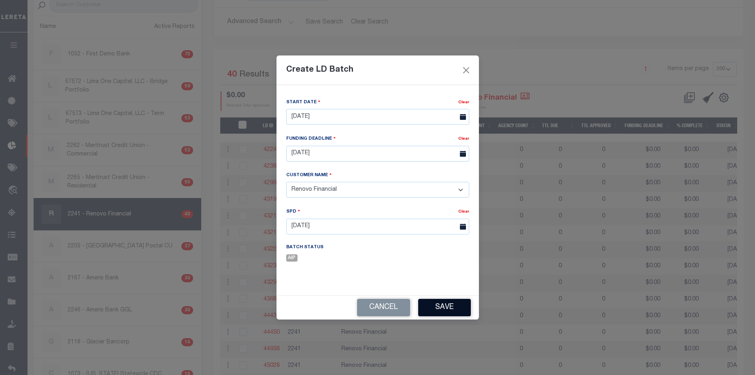
click at [452, 309] on button "Save" at bounding box center [444, 307] width 53 height 17
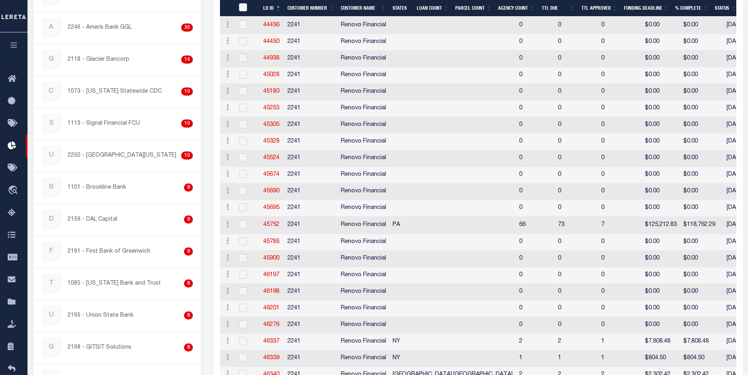
scroll to position [567, 0]
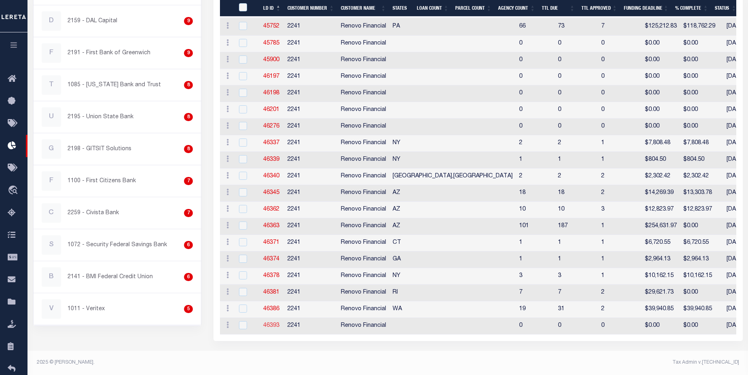
click at [270, 322] on link "46393" at bounding box center [271, 325] width 16 height 6
checkbox input "true"
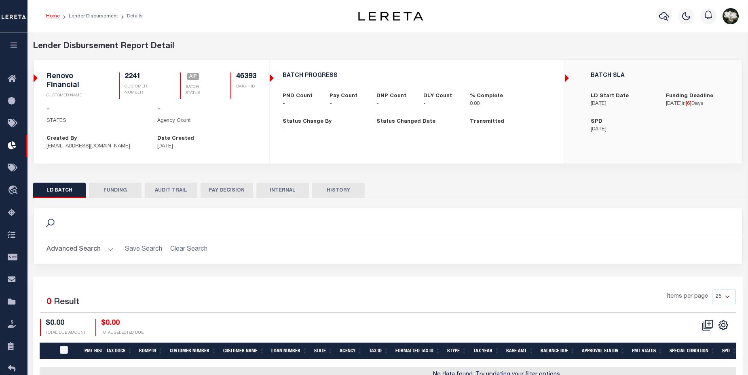
click at [82, 249] on button "Advanced Search" at bounding box center [80, 250] width 67 height 16
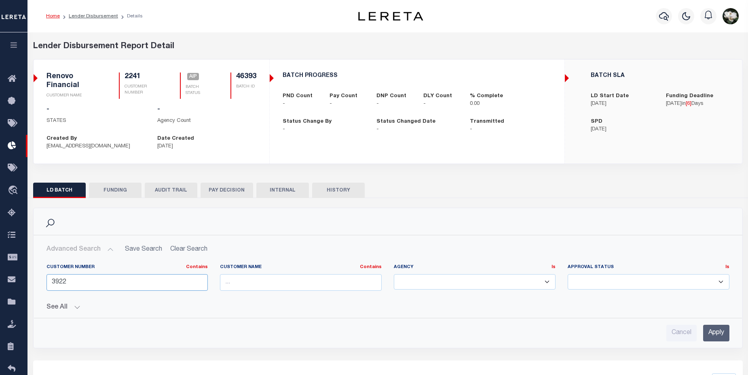
drag, startPoint x: 82, startPoint y: 282, endPoint x: -21, endPoint y: 284, distance: 102.8
click at [0, 284] on html "Home Lender Disbursement Details Profile" at bounding box center [374, 248] width 748 height 497
type input "10020068"
click at [712, 338] on input "Apply" at bounding box center [717, 332] width 26 height 17
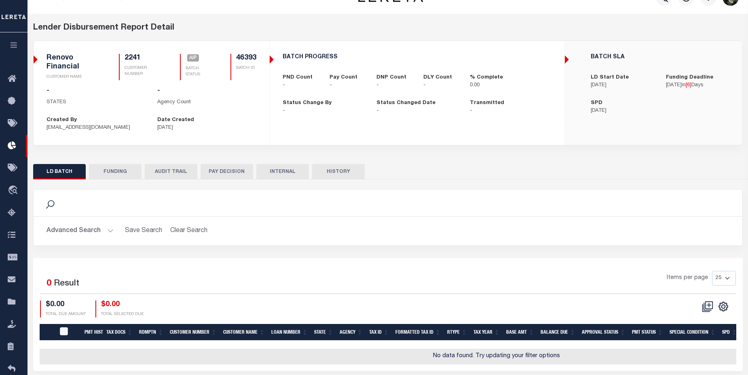
scroll to position [54, 0]
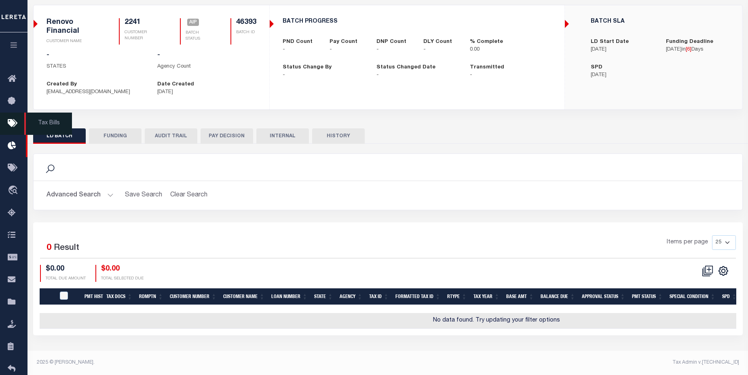
drag, startPoint x: 14, startPoint y: 124, endPoint x: 43, endPoint y: 117, distance: 29.4
click at [14, 124] on icon at bounding box center [14, 124] width 13 height 10
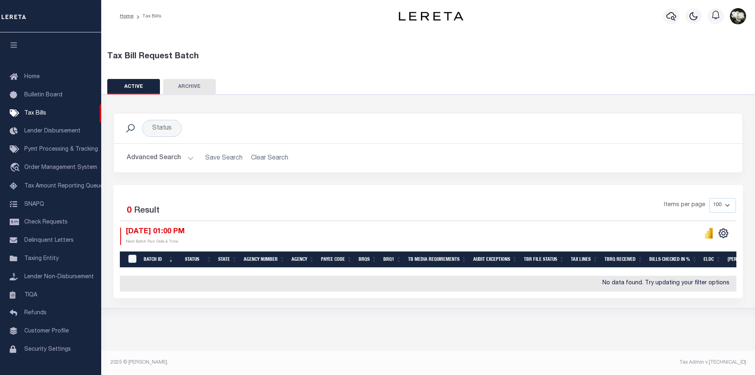
drag, startPoint x: 667, startPoint y: 19, endPoint x: 640, endPoint y: 0, distance: 32.5
click at [663, 21] on div at bounding box center [670, 16] width 22 height 28
click at [671, 21] on icon "button" at bounding box center [671, 16] width 10 height 10
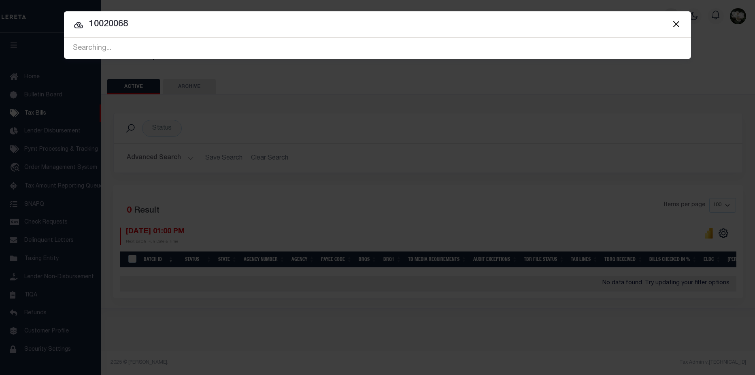
type input "10020068"
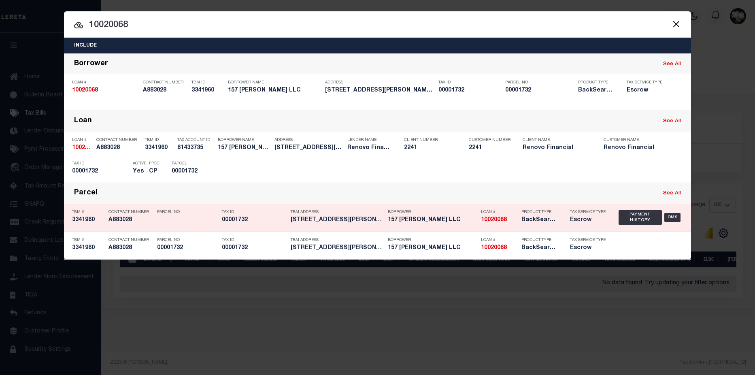
click at [478, 221] on div "Loan # 10020068" at bounding box center [495, 217] width 40 height 23
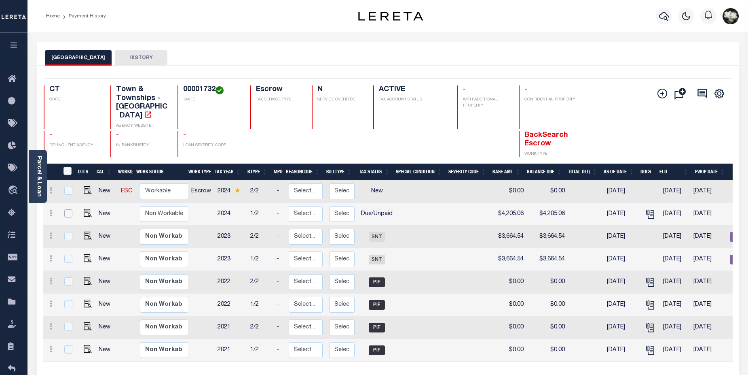
click at [69, 209] on input "checkbox" at bounding box center [68, 213] width 8 height 8
checkbox input "true"
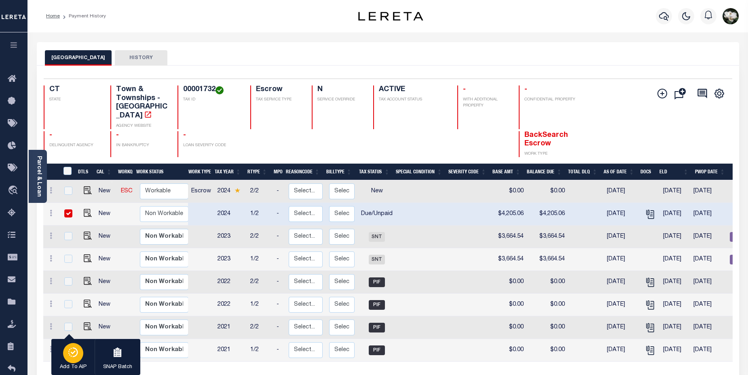
click at [71, 354] on icon "button" at bounding box center [73, 352] width 11 height 10
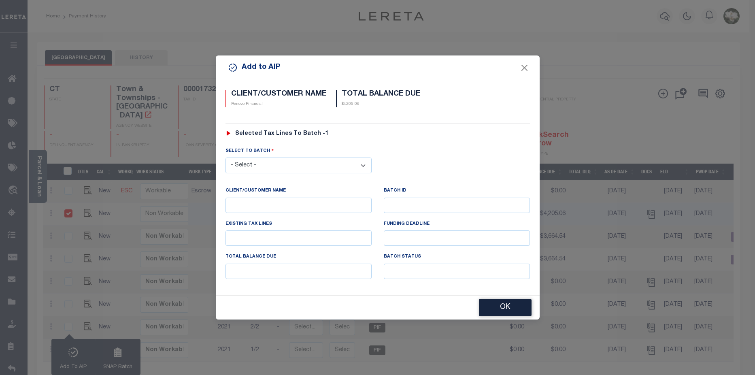
click at [367, 165] on select "- Select - 42380 42965 43235 43299 43683 44436 44450 44938 45028 45180 45253 45…" at bounding box center [298, 165] width 146 height 16
select select "46393"
click at [225, 157] on select "- Select - 42380 42965 43235 43299 43683 44436 44450 44938 45028 45180 45253 45…" at bounding box center [298, 165] width 146 height 16
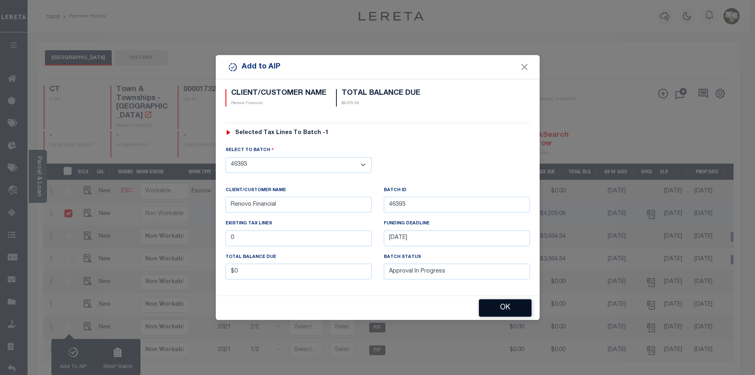
click at [509, 305] on button "OK" at bounding box center [505, 307] width 53 height 17
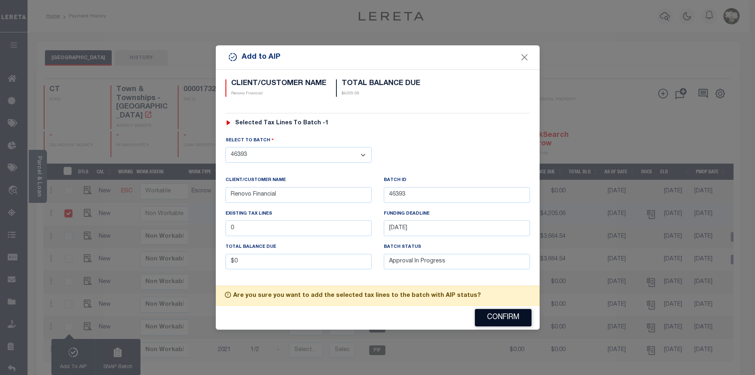
click at [501, 318] on button "Confirm" at bounding box center [503, 317] width 57 height 17
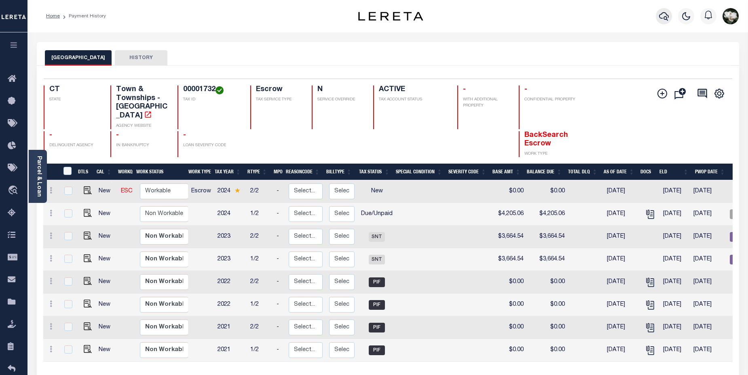
click at [663, 18] on icon "button" at bounding box center [664, 16] width 10 height 10
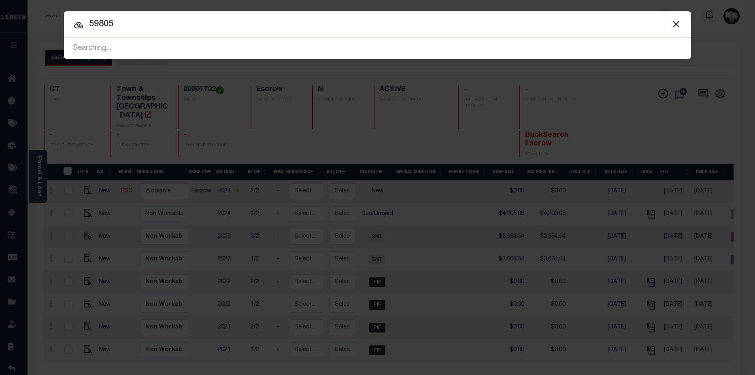
type input "59805"
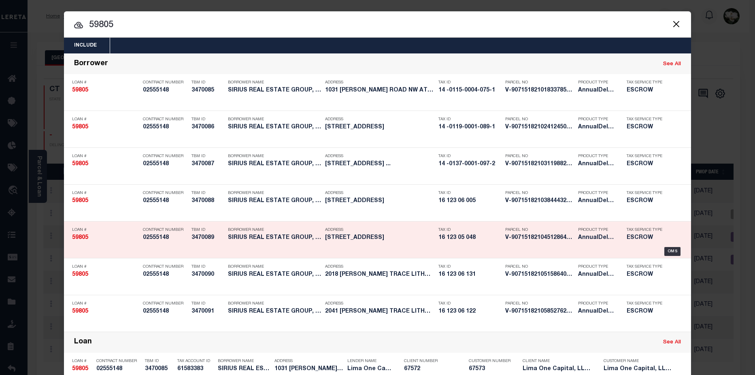
click at [464, 246] on div "Tax ID 16 123 05 048" at bounding box center [469, 234] width 63 height 23
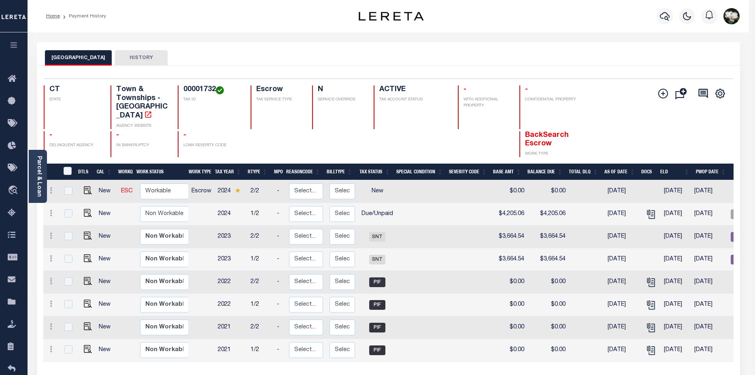
click at [464, 246] on body "Home Payment History Profile Sign out" at bounding box center [377, 253] width 755 height 507
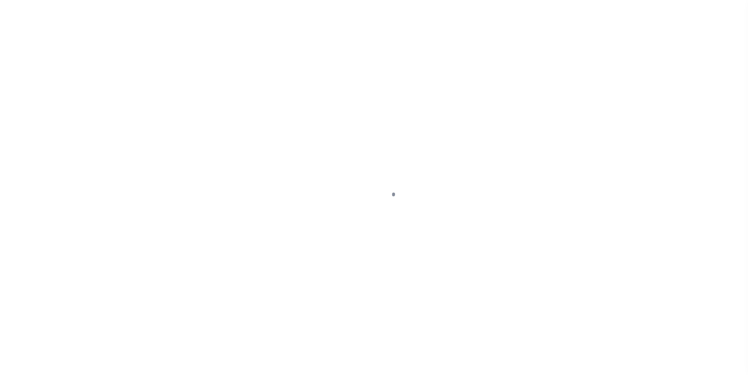
type input "[STREET_ADDRESS]"
select select "Escrow"
select select
type input "LITHONIA GA 30058"
type input "59805-5"
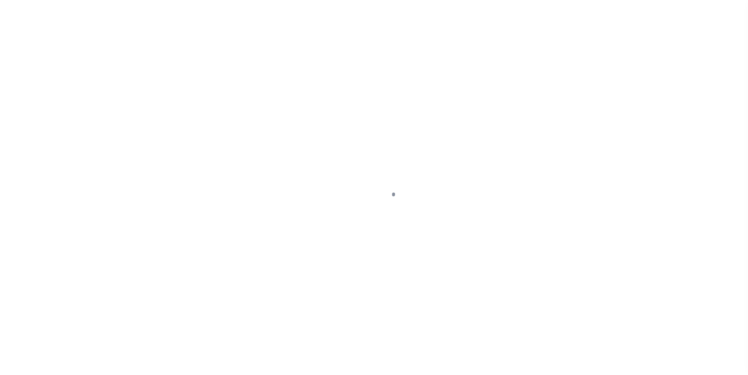
type input "GA"
type textarea "COLLECTOR: ENTITY: PARCEL: 14"
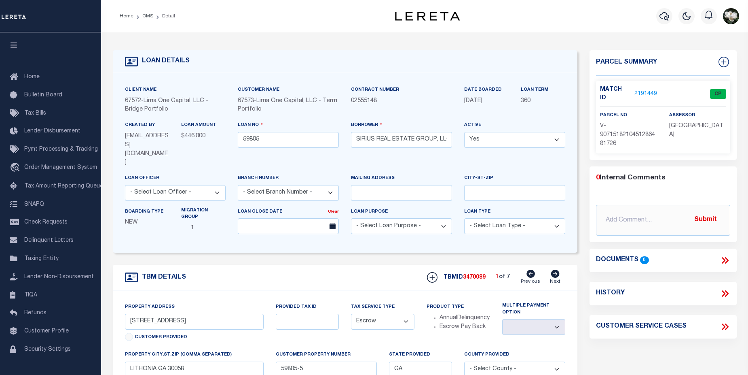
click at [649, 91] on link "2191449" at bounding box center [646, 94] width 23 height 8
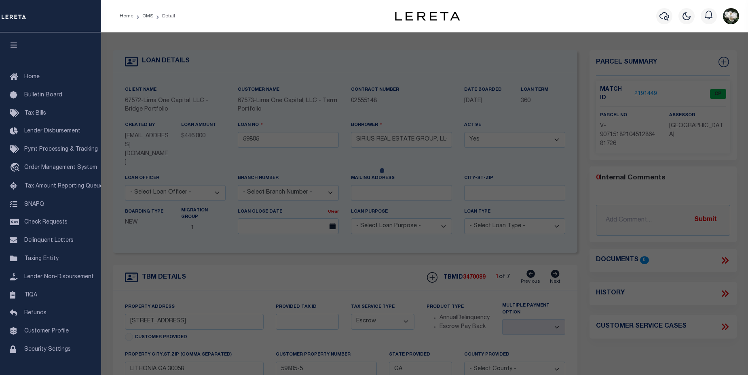
checkbox input "false"
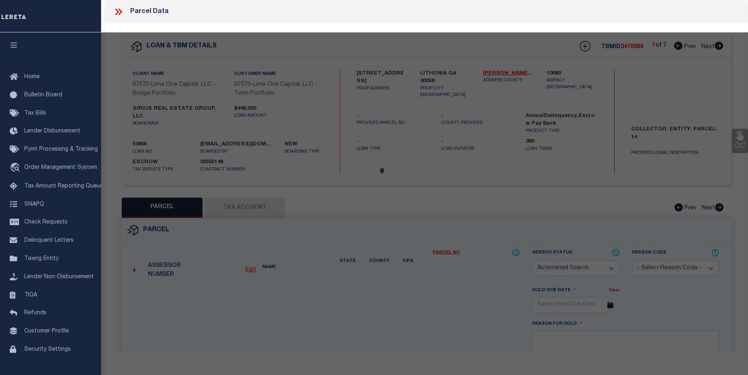
select select "CP"
select select "AGW"
select select
type input "[STREET_ADDRESS]"
checkbox input "false"
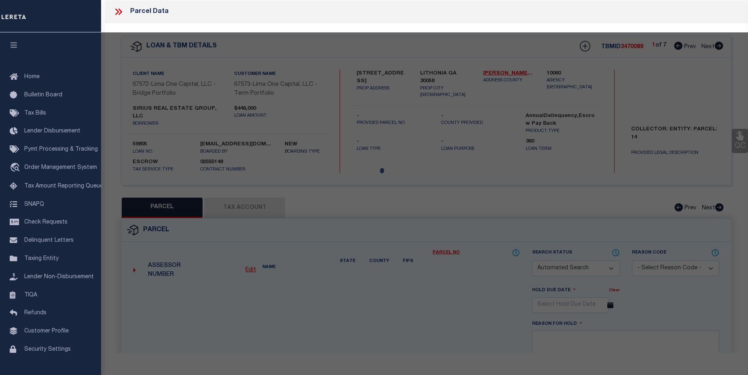
type input "LITHONIA GA 30058"
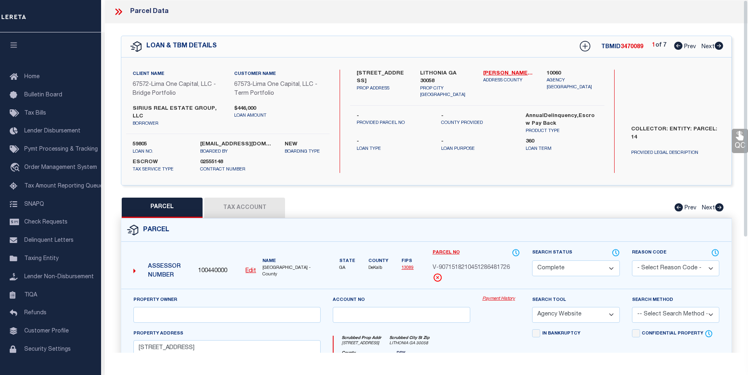
click at [503, 295] on link "Payment History" at bounding box center [502, 298] width 38 height 7
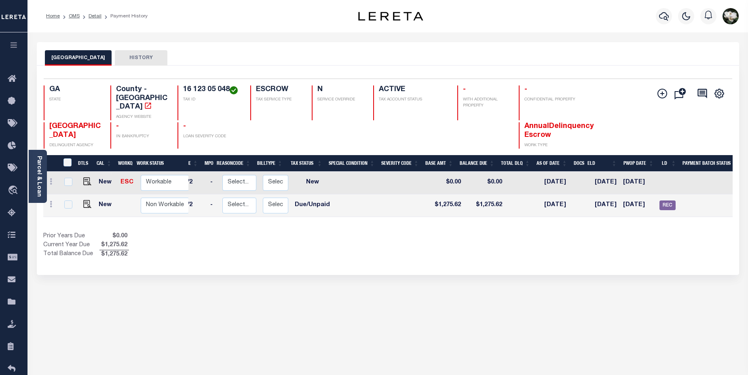
scroll to position [0, 86]
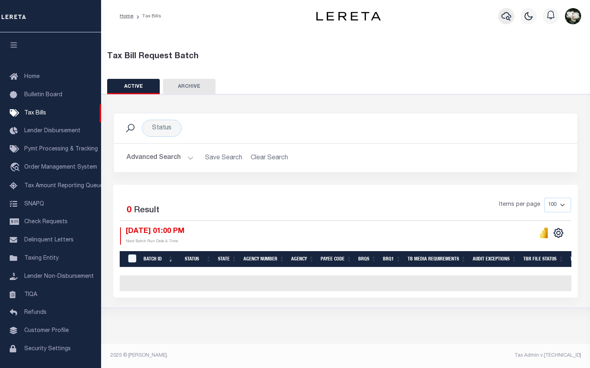
click at [509, 19] on icon "button" at bounding box center [507, 16] width 10 height 8
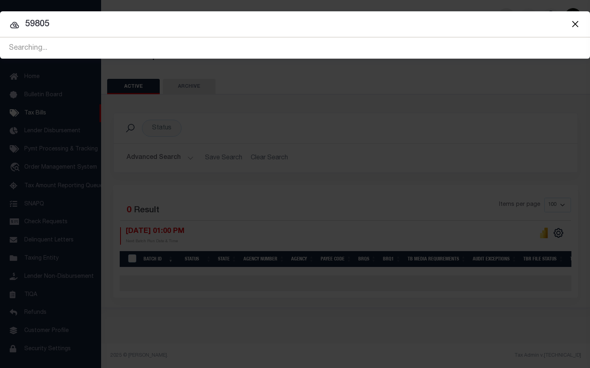
type input "59805"
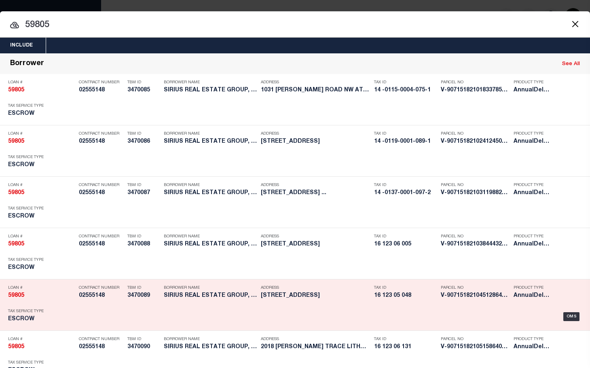
click at [422, 304] on div "Tax ID 16 123 05 048" at bounding box center [405, 293] width 63 height 23
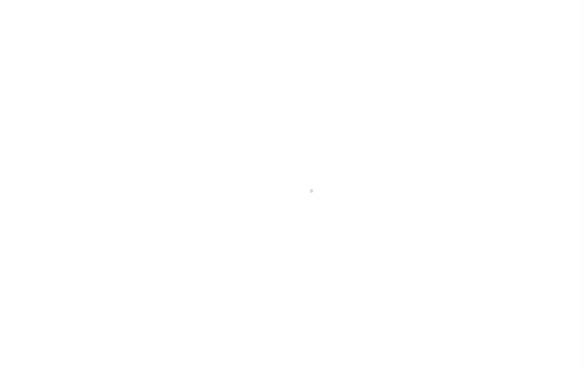
type input "[STREET_ADDRESS]"
select select "Escrow"
select select
type input "LITHONIA GA 30058"
type input "59805-5"
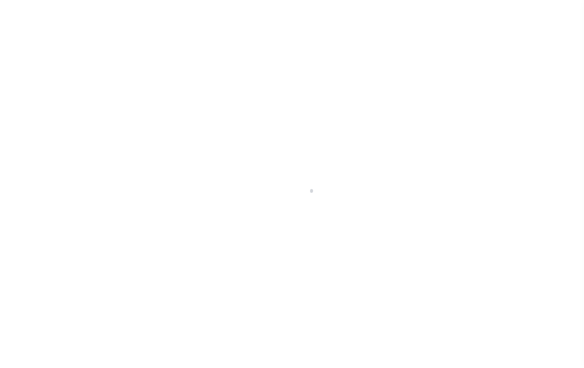
type input "GA"
type textarea "COLLECTOR: ENTITY: PARCEL: 14"
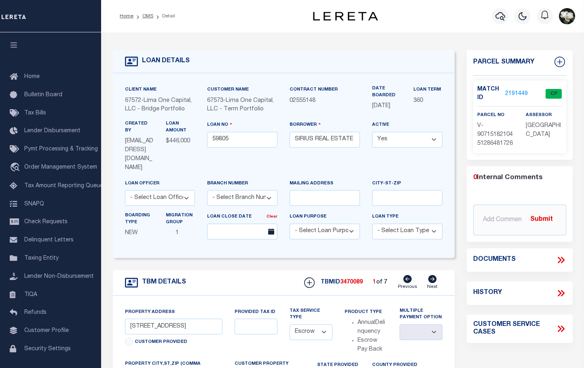
click at [523, 92] on link "2191449" at bounding box center [516, 94] width 23 height 8
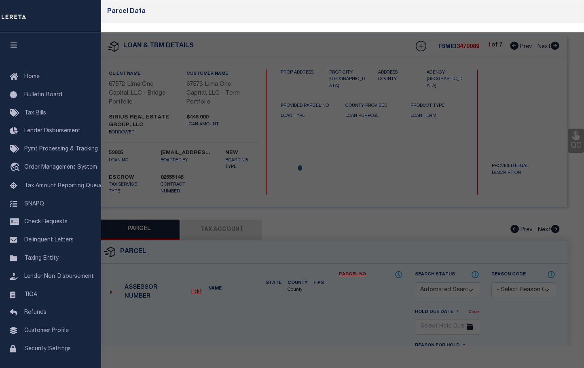
checkbox input "false"
select select "CP"
select select "AGW"
select select
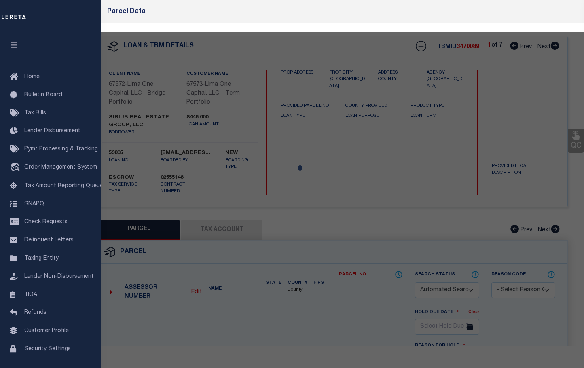
type input "[STREET_ADDRESS]"
checkbox input "false"
type input "LITHONIA GA 30058"
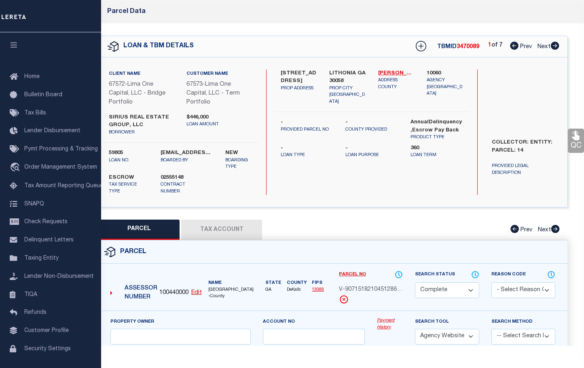
click at [384, 325] on link "Payment History" at bounding box center [390, 324] width 26 height 13
